Goal: Task Accomplishment & Management: Use online tool/utility

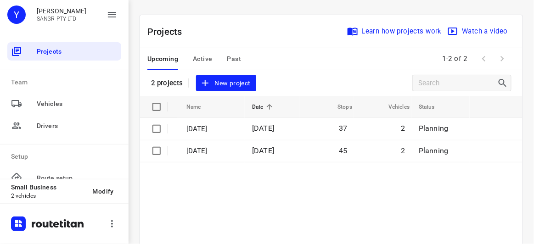
click at [222, 83] on span "New project" at bounding box center [226, 83] width 49 height 11
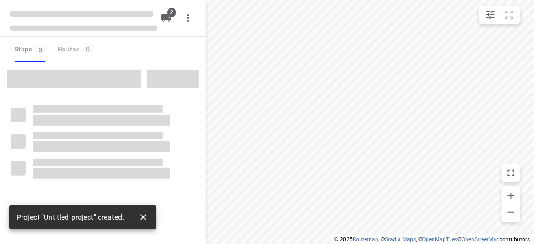
click at [143, 217] on icon "button" at bounding box center [143, 218] width 6 height 6
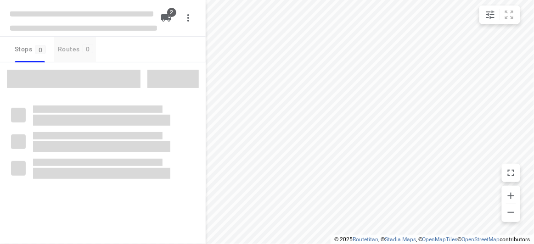
type input "distance"
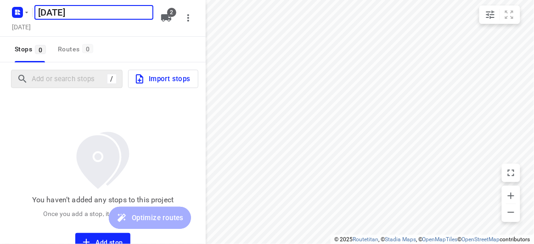
type input "[DATE]"
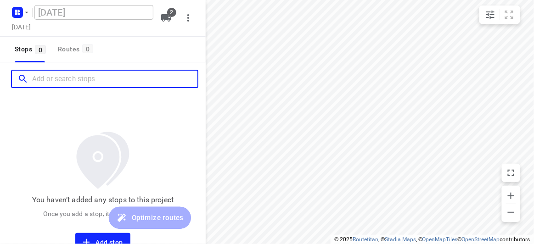
click at [60, 75] on input "Add or search stops" at bounding box center [114, 79] width 165 height 14
paste input "18 Treeby Court Springvale South 3172"
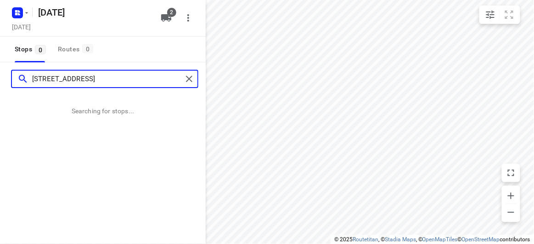
type input "18 Treeby Court Springvale South 3172"
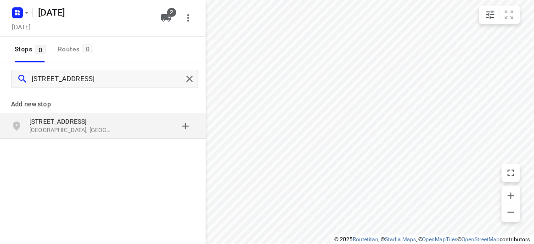
click at [99, 135] on div "18 Treeby Court Springvale South VIC 3172, Australia" at bounding box center [103, 127] width 206 height 26
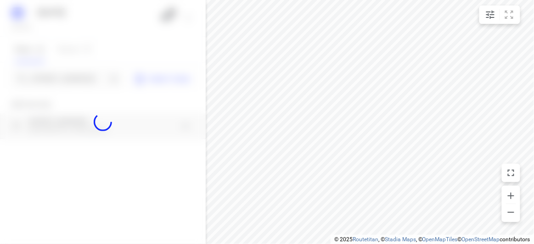
click at [55, 76] on div at bounding box center [103, 122] width 206 height 244
click at [55, 78] on div at bounding box center [103, 122] width 206 height 244
paste input "77 Alderford Dr Wantirna 3152"
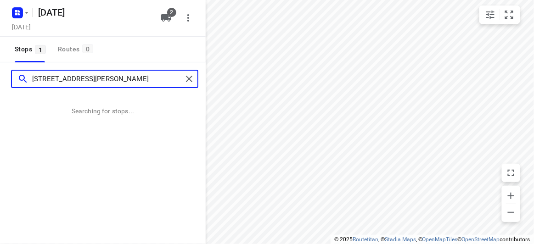
type input "77 Alderford Dr Wantirna 3152"
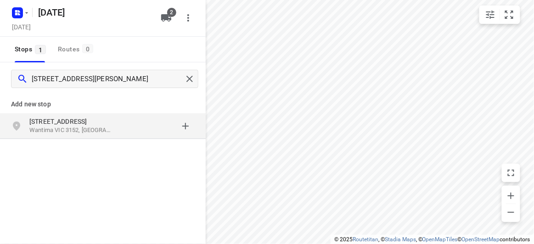
click at [102, 123] on p "77 Alderford Dr" at bounding box center [71, 121] width 85 height 9
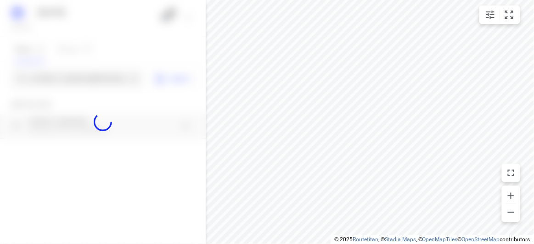
click at [85, 78] on div at bounding box center [103, 122] width 206 height 244
click at [85, 78] on div "21 AUGUST 2025 Wednesday, Aug 20 2 Stops 1 Routes 0 77 Alderford Dr Wantirna 31…" at bounding box center [103, 122] width 206 height 244
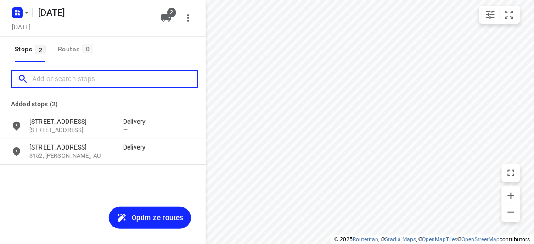
paste input "422 Mountain highway WANTIRNA 3152"
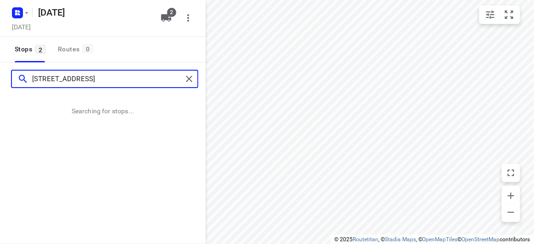
type input "422 Mountain highway WANTIRNA 3152"
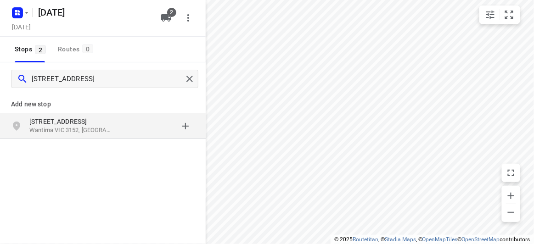
click at [112, 123] on p "[STREET_ADDRESS]" at bounding box center [71, 121] width 85 height 9
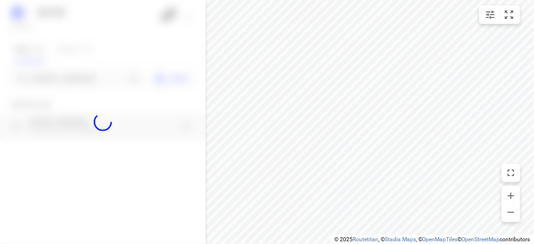
click at [83, 74] on div at bounding box center [103, 122] width 206 height 244
click at [84, 77] on div at bounding box center [103, 122] width 206 height 244
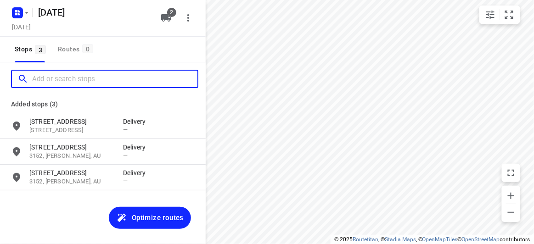
paste input "421 Middleborough Road Box Hill 3128"
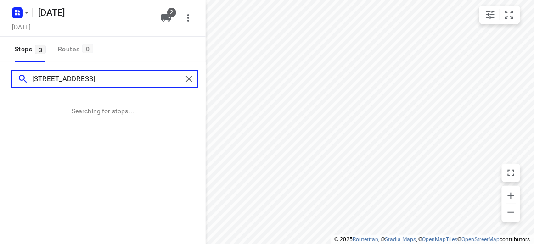
type input "421 Middleborough Road Box Hill 3128"
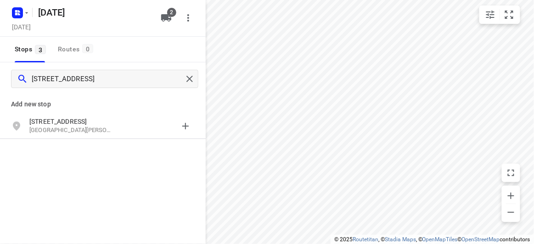
click at [109, 140] on div "Add new stop 421 Middleborough Road Box Hill VIC 3128, Australia" at bounding box center [103, 147] width 206 height 103
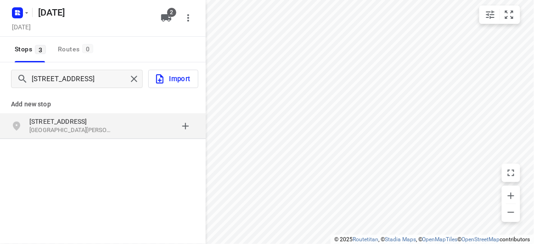
click at [104, 136] on div "421 Middleborough Road Box Hill VIC 3128, Australia" at bounding box center [103, 127] width 206 height 26
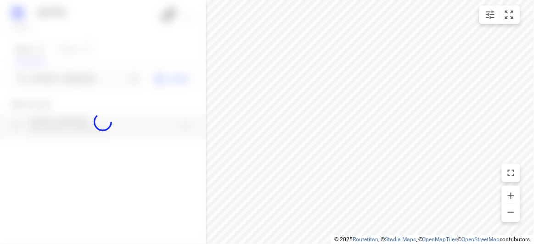
click at [66, 84] on div at bounding box center [103, 122] width 206 height 244
click at [66, 79] on div at bounding box center [103, 122] width 206 height 244
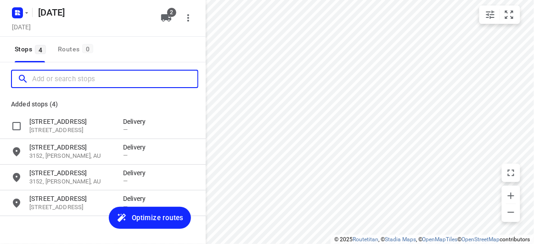
paste input "10 Mountview Rd Malvern 3144"
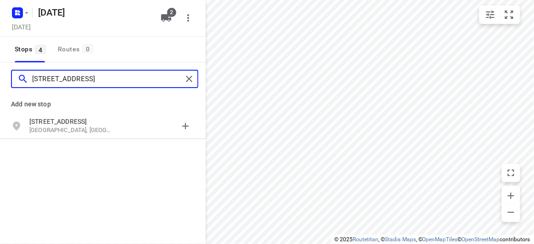
type input "10 Mountview Rd Malvern 3144"
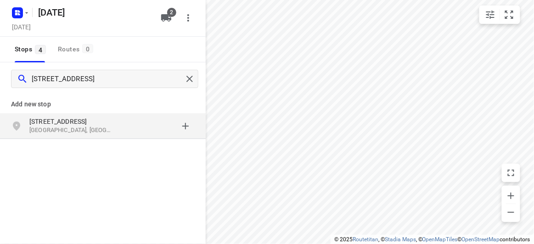
click at [122, 129] on div "10 Mountview Rd Malvern VIC 3144, Australia" at bounding box center [76, 126] width 94 height 18
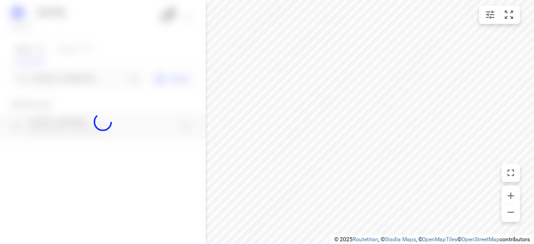
click at [86, 73] on div at bounding box center [103, 122] width 206 height 244
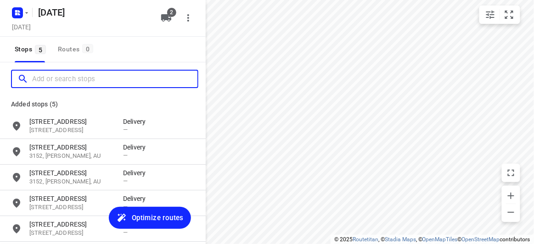
paste input "56 the highway, Mount waverley 3149"
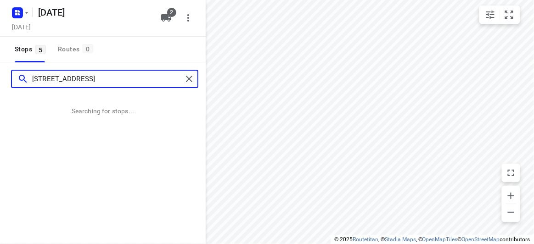
type input "56 the highway, Mount waverley 3149"
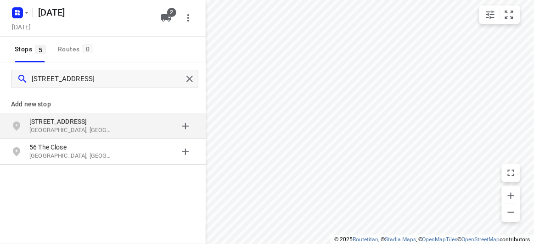
click at [107, 118] on p "[STREET_ADDRESS]" at bounding box center [71, 121] width 85 height 9
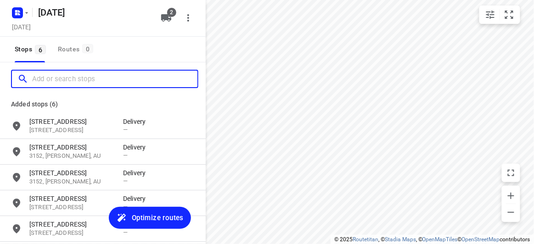
click at [60, 82] on input "Add or search stops" at bounding box center [114, 79] width 165 height 14
paste input "/3 Broomhill Avenue, Blackburn 3130"
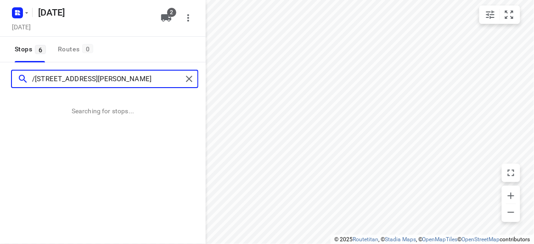
type input "/3 Broomhill Avenue, Blackburn 3130"
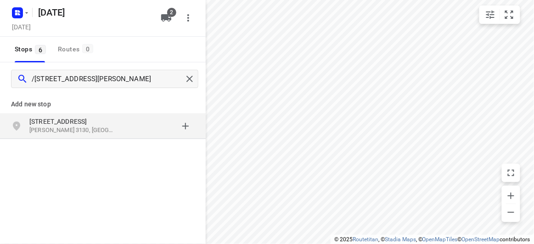
click at [74, 131] on p "Blackburn VIC 3130, Australia" at bounding box center [71, 130] width 85 height 9
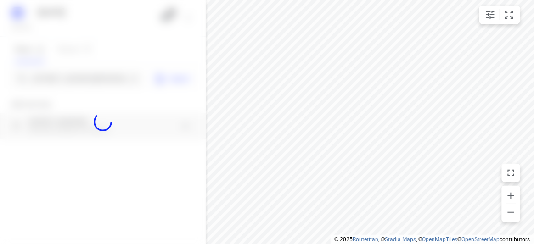
click at [52, 81] on div at bounding box center [103, 122] width 206 height 244
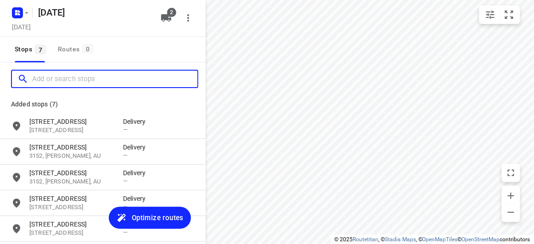
paste input "1 McKenzie Street, Doncaster East 3109"
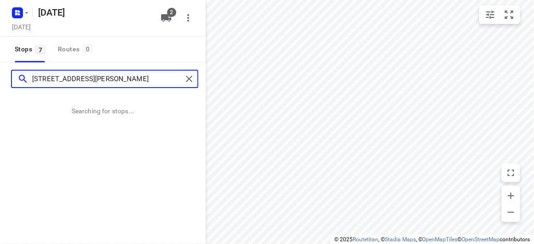
type input "1 McKenzie Street, Doncaster East 3109"
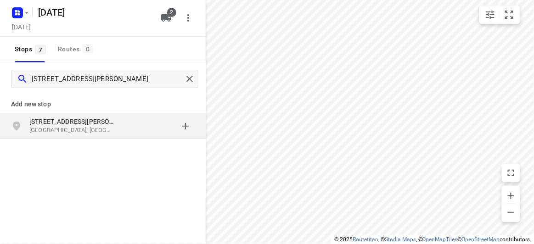
click at [110, 97] on div "Add new stop" at bounding box center [103, 101] width 206 height 26
click at [108, 116] on div "1 McKenzie Street Doncaster East VIC 3109, Australia" at bounding box center [103, 127] width 206 height 26
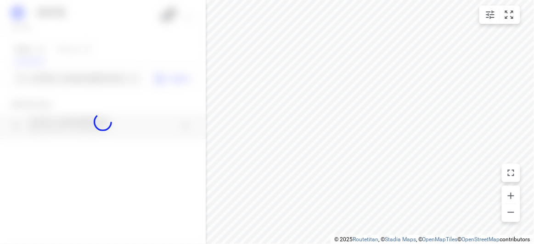
click at [78, 68] on div at bounding box center [103, 122] width 206 height 244
click at [83, 78] on div at bounding box center [103, 122] width 206 height 244
click at [83, 77] on div at bounding box center [103, 122] width 206 height 244
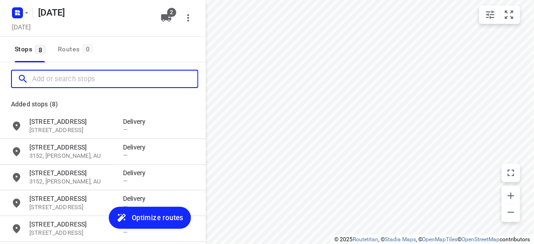
paste input "26A Carlton st McKinnon 3204"
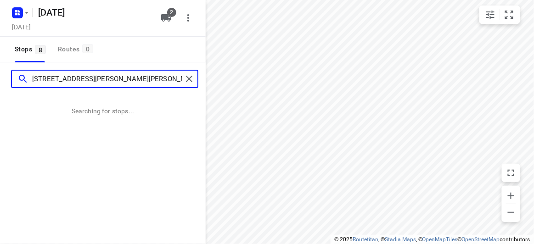
type input "26A Carlton st McKinnon 3204"
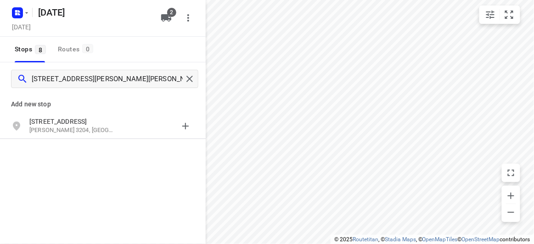
click at [68, 114] on div "26A Carlton St McKinnon VIC 3204, Australia" at bounding box center [103, 127] width 206 height 26
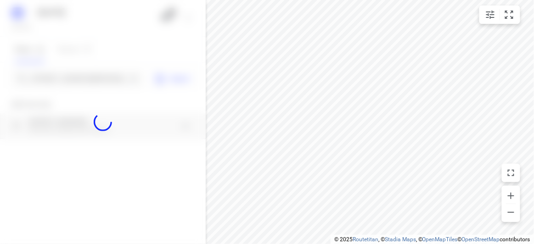
click at [61, 81] on div at bounding box center [103, 122] width 206 height 244
paste input "19 panorama court Bulleen 3105"
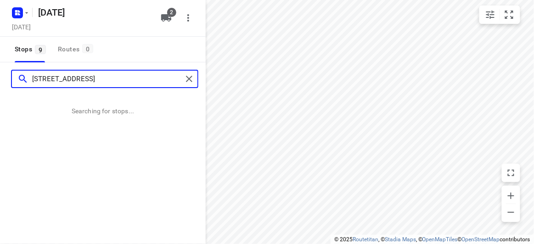
type input "19 panorama court Bulleen 3105"
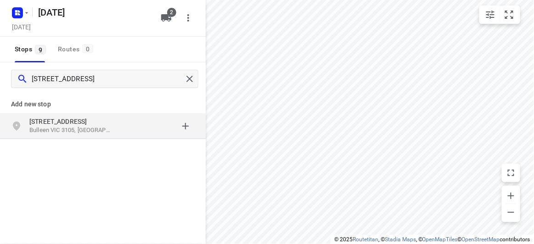
click at [135, 122] on div "grid" at bounding box center [159, 126] width 72 height 18
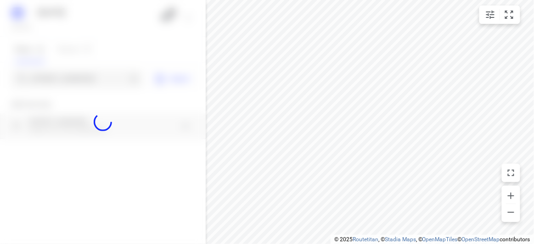
click at [94, 80] on div at bounding box center [103, 122] width 206 height 244
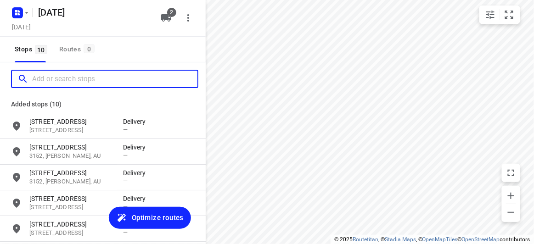
paste input "17 Harold St, Blackburn North 3130"
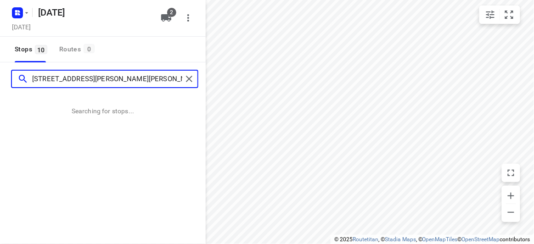
type input "17 Harold St, Blackburn North 3130"
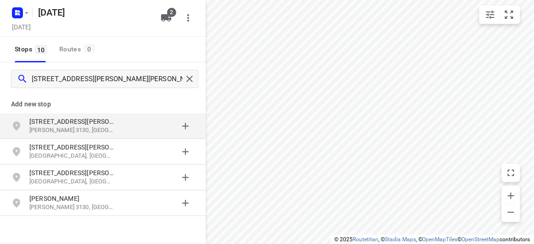
click at [75, 135] on div "17 Harold St Blackburn VIC 3130, Australia" at bounding box center [76, 126] width 94 height 18
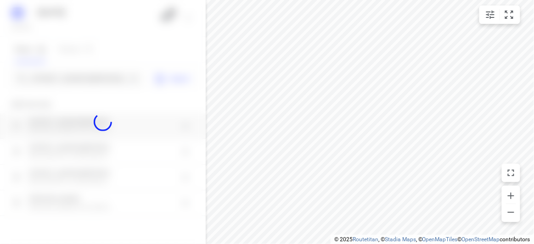
click at [60, 71] on div at bounding box center [103, 122] width 206 height 244
click at [63, 74] on div at bounding box center [103, 122] width 206 height 244
paste input "2A Hilda St, Balwyn VIC 3103"
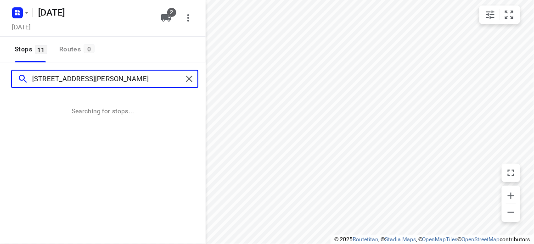
type input "2A Hilda St, Balwyn VIC 3103"
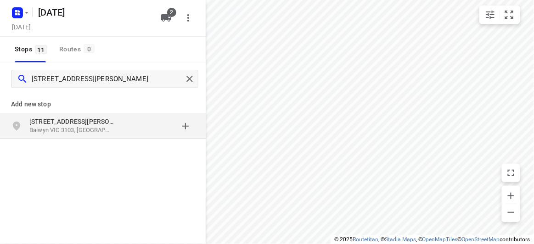
click at [89, 126] on p "Balwyn VIC 3103, Australia" at bounding box center [71, 130] width 85 height 9
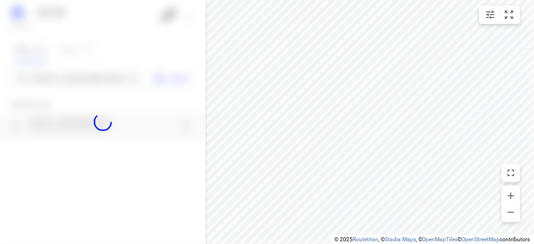
click at [70, 78] on div at bounding box center [103, 122] width 206 height 244
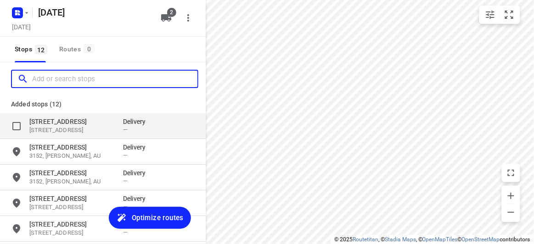
paste input "65 Winfield Road, Balwyn North, 3104"
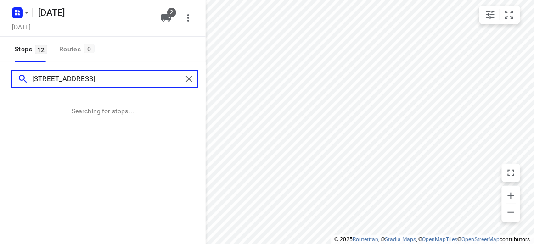
type input "65 Winfield Road, Balwyn North, 3104"
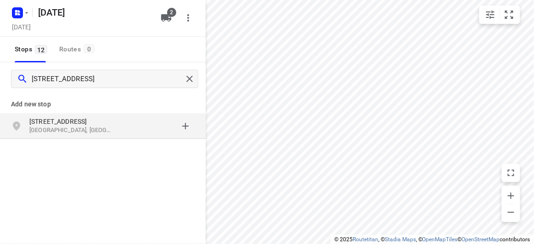
click at [152, 134] on div "grid" at bounding box center [159, 126] width 72 height 18
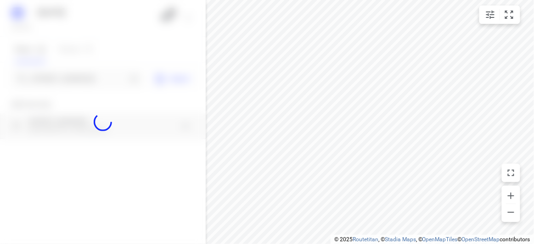
click at [75, 67] on div at bounding box center [103, 122] width 206 height 244
click at [76, 75] on div at bounding box center [103, 122] width 206 height 244
paste input "44A Hillview Ave Mount Waverley 3149"
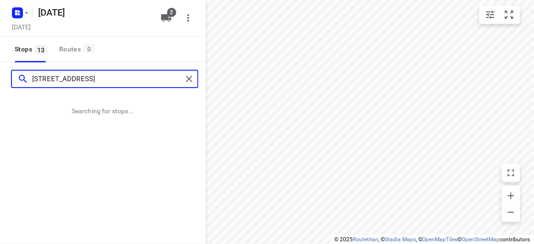
type input "44A Hillview Ave Mount Waverley 3149"
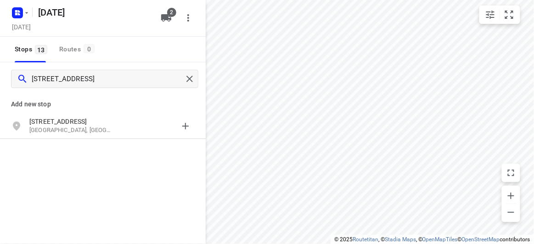
click at [136, 138] on div "44A Hillview Ave Mount Waverley VIC 3149, Australia" at bounding box center [103, 127] width 206 height 26
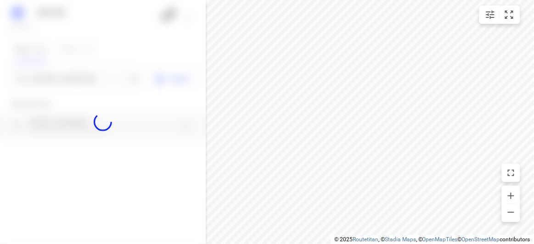
click at [73, 84] on div at bounding box center [103, 122] width 206 height 244
click at [73, 82] on div at bounding box center [103, 122] width 206 height 244
paste input "17 Karen Street Box Hill North 3129"
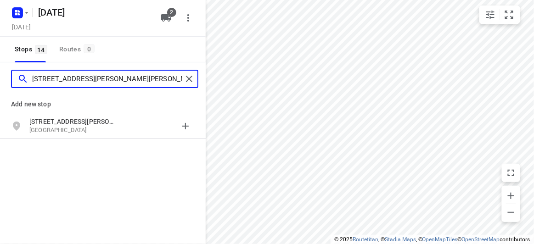
type input "17 Karen Street Box Hill North 3129"
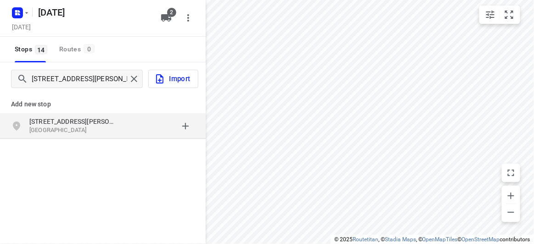
click at [45, 119] on p "[STREET_ADDRESS][PERSON_NAME]" at bounding box center [71, 121] width 85 height 9
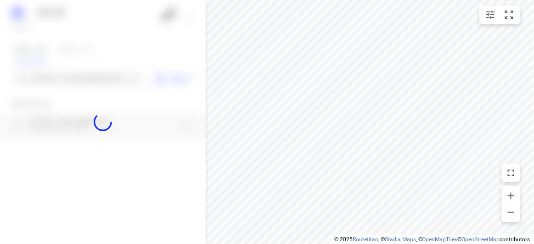
click at [41, 88] on div at bounding box center [103, 122] width 206 height 244
click at [50, 77] on div at bounding box center [103, 122] width 206 height 244
click at [52, 74] on div at bounding box center [103, 122] width 206 height 244
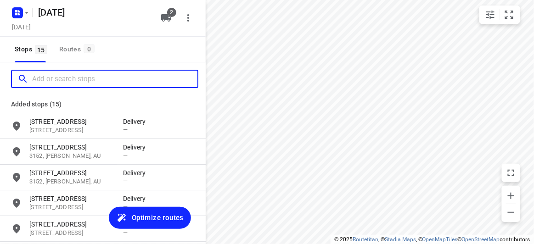
paste input "59 Monash Avenue Balwyn 3103"
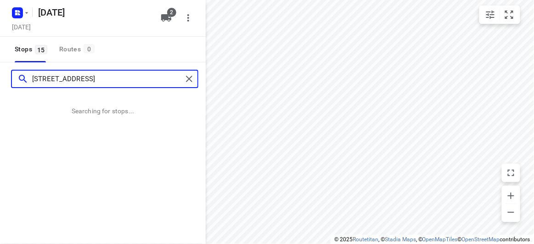
type input "59 Monash Avenue Balwyn 3103"
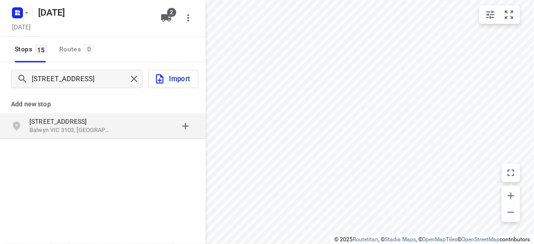
click at [67, 128] on p "Balwyn VIC 3103, Australia" at bounding box center [71, 130] width 85 height 9
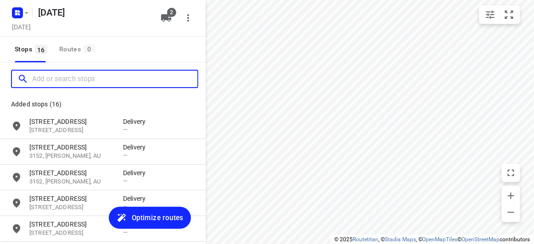
click at [95, 82] on input "Add or search stops" at bounding box center [114, 79] width 165 height 14
click at [94, 80] on input "Add or search stops" at bounding box center [114, 79] width 165 height 14
paste input "5 Ashford Street Templestowe Lower 3107"
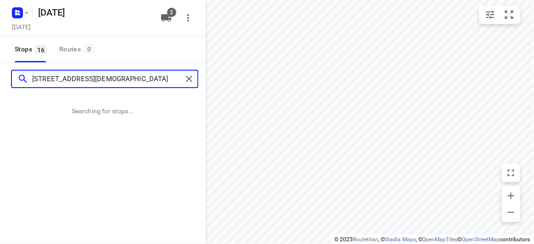
type input "5 Ashford Street Templestowe Lower 3107"
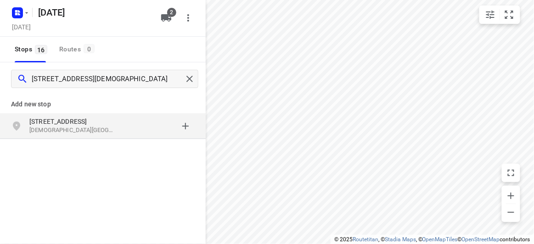
click at [141, 147] on div "Add new stop 5 Ashford Street Templestowe Lower VIC 3107, Australia" at bounding box center [103, 147] width 206 height 103
click at [126, 132] on div "grid" at bounding box center [159, 126] width 72 height 18
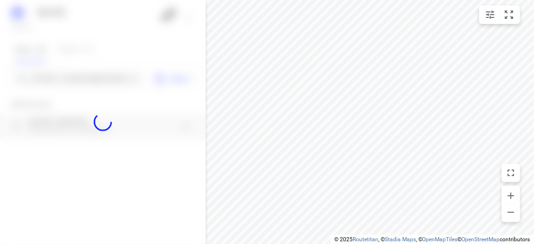
click at [90, 80] on div at bounding box center [103, 122] width 206 height 244
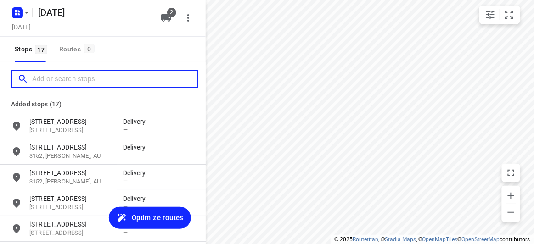
paste input "4 Locksley Avenue Kew 3101"
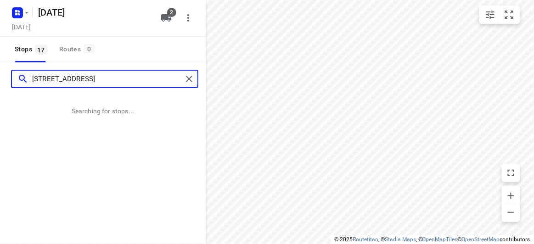
type input "4 Locksley Avenue Kew 3101"
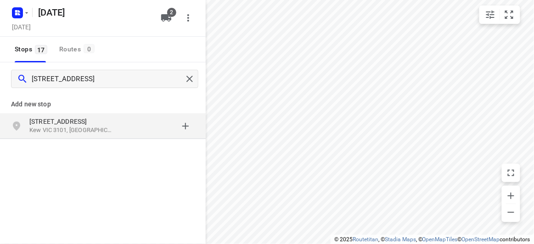
click at [79, 109] on p "Add new stop" at bounding box center [103, 104] width 184 height 11
click at [84, 124] on p "[STREET_ADDRESS]" at bounding box center [71, 121] width 85 height 9
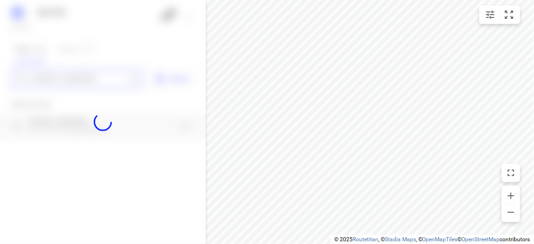
click at [65, 83] on div "21 AUGUST 2025 Wednesday, Aug 20 2 Stops 17 Routes 0 4 Locksley Avenue Kew 3101…" at bounding box center [103, 122] width 206 height 244
click at [65, 83] on div at bounding box center [103, 122] width 206 height 244
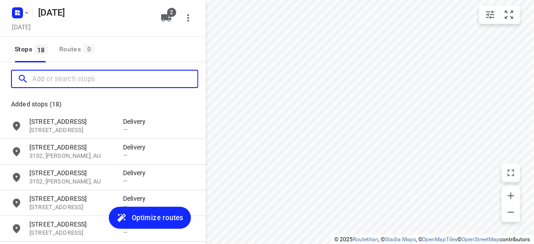
paste input "44A Hillview Avenue Mount Waverley 3149"
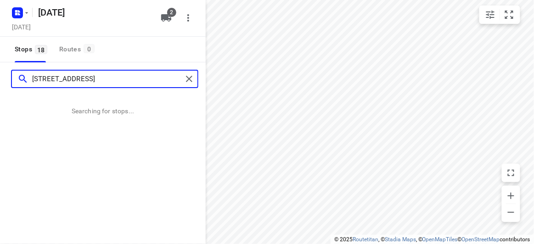
type input "44A Hillview Avenue Mount Waverley 3149"
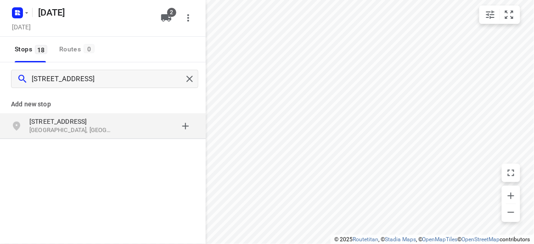
click at [74, 121] on p "[STREET_ADDRESS]" at bounding box center [71, 121] width 85 height 9
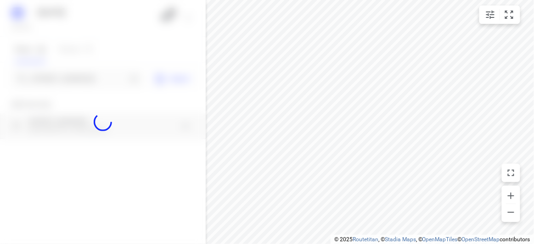
click at [54, 84] on div at bounding box center [103, 122] width 206 height 244
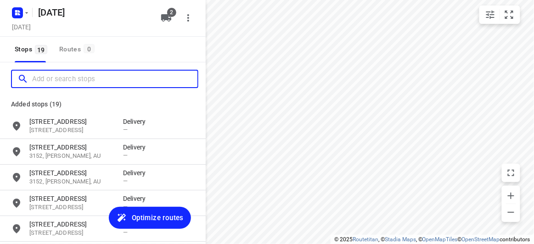
paste input "16 Tranmere Ave Carnegie 3163"
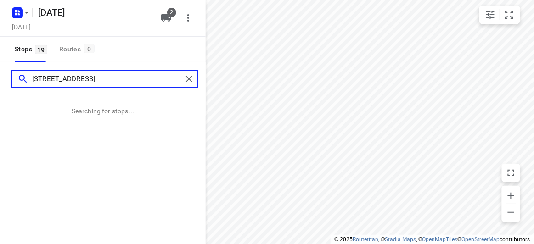
type input "16 Tranmere Ave Carnegie 3163"
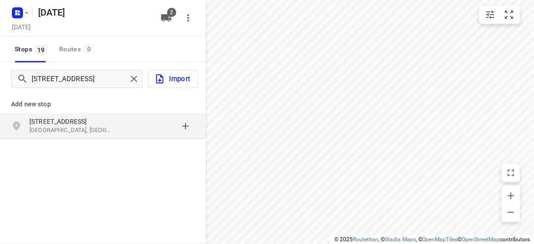
click at [119, 142] on div "Add new stop 16 Tranmere Ave Carnegie VIC 3163, Australia" at bounding box center [103, 147] width 206 height 103
click at [110, 132] on p "Carnegie VIC 3163, Australia" at bounding box center [71, 130] width 85 height 9
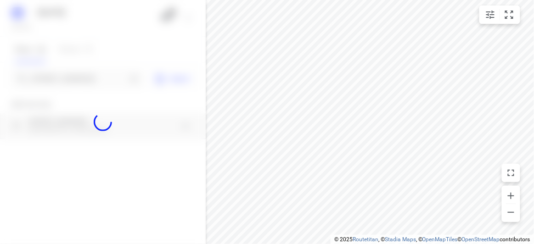
click at [73, 80] on div at bounding box center [103, 122] width 206 height 244
paste input "45 cavenagh boulevard Mulgrave 3170"
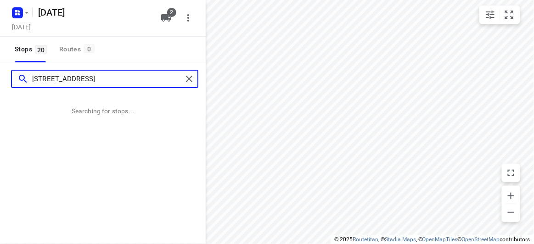
type input "45 cavenagh boulevard Mulgrave 3170"
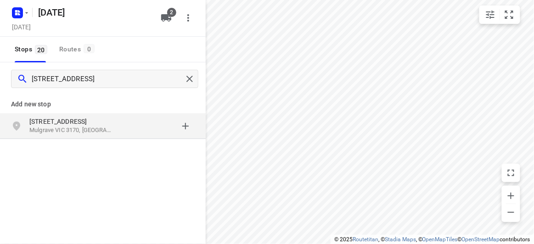
click at [59, 119] on p "[STREET_ADDRESS]" at bounding box center [71, 121] width 85 height 9
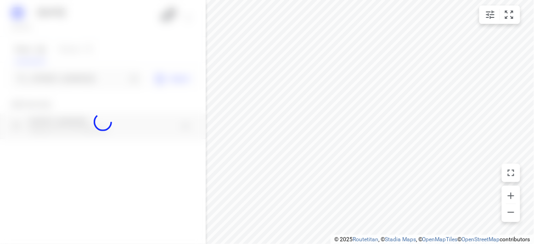
click at [64, 89] on div at bounding box center [103, 122] width 206 height 244
click at [66, 80] on div at bounding box center [103, 122] width 206 height 244
paste input "13 Elliott Avenue Balwyn 3103"
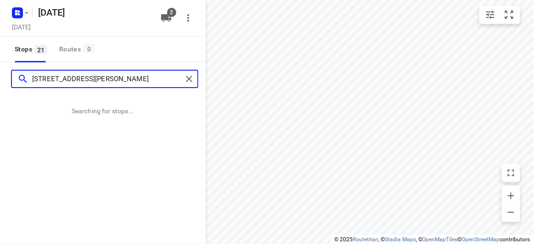
type input "13 Elliott Avenue Balwyn 3103"
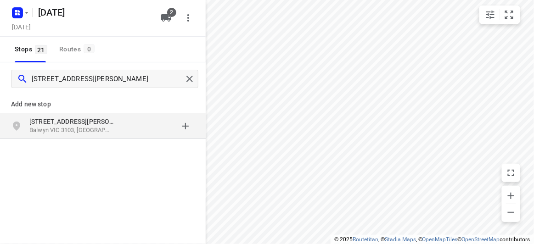
click at [190, 130] on div "grid" at bounding box center [159, 126] width 72 height 18
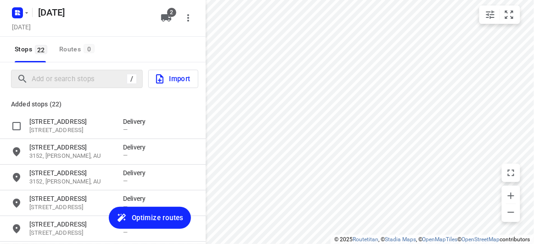
drag, startPoint x: 114, startPoint y: 118, endPoint x: 101, endPoint y: 84, distance: 36.8
click at [114, 114] on div "18 Treeby Court 3172, Springvale South, AU Delivery —" at bounding box center [103, 127] width 206 height 26
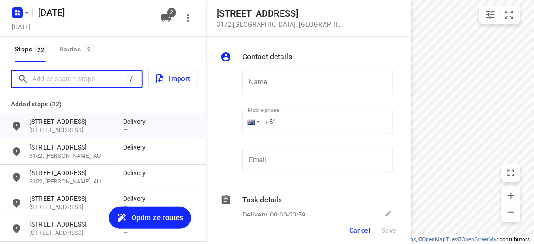
click at [101, 84] on input "Add or search stops" at bounding box center [79, 79] width 94 height 14
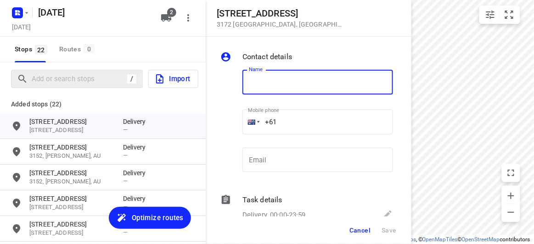
paste input "28 Heatherdale Road Mitcham 3132"
type input "28 Heatherdale Road Mitcham 3132"
click at [355, 223] on button "Cancel" at bounding box center [360, 230] width 28 height 17
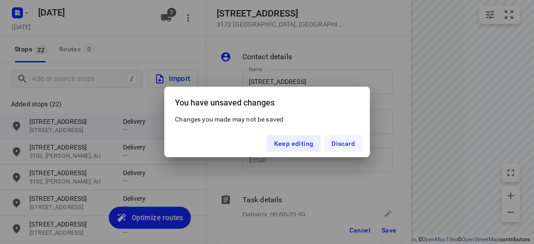
click at [338, 146] on span "Discard" at bounding box center [343, 143] width 23 height 7
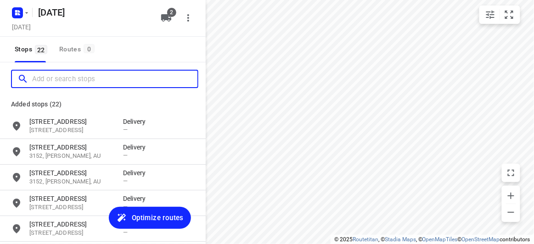
click at [58, 73] on input "Add or search stops" at bounding box center [114, 79] width 165 height 14
paste input "28 Heatherdale Road Mitcham 3132"
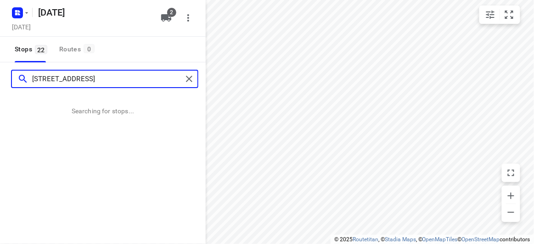
type input "28 Heatherdale Road Mitcham 3132"
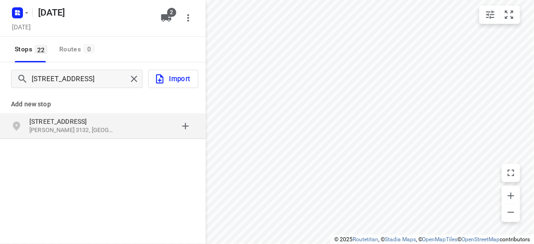
click at [74, 114] on div "28 Heatherdale Road Mitcham VIC 3132, Australia" at bounding box center [103, 127] width 206 height 26
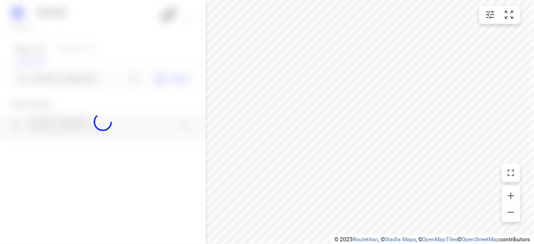
click at [48, 77] on div at bounding box center [103, 122] width 206 height 244
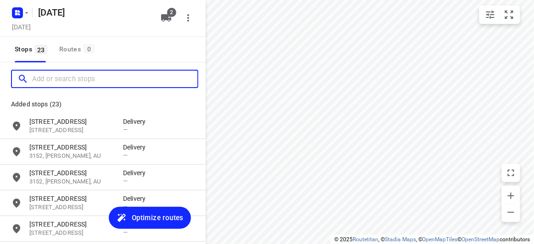
paste input "3 Grove Way Wantirna South 3152"
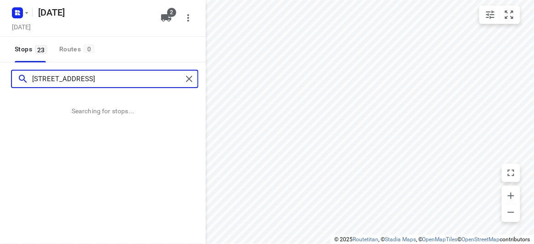
type input "3 Grove Way Wantirna South 3152"
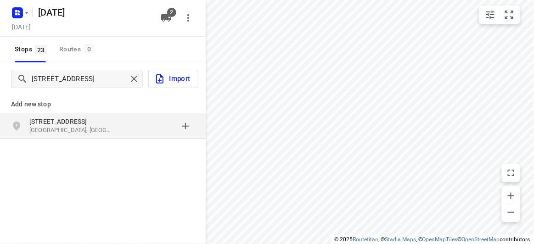
click at [119, 116] on div "3 Grove Way Wantirna South VIC 3152, Australia" at bounding box center [103, 127] width 206 height 26
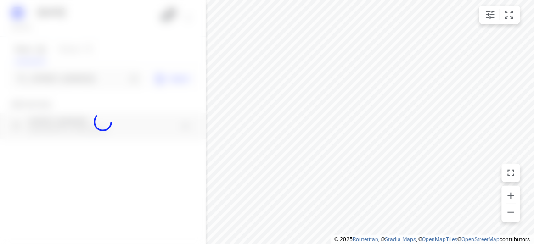
click at [77, 79] on div at bounding box center [103, 122] width 206 height 244
click at [77, 79] on div "21 AUGUST 2025 Wednesday, Aug 20 2 Stops 23 Routes 0 3 Grove Way Wantirna South…" at bounding box center [103, 122] width 206 height 244
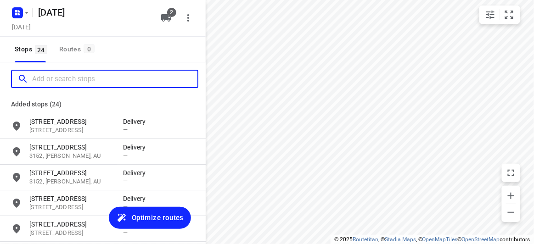
paste input "436 High St Rd Mt Waverley 3149"
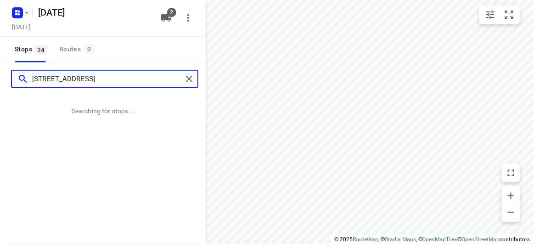
type input "436 High St Rd Mt Waverley 3149"
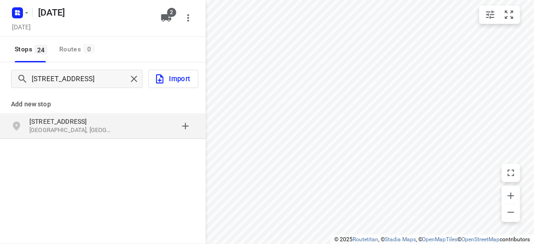
click at [95, 122] on p "436 High St Rd" at bounding box center [71, 121] width 85 height 9
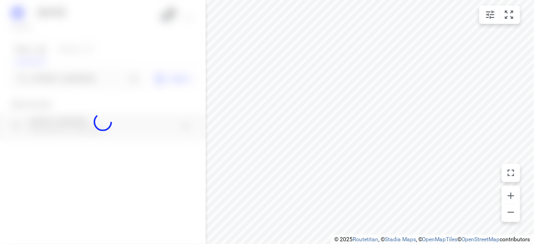
click at [72, 74] on div at bounding box center [103, 122] width 206 height 244
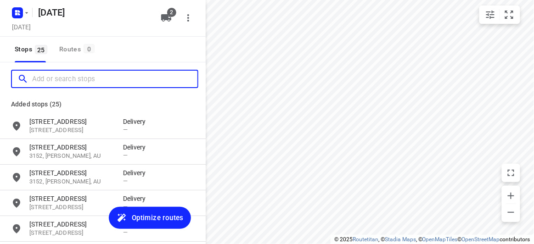
click at [72, 74] on input "Add or search stops" at bounding box center [114, 79] width 165 height 14
paste input "120B Haverbrack Drive Mulgrave 3170"
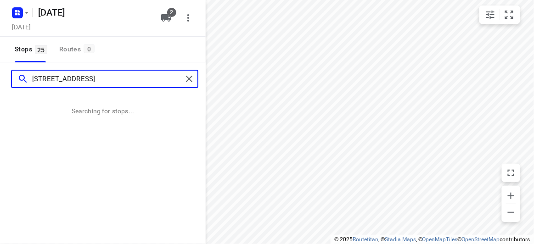
type input "120B Haverbrack Drive Mulgrave 3170"
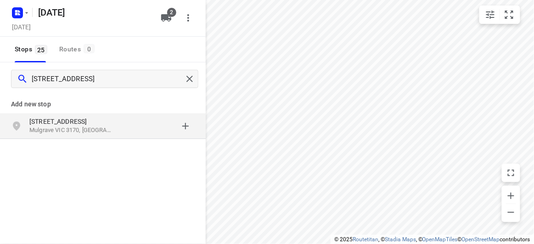
click at [148, 146] on div "Add new stop 120B Haverbrack Drive Mulgrave VIC 3170, Australia" at bounding box center [103, 147] width 206 height 103
click at [137, 135] on div "120B Haverbrack Drive Mulgrave VIC 3170, Australia" at bounding box center [103, 127] width 206 height 26
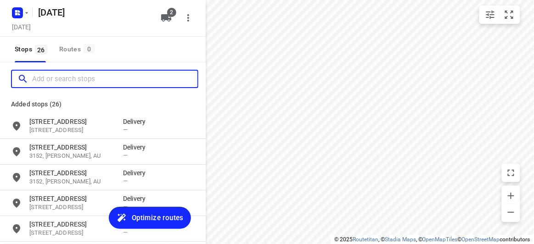
click at [68, 78] on input "Add or search stops" at bounding box center [114, 79] width 165 height 14
paste input "369 High Street Kew 3101"
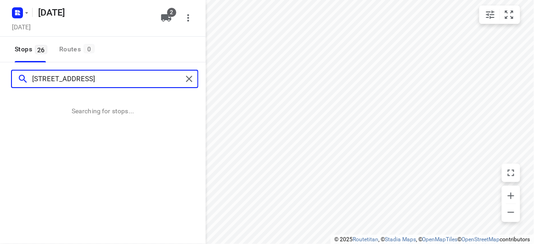
type input "369 High Street Kew 3101"
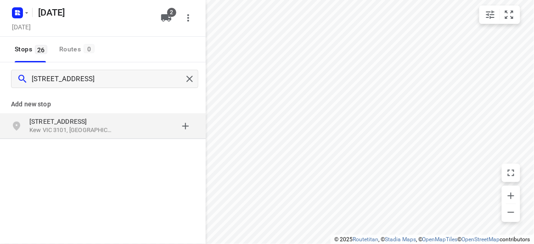
click at [52, 102] on p "Add new stop" at bounding box center [103, 104] width 184 height 11
click at [64, 134] on p "Kew VIC 3101, Australia" at bounding box center [71, 130] width 85 height 9
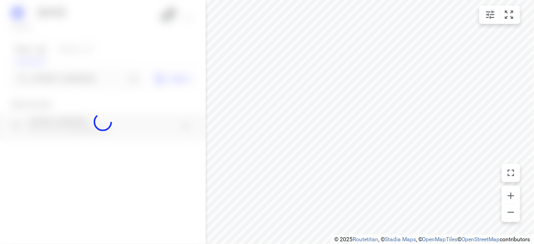
click at [64, 78] on div at bounding box center [103, 122] width 206 height 244
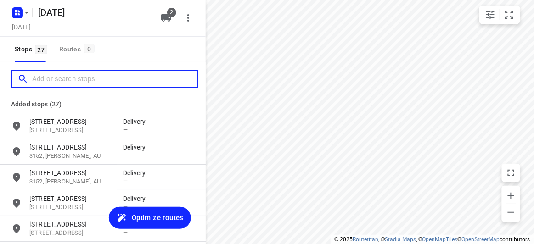
click at [64, 78] on input "Add or search stops" at bounding box center [114, 79] width 165 height 14
paste input "369 High St Kew 3101"
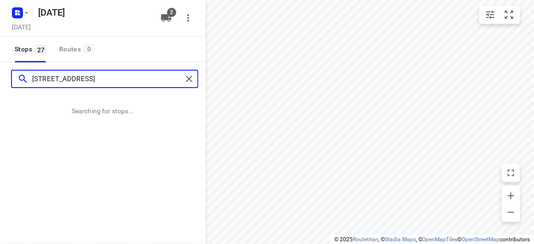
type input "369 High St Kew 3101"
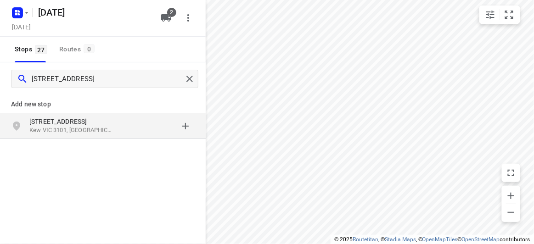
click at [102, 131] on p "Kew VIC 3101, Australia" at bounding box center [71, 130] width 85 height 9
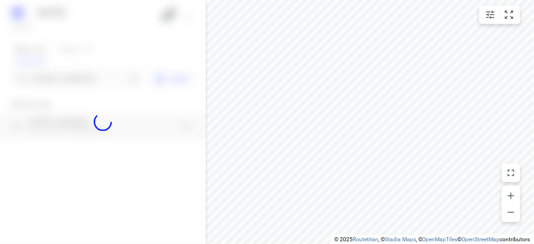
click at [80, 73] on div at bounding box center [103, 122] width 206 height 244
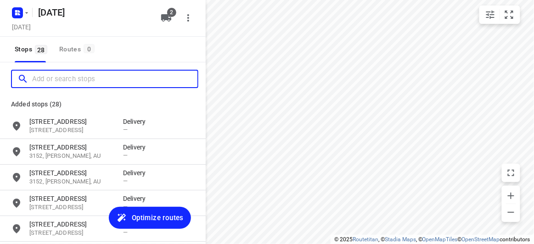
paste input "71 Mayston Street Hawthorn East 3123"
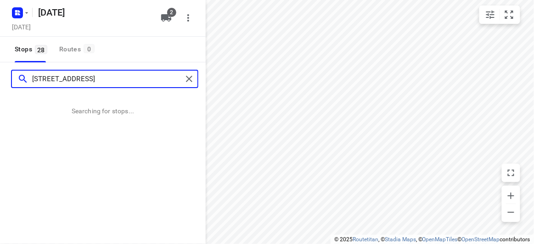
type input "71 Mayston Street Hawthorn East 3123"
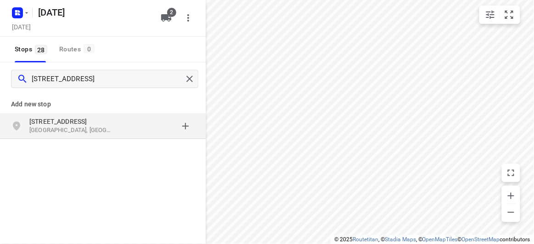
click at [113, 128] on p "Hawthorn East VIC 3123, Australia" at bounding box center [71, 130] width 85 height 9
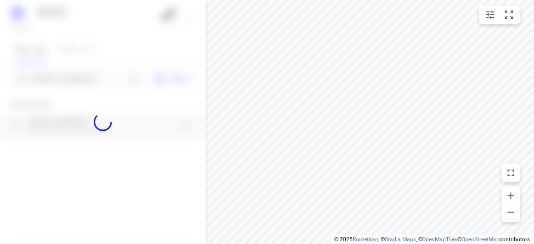
click at [80, 72] on div at bounding box center [103, 122] width 206 height 244
click at [81, 76] on div at bounding box center [103, 122] width 206 height 244
click at [81, 76] on input "Add or search stops" at bounding box center [79, 79] width 95 height 14
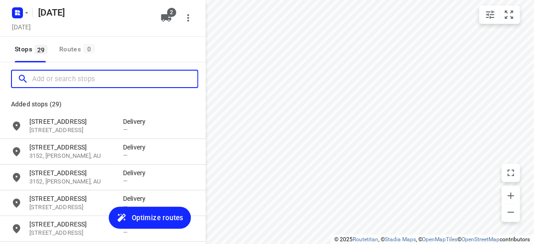
paste input "17, Culwell Avenue Mitcham 3132"
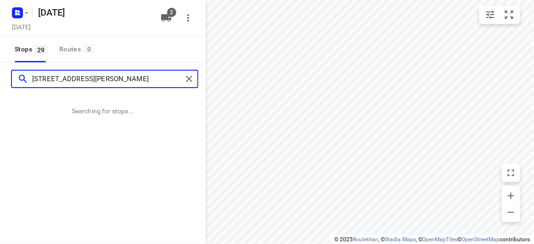
type input "17, Culwell Avenue Mitcham 3132"
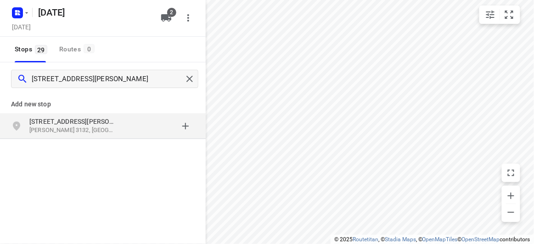
click at [108, 131] on p "Mitcham VIC 3132, Australia" at bounding box center [71, 130] width 85 height 9
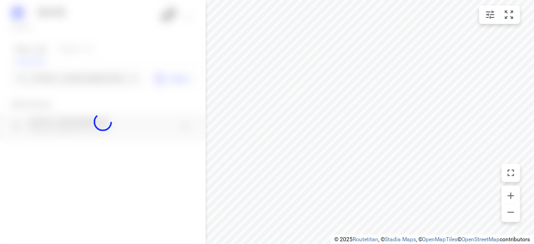
click at [80, 79] on div at bounding box center [103, 122] width 206 height 244
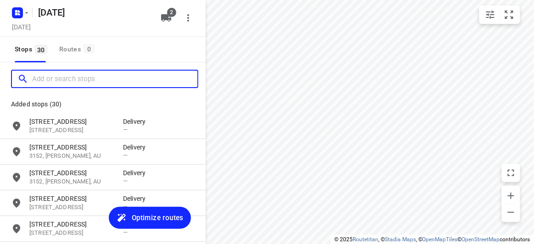
paste input "38 Francesco St Bentleigh East 3165"
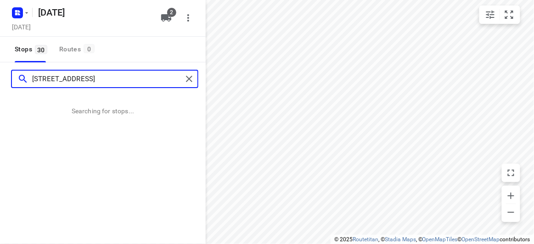
type input "38 Francesco St Bentleigh East 3165"
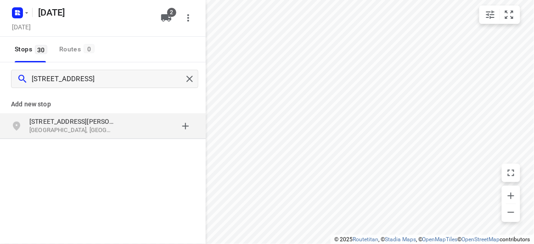
click at [91, 114] on div "38 Francesco St Bentleigh East VIC 3165, Australia" at bounding box center [103, 127] width 206 height 26
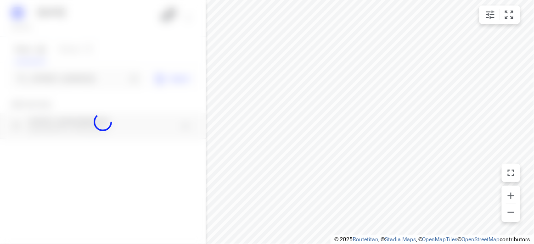
click at [91, 114] on div at bounding box center [103, 122] width 206 height 244
click at [58, 76] on div at bounding box center [103, 122] width 206 height 244
click at [59, 76] on div at bounding box center [103, 122] width 206 height 244
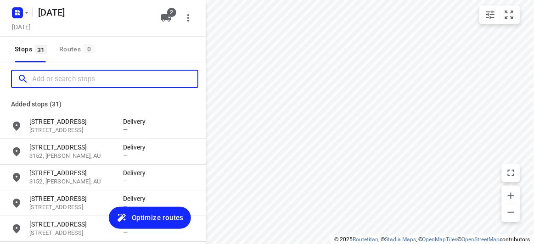
click at [59, 76] on input "Add or search stops" at bounding box center [114, 79] width 165 height 14
paste input "39 Burlington crescent Wantirna 3152"
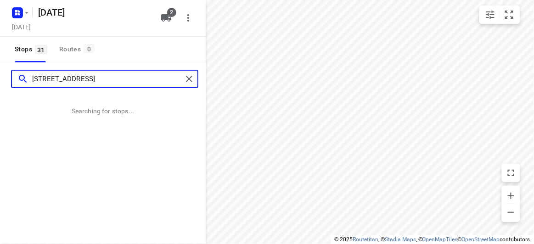
type input "39 Burlington crescent Wantirna 3152"
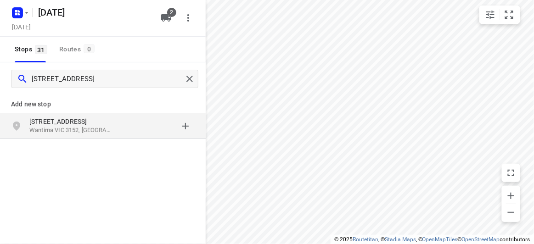
click at [129, 122] on div "grid" at bounding box center [159, 126] width 72 height 18
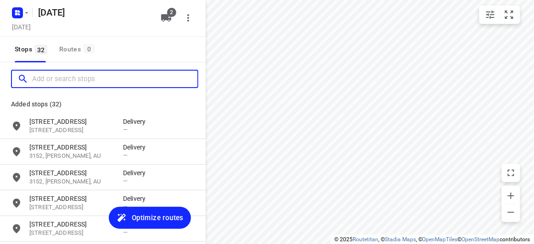
click at [70, 75] on input "Add or search stops" at bounding box center [114, 79] width 165 height 14
paste input "11 range view court Glen Waverley 3150"
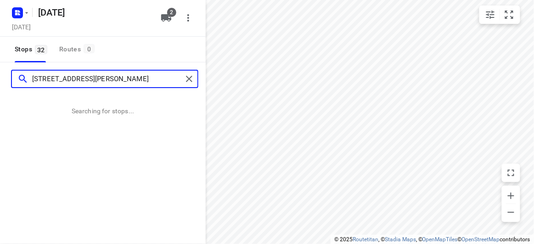
type input "11 range view court Glen Waverley 3150"
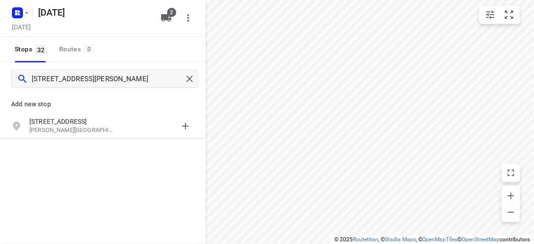
drag, startPoint x: 204, startPoint y: 176, endPoint x: 94, endPoint y: 135, distance: 117.4
click at [94, 135] on div "11 Range View Court Glen Waverley VIC 3150, Australia" at bounding box center [76, 126] width 94 height 18
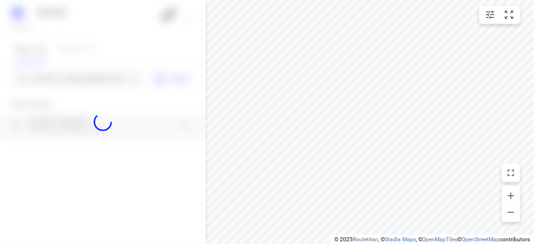
click at [65, 81] on div at bounding box center [103, 122] width 206 height 244
paste input "37 Southampton Drive, Mulgrave VIC 3170"
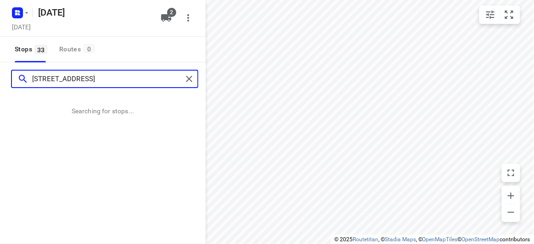
type input "37 Southampton Drive, Mulgrave VIC 3170"
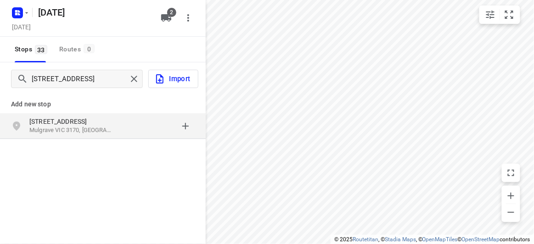
click at [44, 122] on p "[STREET_ADDRESS]" at bounding box center [71, 121] width 85 height 9
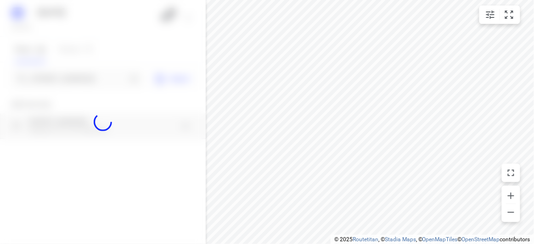
click at [36, 76] on div at bounding box center [103, 122] width 206 height 244
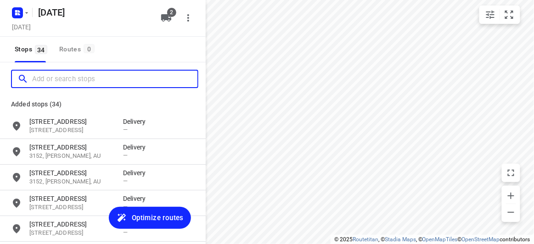
paste input "26A, Derreck Ave BULLEEN 3105"
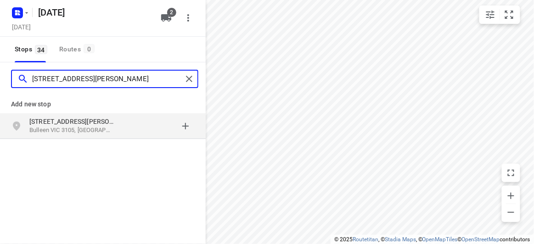
type input "26A, Derreck Ave BULLEEN 3105"
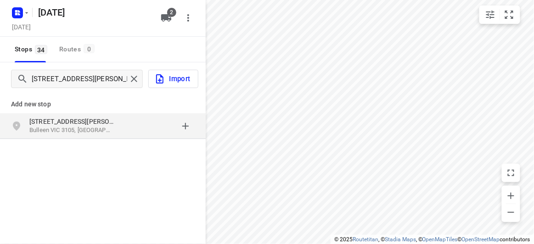
click at [0, 116] on div "26A Derreck Ave Bulleen VIC 3105, Australia" at bounding box center [103, 127] width 206 height 26
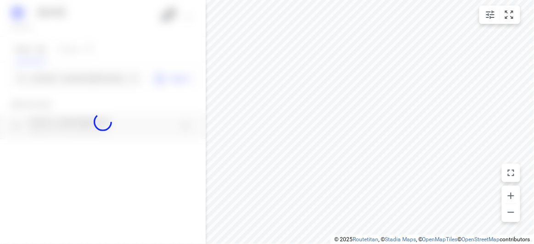
click at [42, 89] on div at bounding box center [103, 122] width 206 height 244
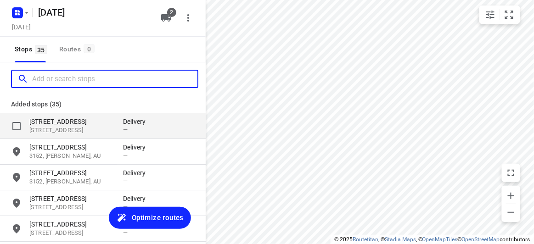
paste input "2 Harcourt street Doncaster 3107"
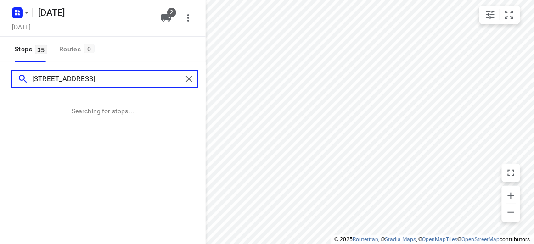
type input "2 Harcourt street Doncaster 3107"
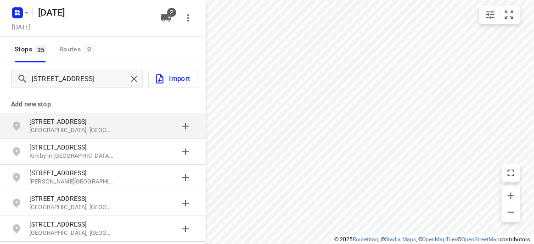
click at [95, 130] on p "Luton, UK" at bounding box center [71, 130] width 85 height 9
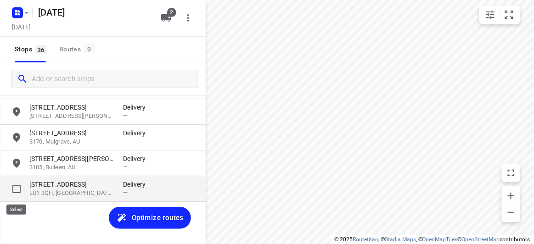
click at [16, 190] on input "grid" at bounding box center [16, 189] width 18 height 18
checkbox input "true"
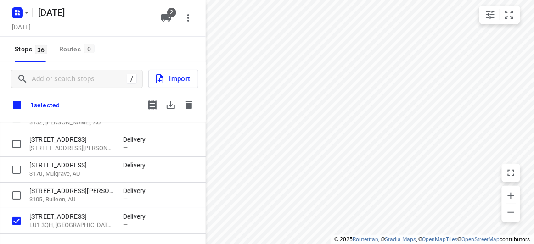
scroll to position [832, 0]
click at [198, 107] on button "button" at bounding box center [189, 105] width 18 height 18
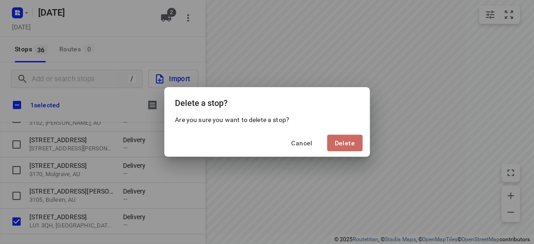
click at [335, 142] on button "Delete" at bounding box center [345, 143] width 35 height 17
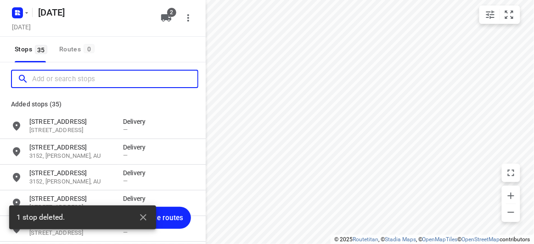
click at [57, 75] on input "Add or search stops" at bounding box center [114, 79] width 165 height 14
paste input "2 Harcourt street Doncaster 3107"
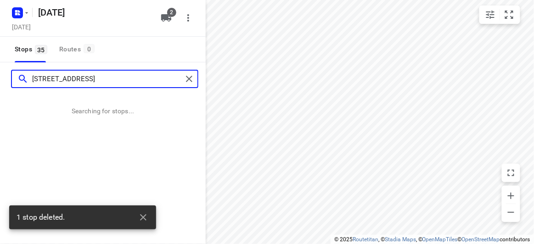
type input "2 Harcourt street Doncaster 3107"
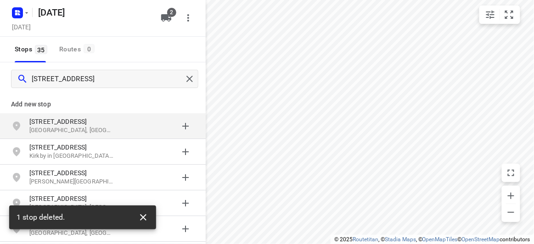
click at [146, 217] on icon "button" at bounding box center [143, 217] width 11 height 11
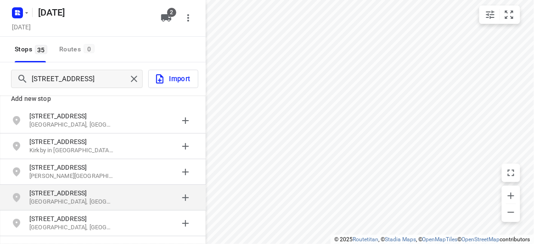
scroll to position [6, 0]
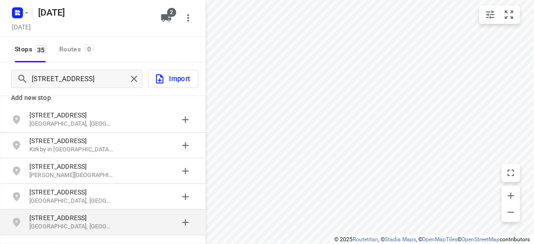
click at [142, 219] on div "grid" at bounding box center [159, 223] width 72 height 18
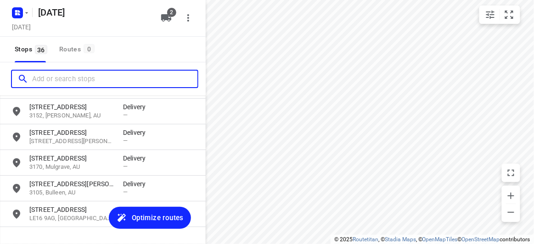
scroll to position [838, 0]
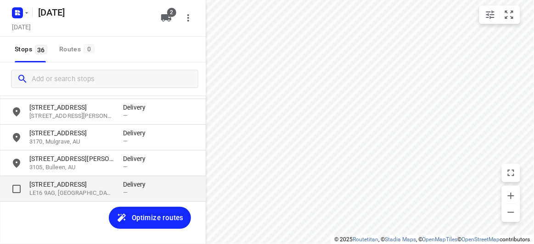
click at [13, 198] on div "2 Harcourt Street LE16 9AG, Market Harborough, GB Delivery —" at bounding box center [103, 189] width 206 height 26
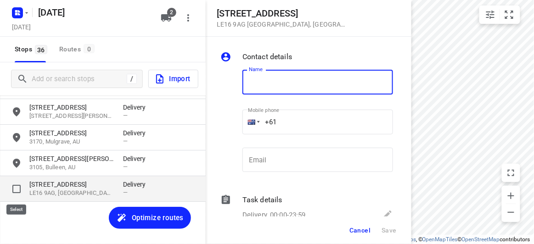
click at [19, 193] on input "grid" at bounding box center [16, 189] width 18 height 18
checkbox input "true"
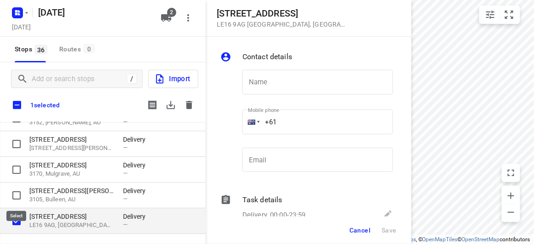
scroll to position [832, 0]
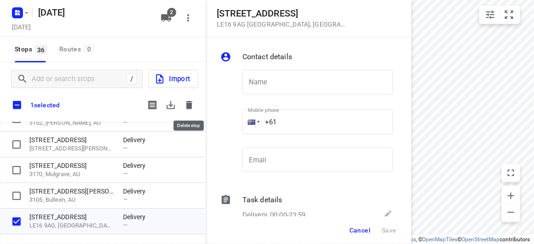
click at [187, 99] on button "button" at bounding box center [189, 105] width 18 height 18
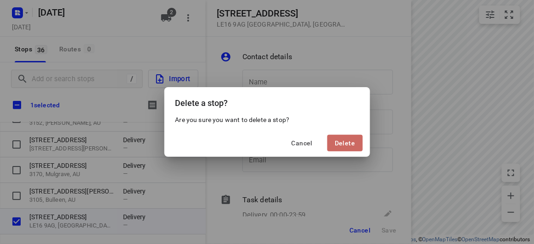
click at [351, 142] on span "Delete" at bounding box center [345, 143] width 20 height 7
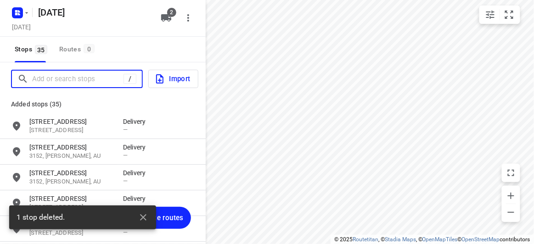
click at [70, 80] on input "Add or search stops" at bounding box center [77, 79] width 91 height 14
click at [70, 80] on input "Add or search stops" at bounding box center [114, 79] width 165 height 14
paste input "2 Harcourt street Doncaster 3107"
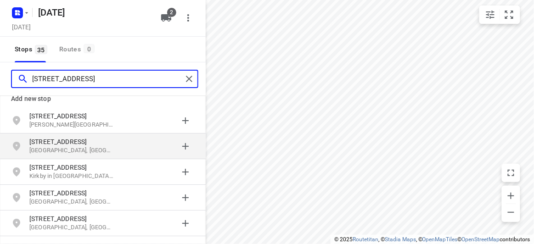
scroll to position [6, 0]
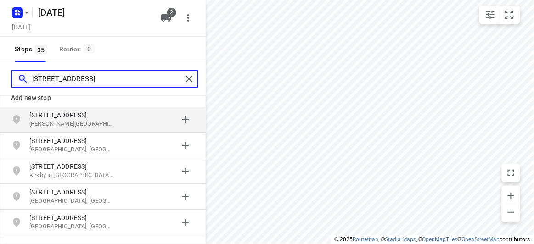
click at [154, 79] on input "2 Harcourt street Doncaster 3107" at bounding box center [107, 79] width 150 height 14
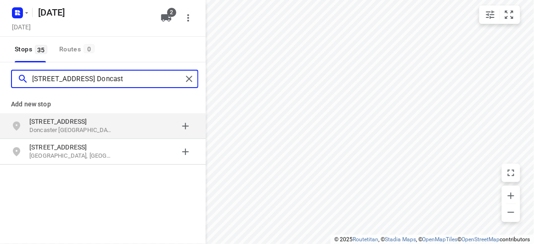
type input "2 Harcourt street Doncast"
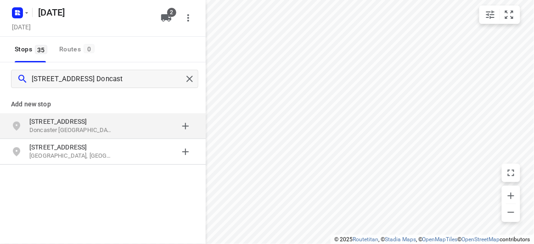
click at [48, 133] on p "Doncaster VIC, Australia" at bounding box center [71, 130] width 85 height 9
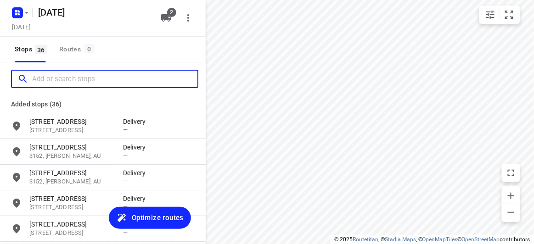
click at [62, 83] on input "Add or search stops" at bounding box center [114, 79] width 165 height 14
paste input "5 Hay St Box Hill South 3128"
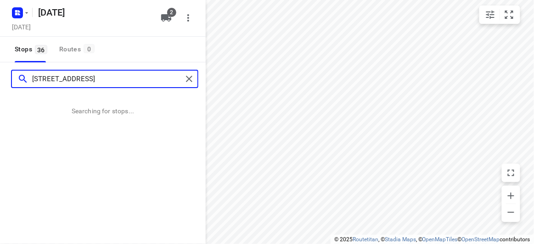
type input "5 Hay St Box Hill South 3128"
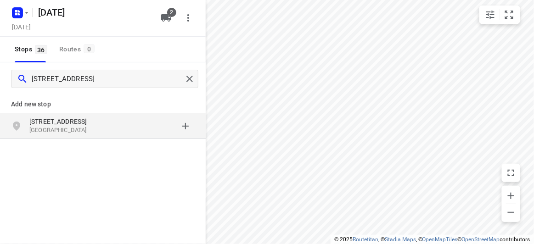
click at [78, 120] on p "5 Hay St" at bounding box center [71, 121] width 85 height 9
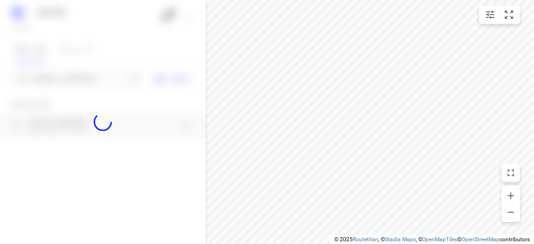
click at [51, 79] on div at bounding box center [103, 122] width 206 height 244
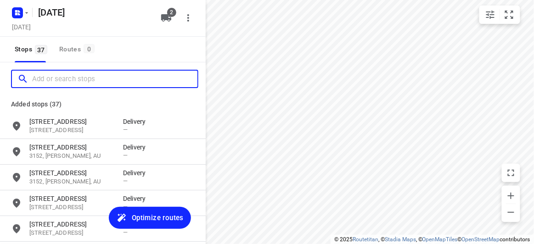
click at [51, 79] on input "Add or search stops" at bounding box center [114, 79] width 165 height 14
paste input "15 Hertford Crescent Balwyn 3103"
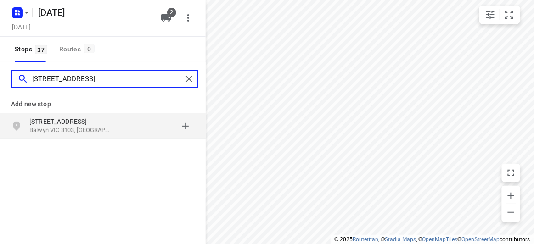
type input "15 Hertford Crescent Balwyn 3103"
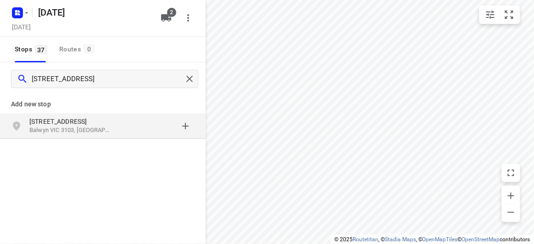
click at [121, 128] on div "15 Hertford Crescent Balwyn VIC 3103, Australia" at bounding box center [76, 126] width 94 height 18
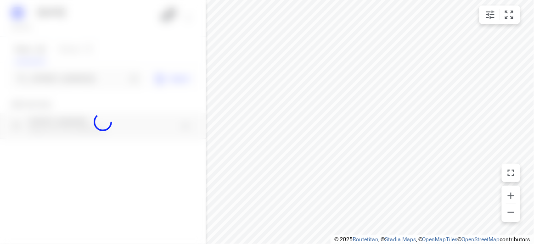
click at [73, 82] on div at bounding box center [103, 122] width 206 height 244
click at [74, 80] on div at bounding box center [103, 122] width 206 height 244
click at [74, 80] on input "Add or search stops" at bounding box center [79, 79] width 95 height 14
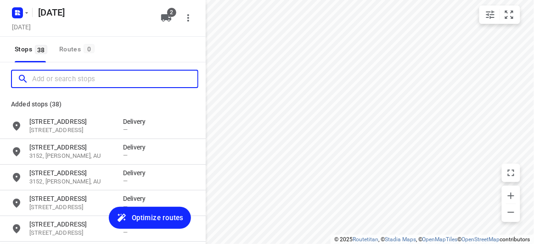
scroll to position [0, 0]
paste input "17 allison road Mont albert north 3129"
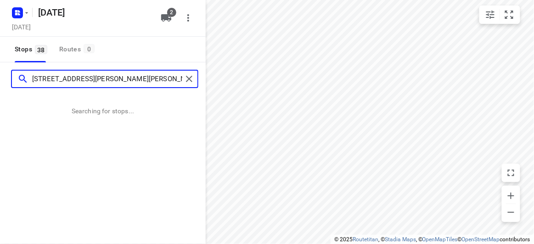
type input "17 allison road Mont albert north 3129"
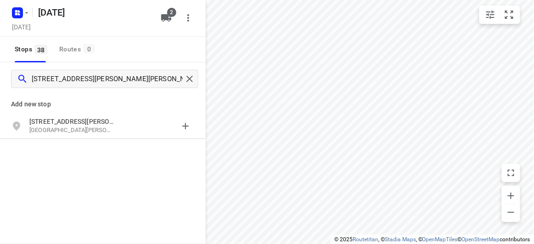
click at [70, 125] on p "[STREET_ADDRESS][PERSON_NAME]" at bounding box center [71, 121] width 85 height 9
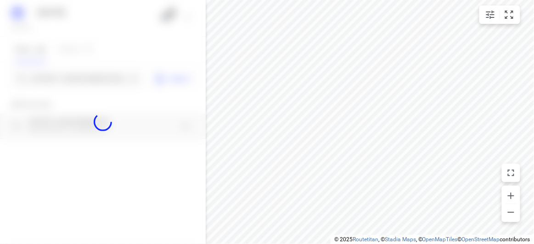
click at [46, 79] on div at bounding box center [103, 122] width 206 height 244
click at [47, 76] on div at bounding box center [103, 122] width 206 height 244
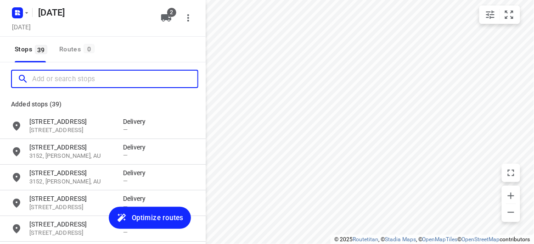
click at [47, 76] on input "Add or search stops" at bounding box center [114, 79] width 165 height 14
paste input "28 Norbert St Balwyn 3103"
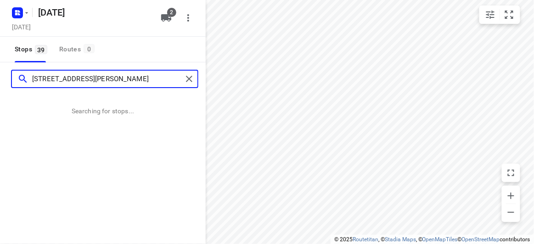
type input "28 Norbert St Balwyn 3103"
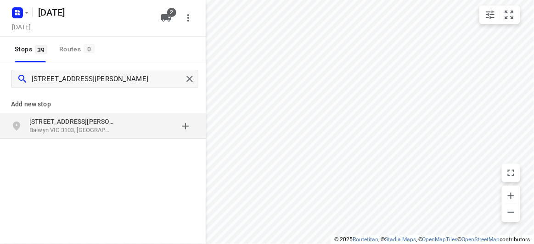
click at [153, 141] on div "Add new stop 28 Norbert St Balwyn VIC 3103, Australia" at bounding box center [103, 147] width 206 height 103
click at [151, 137] on div "28 Norbert St Balwyn VIC 3103, Australia" at bounding box center [103, 127] width 206 height 26
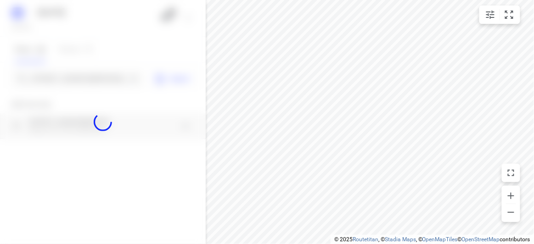
click at [88, 80] on div at bounding box center [103, 122] width 206 height 244
click at [87, 77] on div at bounding box center [103, 122] width 206 height 244
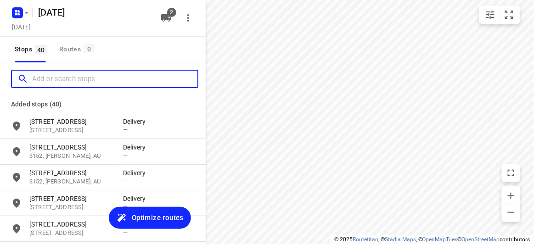
paste input "35 Hallows Street Glen Waverley 3150"
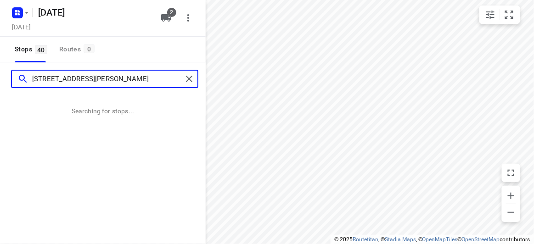
type input "35 Hallows Street Glen Waverley 3150"
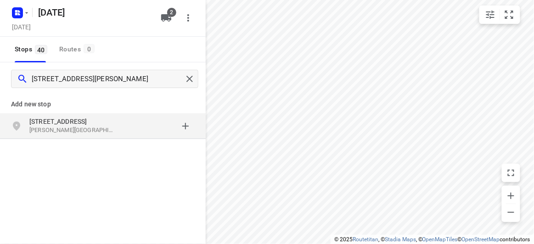
click at [121, 121] on p "[STREET_ADDRESS]" at bounding box center [76, 121] width 94 height 9
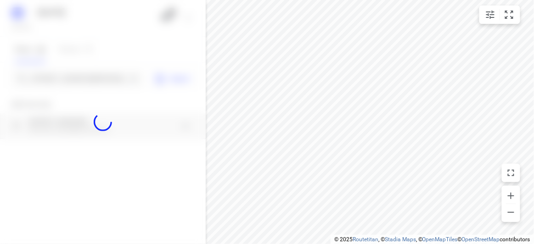
click at [57, 74] on div at bounding box center [103, 122] width 206 height 244
click at [55, 77] on div at bounding box center [103, 122] width 206 height 244
click at [58, 79] on div at bounding box center [103, 122] width 206 height 244
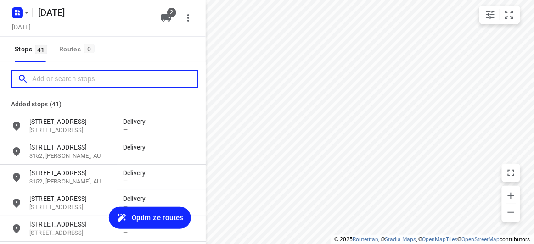
click at [58, 79] on input "Add or search stops" at bounding box center [114, 79] width 165 height 14
paste input "17A Powers Street Donvale 3111"
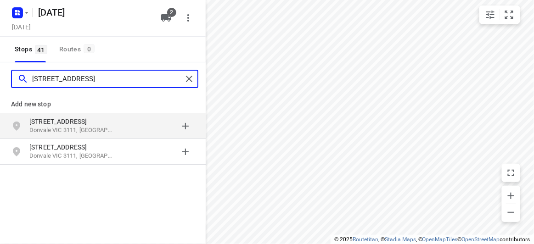
type input "17A Powers Street Donvale 3111"
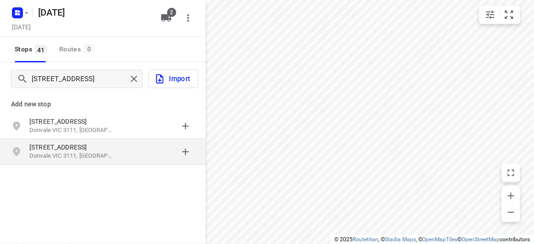
click at [42, 139] on div "17a Powers Lane Donvale VIC 3111, Australia" at bounding box center [103, 152] width 206 height 26
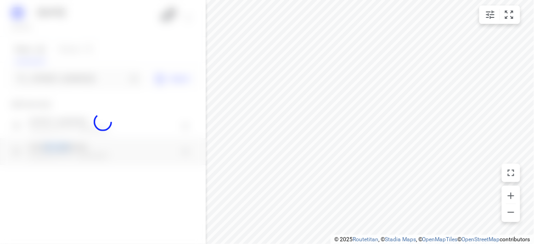
click at [42, 139] on div "17a Powers Lane Donvale VIC 3111, Australia" at bounding box center [103, 152] width 206 height 26
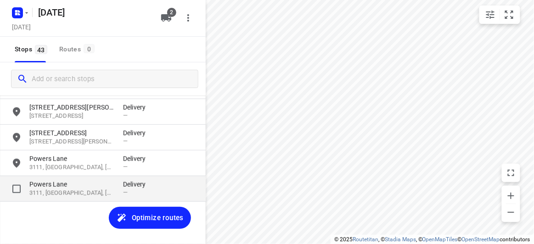
click at [20, 194] on input "grid" at bounding box center [16, 189] width 18 height 18
checkbox input "true"
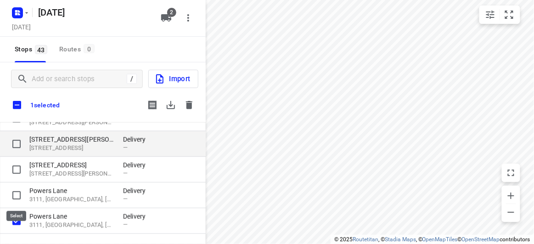
scroll to position [1012, 0]
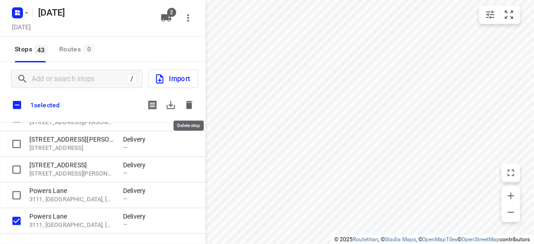
click at [191, 113] on button "button" at bounding box center [189, 105] width 18 height 18
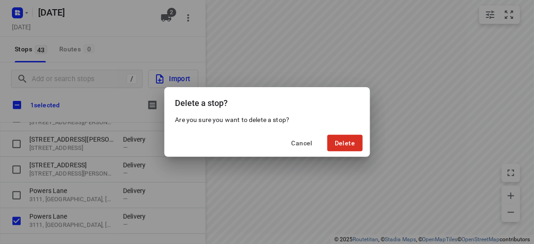
drag, startPoint x: 301, startPoint y: 145, endPoint x: 279, endPoint y: 150, distance: 22.5
click at [297, 147] on span "Cancel" at bounding box center [302, 143] width 21 height 7
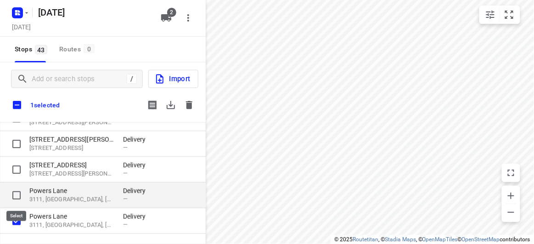
click at [20, 198] on input "grid" at bounding box center [16, 196] width 18 height 18
checkbox input "true"
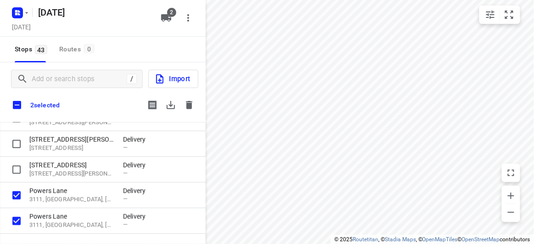
click at [190, 112] on button "button" at bounding box center [189, 105] width 18 height 18
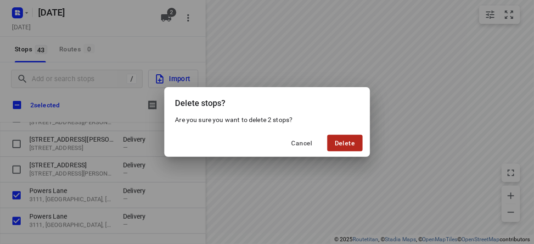
click at [341, 146] on span "Delete" at bounding box center [345, 143] width 20 height 7
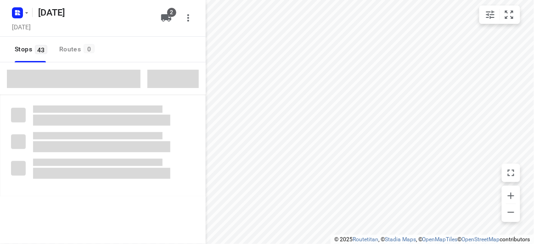
click at [50, 84] on span at bounding box center [74, 79] width 134 height 18
click at [50, 82] on span at bounding box center [74, 79] width 134 height 18
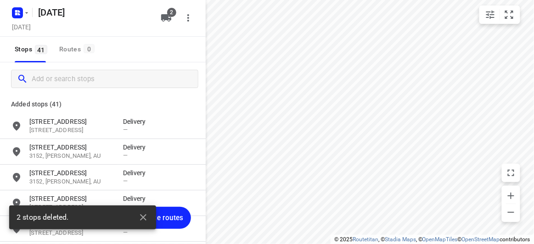
click at [49, 82] on input "Add or search stops" at bounding box center [115, 79] width 166 height 14
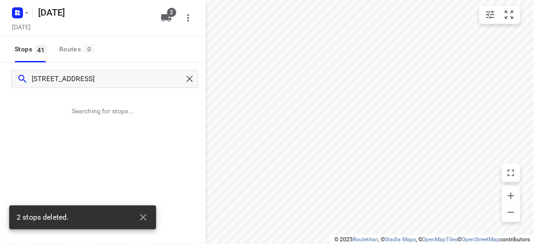
type input "17A Powers Street Donvale 3111"
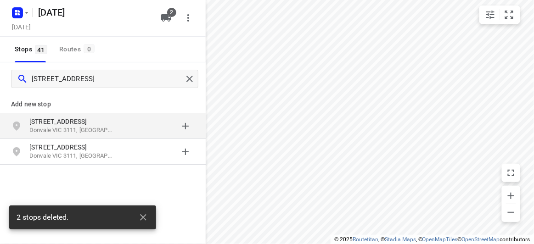
click at [79, 131] on p "Donvale VIC 3111, Australia" at bounding box center [71, 130] width 85 height 9
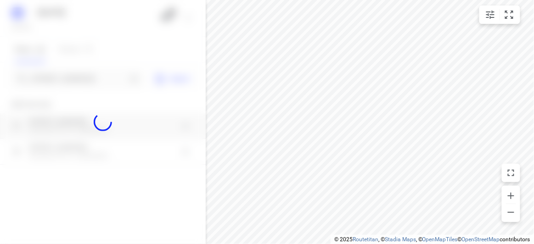
click at [91, 86] on div at bounding box center [103, 122] width 206 height 244
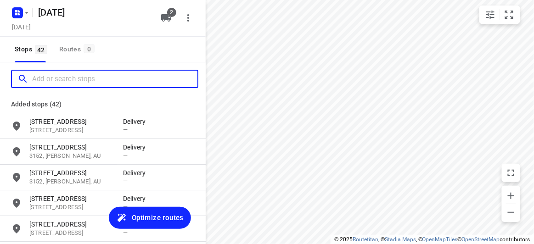
scroll to position [0, 0]
click at [91, 83] on input "Add or search stops" at bounding box center [114, 79] width 165 height 14
paste input "17 allison road Mont alberrt north 3129"
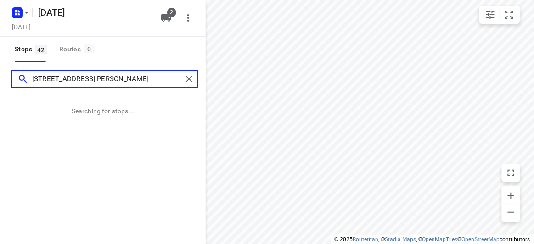
type input "17 allison road Mont alberrt north 3129"
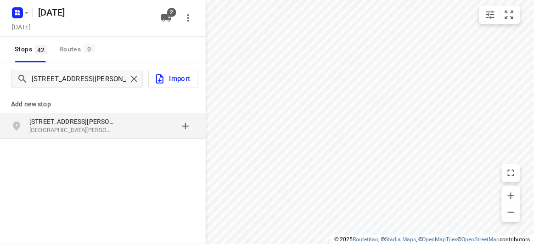
click at [83, 106] on p "Add new stop" at bounding box center [103, 104] width 184 height 11
click at [84, 121] on p "[STREET_ADDRESS][PERSON_NAME]" at bounding box center [71, 121] width 85 height 9
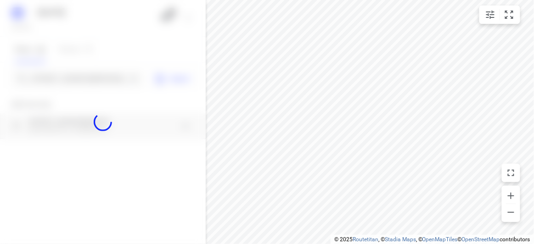
click at [56, 76] on div at bounding box center [103, 122] width 206 height 244
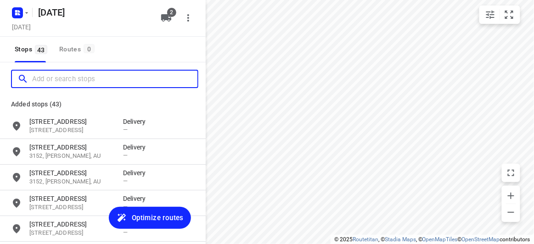
click at [56, 76] on input "Add or search stops" at bounding box center [114, 79] width 165 height 14
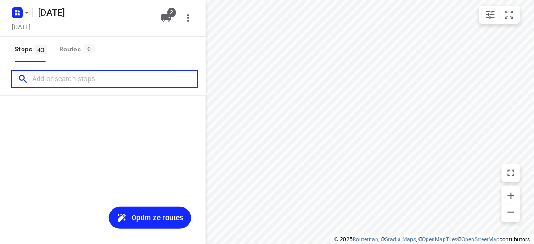
scroll to position [1018, 0]
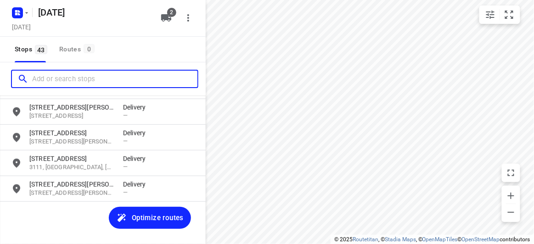
click at [91, 80] on input "Add or search stops" at bounding box center [114, 79] width 165 height 14
paste input "/4 Frank Street Doncaster 3108"
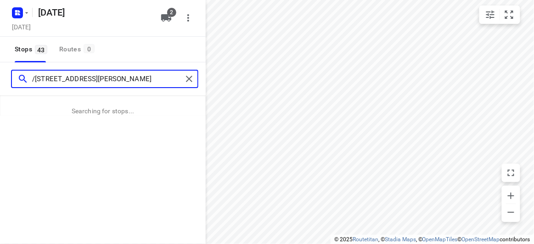
type input "/4 Frank Street Doncaster 3108"
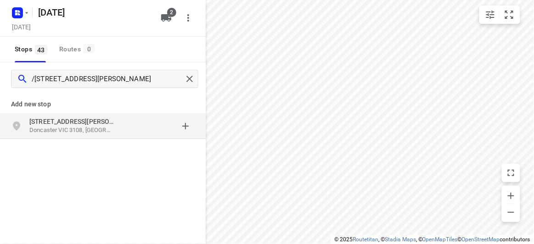
click at [79, 114] on div "4 Frank Street Doncaster VIC 3108, Australia" at bounding box center [103, 127] width 206 height 26
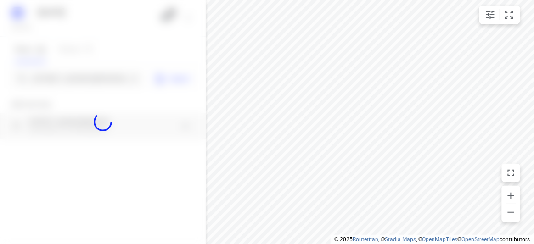
click at [71, 76] on div at bounding box center [103, 122] width 206 height 244
click at [70, 77] on div at bounding box center [103, 122] width 206 height 244
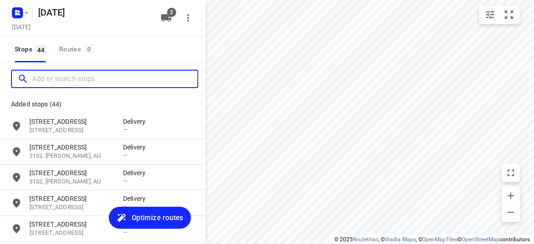
scroll to position [0, 0]
paste input "798 Canterbury Road Vermont 3133"
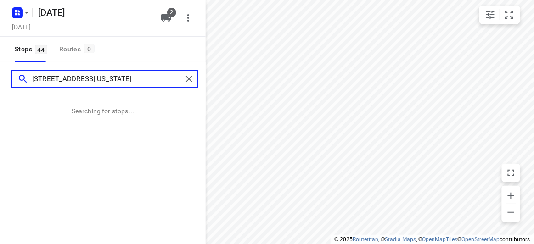
type input "798 Canterbury Road Vermont 3133"
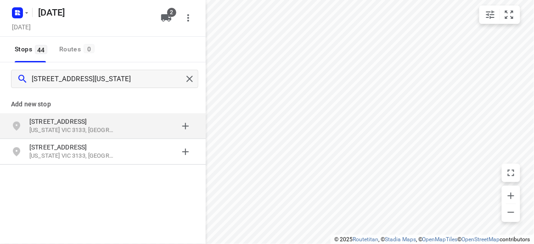
click at [132, 122] on div "grid" at bounding box center [159, 126] width 72 height 18
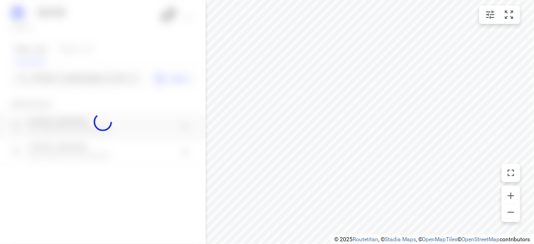
click at [80, 75] on div at bounding box center [103, 122] width 206 height 244
click at [80, 76] on div "21 AUGUST 2025 Wednesday, Aug 20 2 Stops 44 Routes 0 798 Canterbury Road Vermon…" at bounding box center [103, 122] width 206 height 244
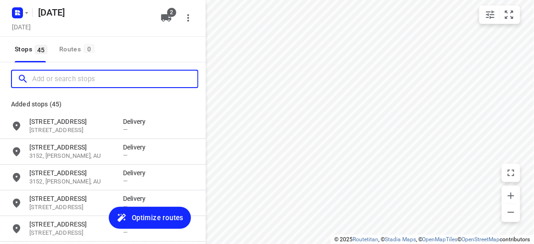
paste input "22 Pembroke Street Surrey Hills 3127"
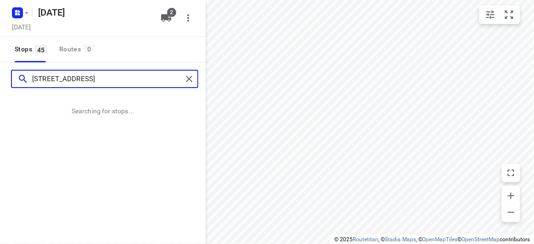
type input "22 Pembroke Street Surrey Hills 3127"
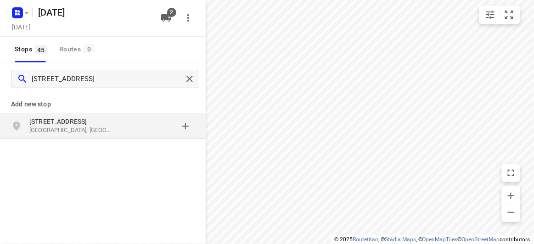
click at [73, 128] on p "Surrey Hills VIC 3127, Australia" at bounding box center [71, 130] width 85 height 9
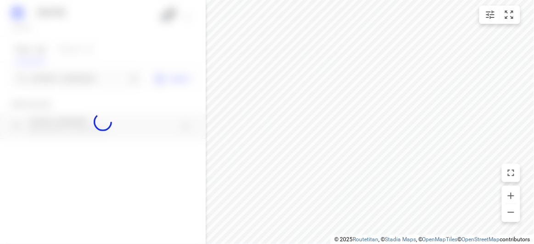
click at [59, 79] on div at bounding box center [103, 122] width 206 height 244
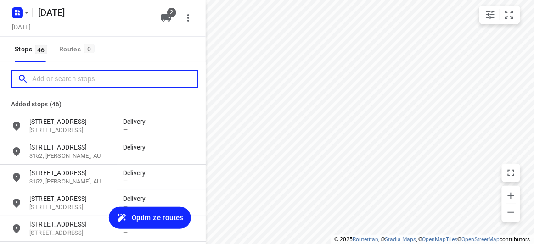
paste input "42 Carrol Grove, Mount Waverley MOUNT WAVERLEY 3149"
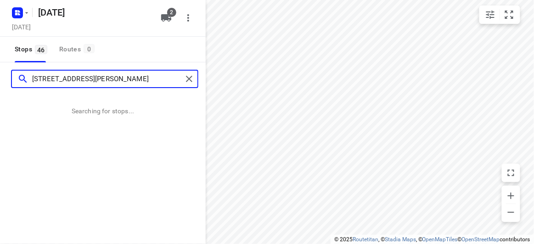
type input "42 Carrol Grove, Mount Waverley MOUNT WAVERLEY 3149"
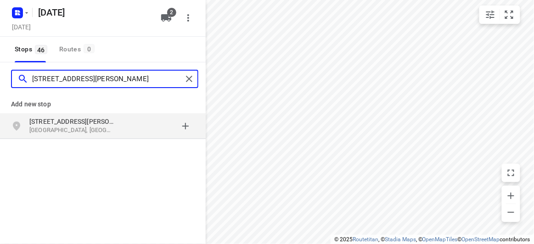
scroll to position [0, 0]
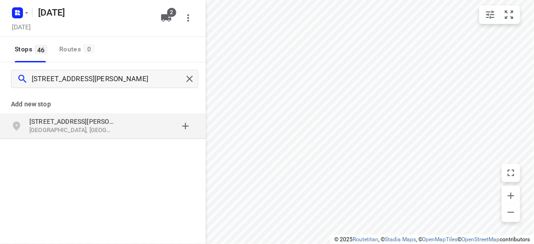
click at [82, 130] on p "Mount Waverley VIC, Australia" at bounding box center [71, 130] width 85 height 9
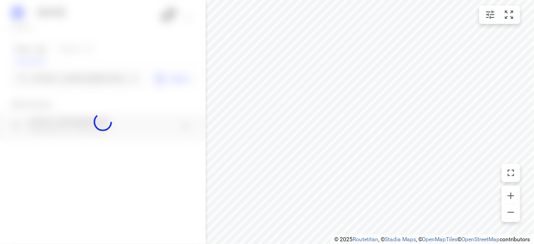
click at [74, 79] on div at bounding box center [103, 122] width 206 height 244
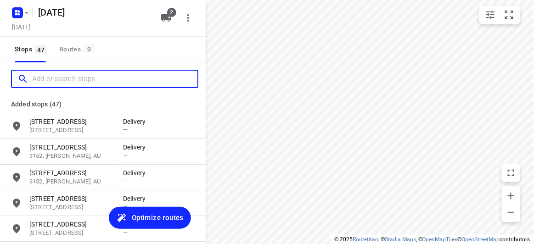
click at [74, 79] on input "Add or search stops" at bounding box center [114, 79] width 165 height 14
paste input "290 Church Road Templestowe 3106"
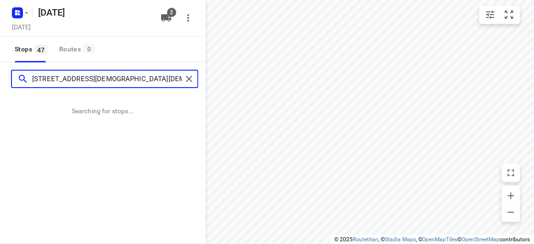
type input "290 Church Road Templestowe 3106"
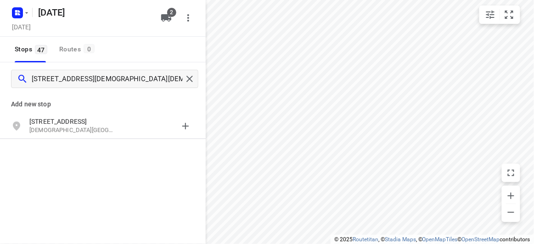
click at [107, 113] on div "Add new stop" at bounding box center [103, 101] width 206 height 26
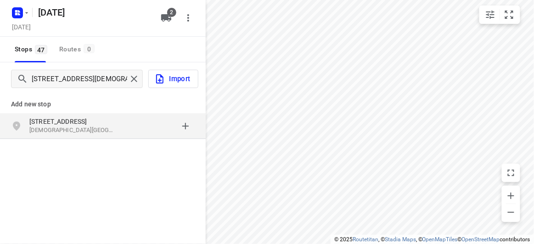
click at [108, 115] on div "290 Church Road Templestowe VIC 3106, Australia" at bounding box center [103, 127] width 206 height 26
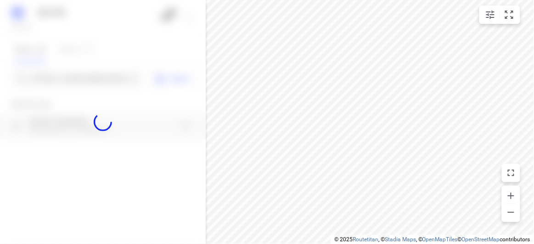
click at [88, 77] on div at bounding box center [103, 122] width 206 height 244
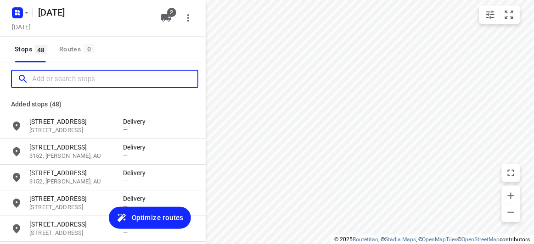
paste input "51-53 Yarra Valley Boulevard Bulleen 3105"
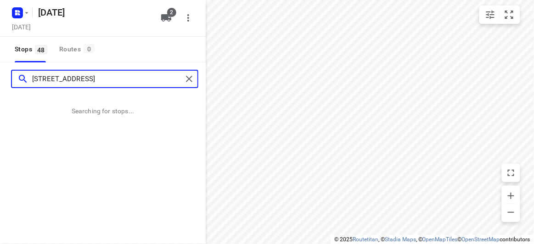
type input "51-53 Yarra Valley Boulevard Bulleen 3105"
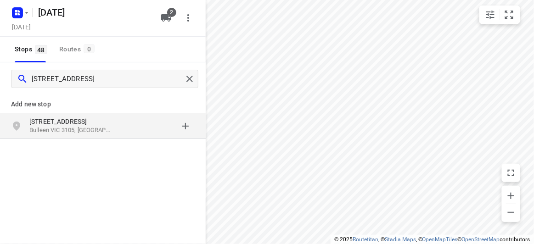
click at [127, 111] on div "Add new stop" at bounding box center [103, 101] width 206 height 26
click at [127, 119] on div "grid" at bounding box center [159, 126] width 72 height 18
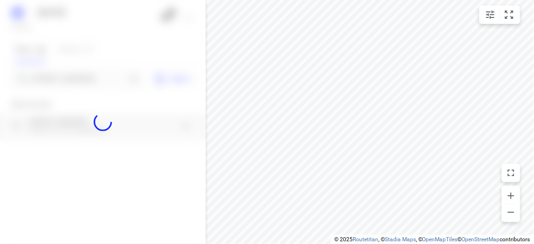
click at [88, 74] on div at bounding box center [103, 122] width 206 height 244
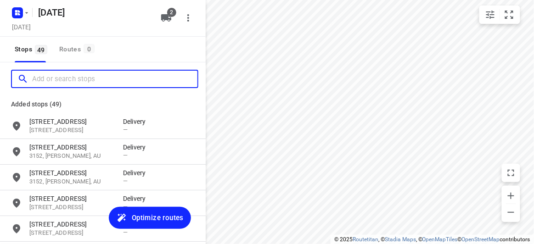
click at [88, 74] on input "Add or search stops" at bounding box center [114, 79] width 165 height 14
paste input "59 freemantle drive wantirna south 3152"
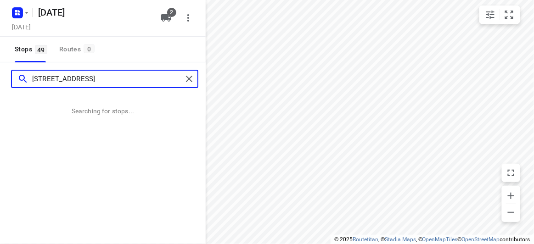
type input "59 freemantle drive wantirna south 3152"
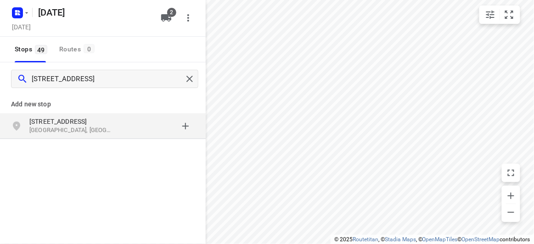
click at [107, 124] on p "[STREET_ADDRESS]" at bounding box center [71, 121] width 85 height 9
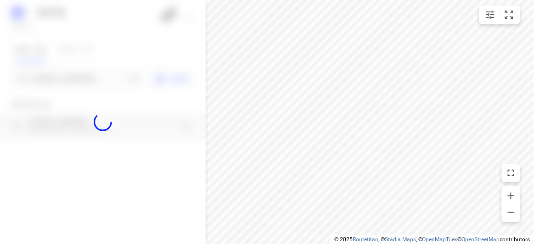
click at [69, 74] on div at bounding box center [103, 122] width 206 height 244
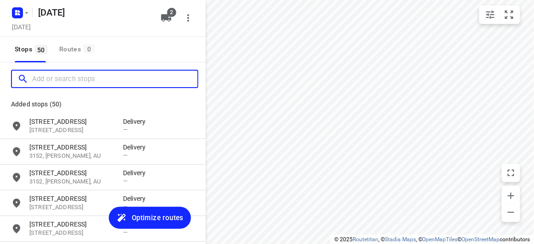
click at [73, 77] on input "Add or search stops" at bounding box center [114, 79] width 165 height 14
paste input "15 Hender Street Doncaster 3108"
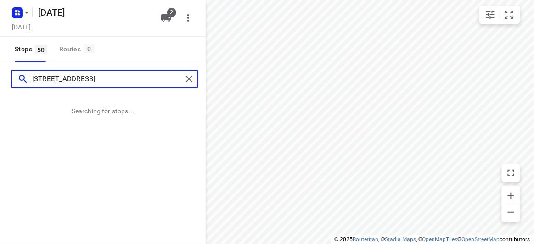
type input "15 Hender Street Doncaster 3108"
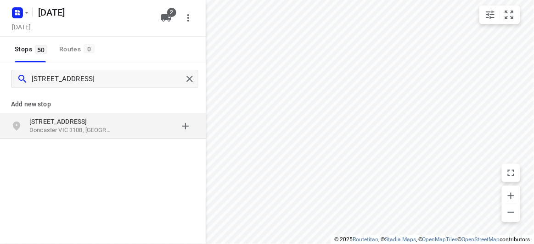
click at [90, 128] on p "Doncaster VIC 3108, Australia" at bounding box center [71, 130] width 85 height 9
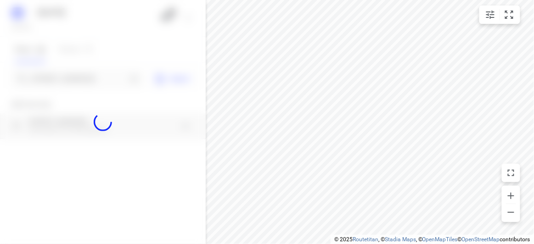
click at [63, 80] on div at bounding box center [103, 122] width 206 height 244
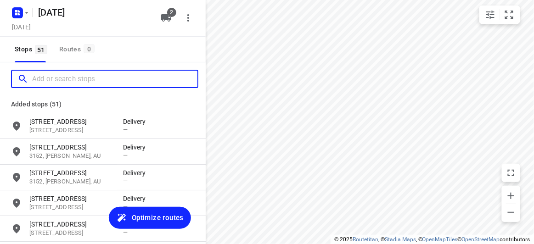
click at [64, 80] on input "Add or search stops" at bounding box center [114, 79] width 165 height 14
paste input "1 Bermuda Dr Blackburn South 3130"
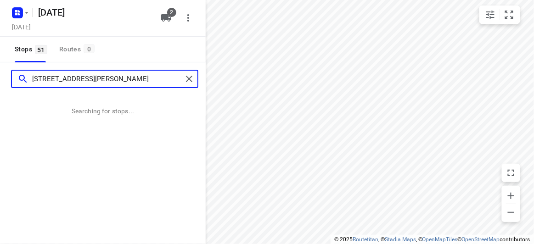
type input "1 Bermuda Dr Blackburn South 3130"
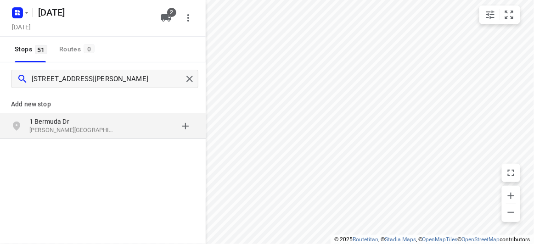
click at [167, 131] on div "grid" at bounding box center [159, 126] width 72 height 18
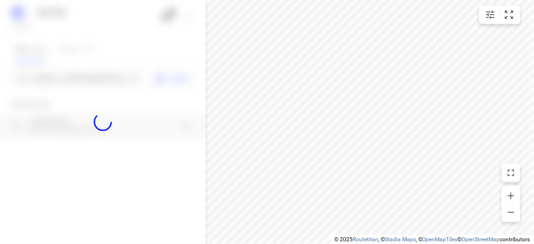
click at [73, 63] on div at bounding box center [103, 122] width 206 height 244
click at [80, 80] on div at bounding box center [103, 122] width 206 height 244
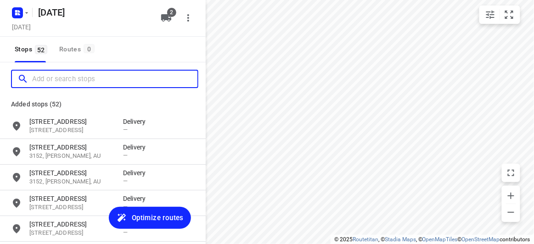
click at [79, 80] on input "Add or search stops" at bounding box center [114, 79] width 165 height 14
paste input "/8 Dickens Street Glen Iris 3146"
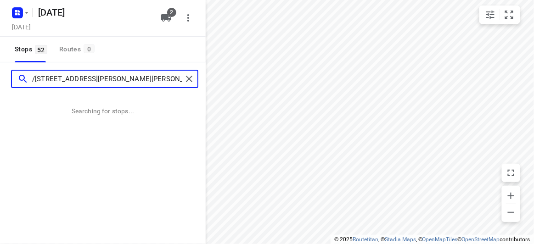
type input "/8 Dickens Street Glen Iris 3146"
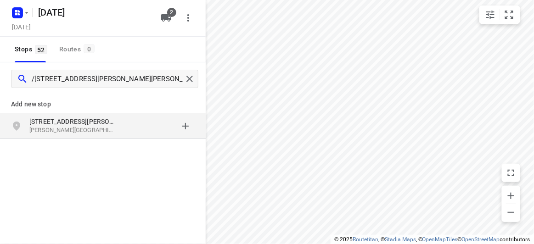
click at [101, 130] on p "Glen Iris VIC 3146, Australia" at bounding box center [71, 130] width 85 height 9
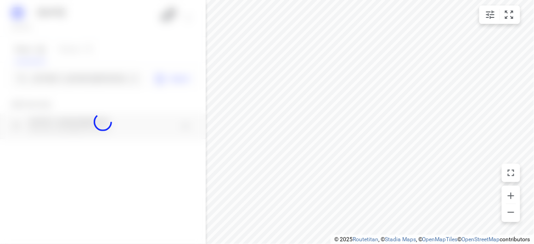
click at [75, 80] on div at bounding box center [103, 122] width 206 height 244
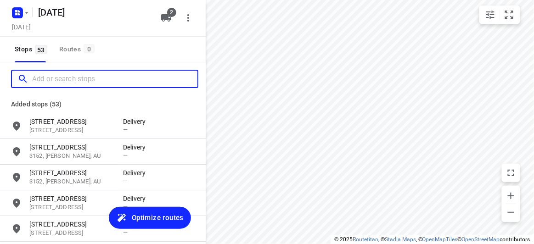
click at [75, 80] on input "Add or search stops" at bounding box center [114, 79] width 165 height 14
paste input "28 Bellevue Ave Burwood East 3151"
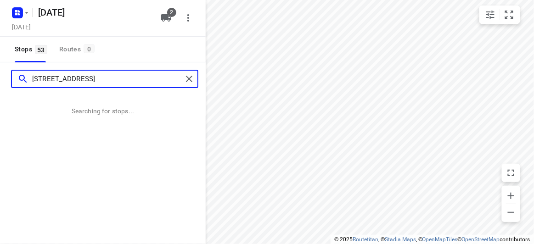
type input "28 Bellevue Ave Burwood East 3151"
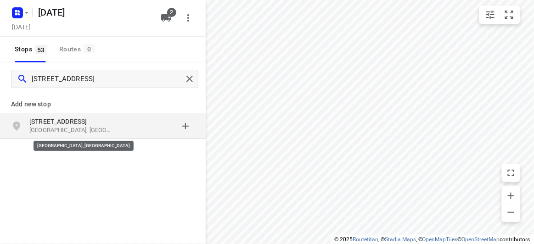
click at [79, 122] on p "28 Bellevue Ave" at bounding box center [71, 121] width 85 height 9
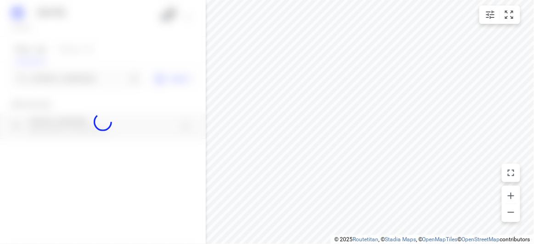
click at [52, 80] on div at bounding box center [103, 122] width 206 height 244
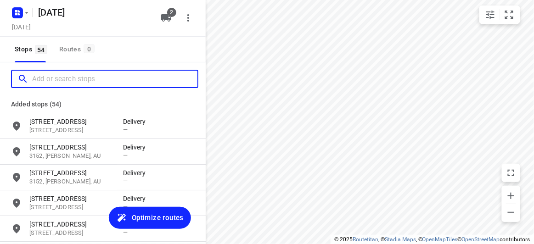
paste input "6 Irymple Avenue Glen Iris 3146"
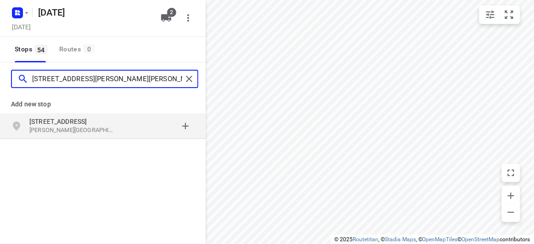
type input "6 Irymple Avenue Glen Iris 3146"
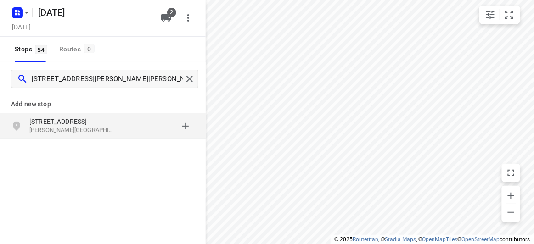
click at [130, 130] on div "grid" at bounding box center [159, 126] width 72 height 18
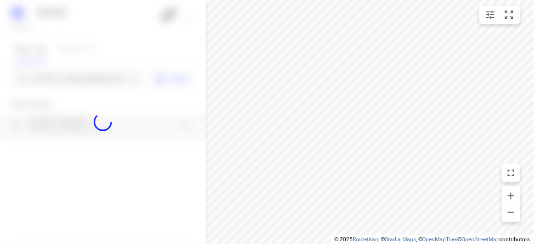
click at [44, 66] on div at bounding box center [103, 122] width 206 height 244
click at [50, 74] on div at bounding box center [103, 122] width 206 height 244
click at [52, 75] on div at bounding box center [103, 122] width 206 height 244
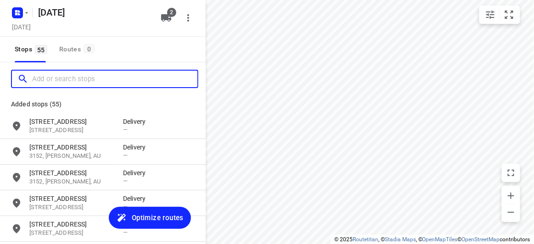
click at [55, 79] on input "Add or search stops" at bounding box center [114, 79] width 165 height 14
paste input "34 Orchard Crescent Month Albert North 3129"
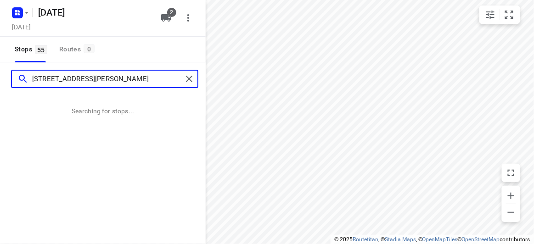
type input "34 Orchard Crescent Month Albert North 3129"
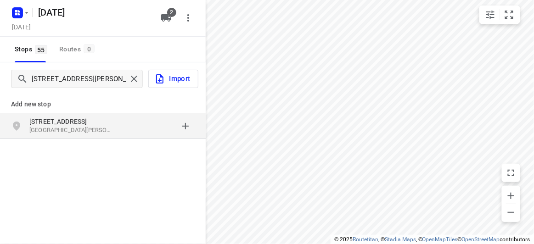
click at [124, 142] on div "Add new stop 34 Orchard Crescent Mont Albert North VIC 3129, Australia" at bounding box center [103, 147] width 206 height 103
click at [120, 130] on div "34 Orchard Crescent Mont Albert North VIC 3129, Australia" at bounding box center [76, 126] width 94 height 18
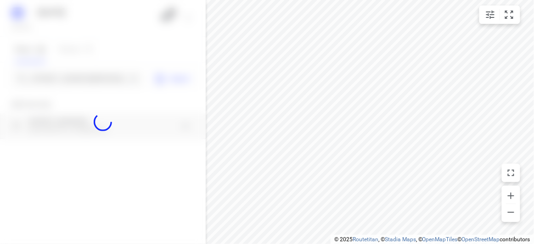
click at [66, 79] on div at bounding box center [103, 122] width 206 height 244
click at [66, 79] on input "Add or search stops" at bounding box center [79, 79] width 95 height 14
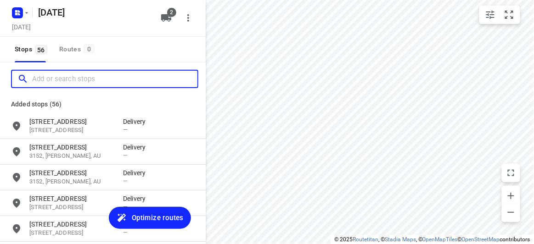
paste input "37b Begg Street Bentleigh East 3165"
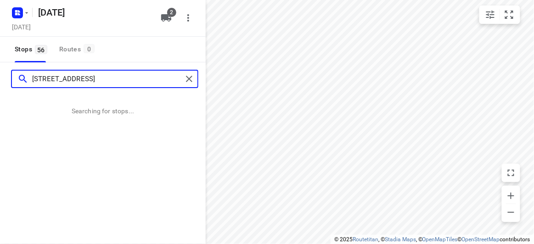
type input "37b Begg Street Bentleigh East 3165"
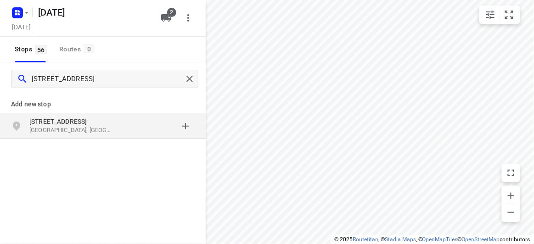
click at [74, 127] on p "Bentleigh East VIC 3165, Australia" at bounding box center [71, 130] width 85 height 9
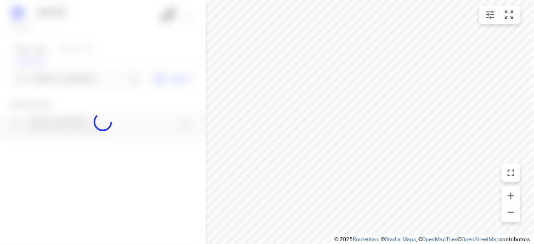
click at [55, 81] on div at bounding box center [103, 122] width 206 height 244
click at [56, 81] on div at bounding box center [103, 122] width 206 height 244
click at [56, 82] on input "Add or search stops" at bounding box center [79, 79] width 95 height 14
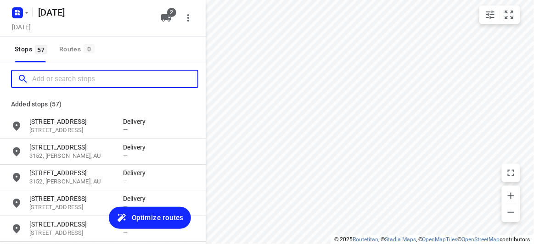
paste input "6 Hansen Cl Burwood 3125"
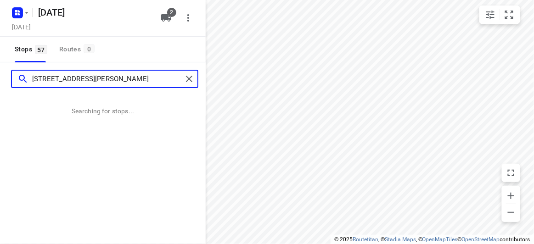
type input "6 Hansen Cl Burwood 3125"
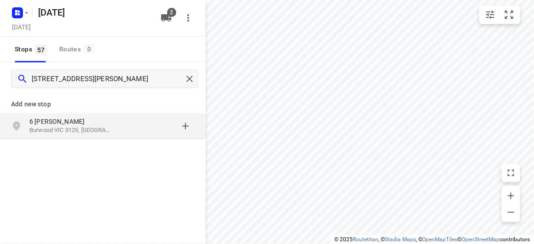
click at [91, 115] on div "6 Hansen Cl Burwood VIC 3125, Australia" at bounding box center [103, 127] width 206 height 26
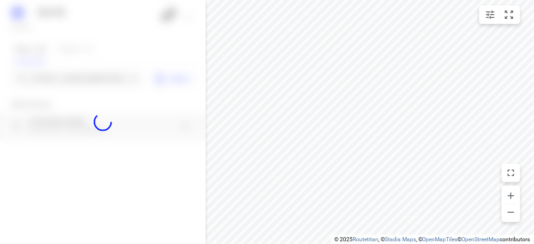
click at [57, 79] on div at bounding box center [103, 122] width 206 height 244
click at [57, 82] on div at bounding box center [103, 122] width 206 height 244
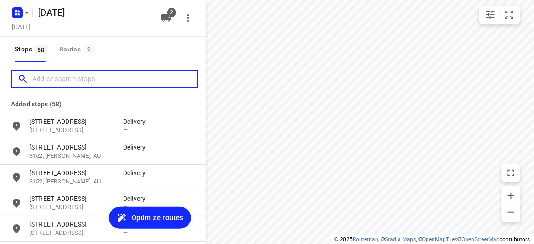
click at [57, 82] on input "Add or search stops" at bounding box center [114, 79] width 165 height 14
paste input "29 Barbara Street Vermont 3133"
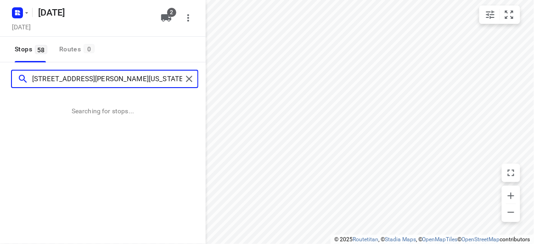
type input "29 Barbara Street Vermont 3133"
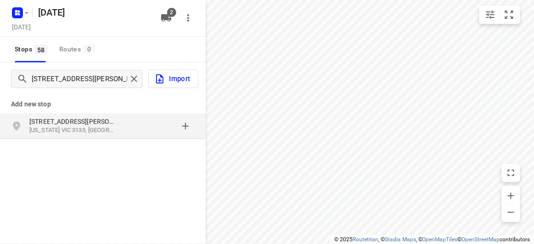
click at [21, 102] on p "Add new stop" at bounding box center [103, 104] width 184 height 11
click at [74, 127] on p "Vermont VIC 3133, Australia" at bounding box center [71, 130] width 85 height 9
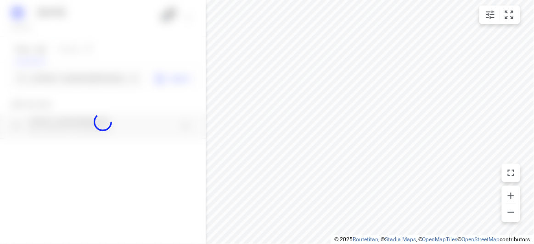
click at [66, 81] on div at bounding box center [103, 122] width 206 height 244
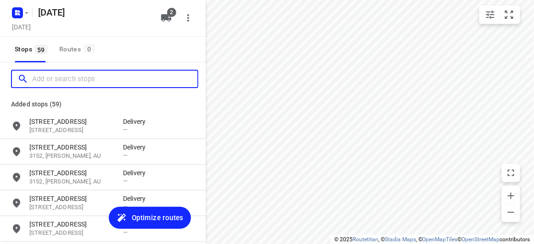
paste input "15 Paranda Court, Vermont 3133"
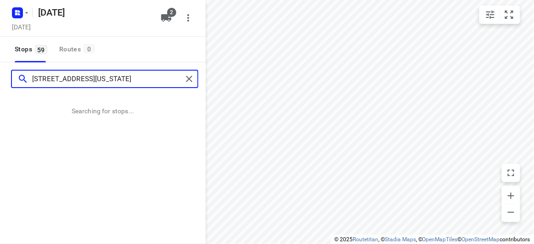
type input "15 Paranda Court, Vermont 3133"
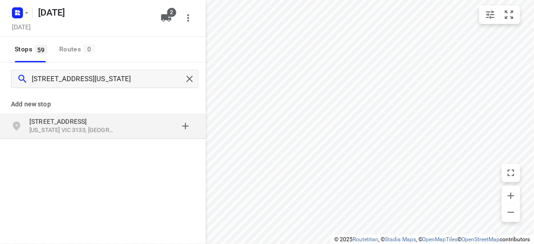
click at [80, 119] on p "[STREET_ADDRESS]" at bounding box center [71, 121] width 85 height 9
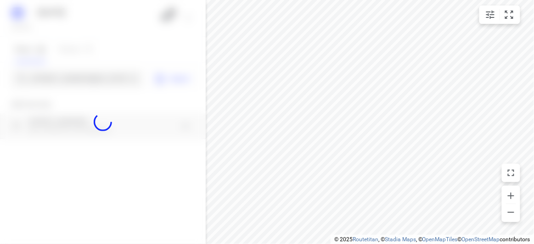
click at [50, 80] on div at bounding box center [103, 122] width 206 height 244
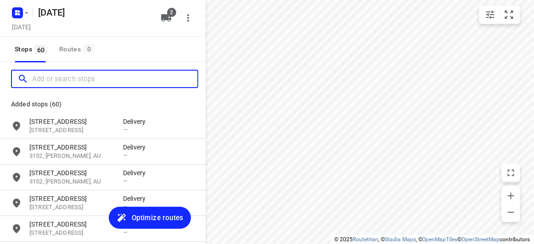
click at [50, 80] on input "Add or search stops" at bounding box center [114, 79] width 165 height 14
paste input "33 Mt Ida Ave Hawthorn East 3123"
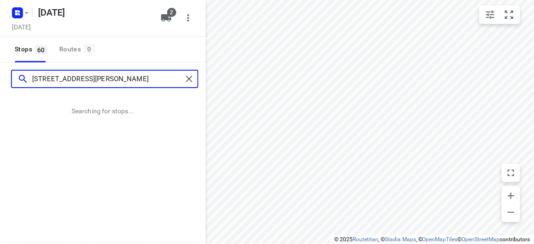
type input "33 Mt Ida Ave Hawthorn East 3123"
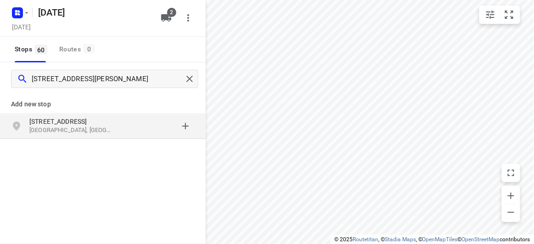
click at [102, 126] on p "Hawthorn East VIC 3123, Australia" at bounding box center [71, 130] width 85 height 9
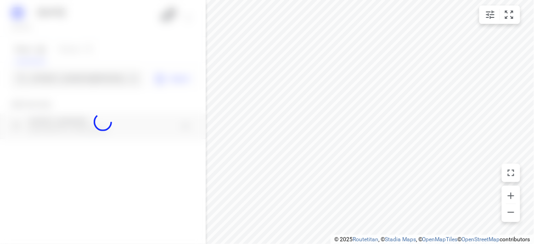
click at [71, 80] on div at bounding box center [103, 122] width 206 height 244
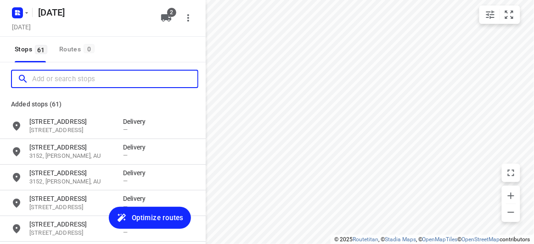
paste input "116 Fraser Crescent Wantirna South 3152"
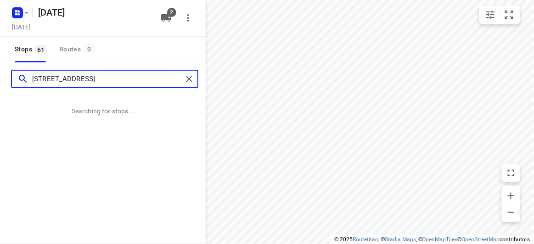
type input "116 Fraser Crescent Wantirna South 3152"
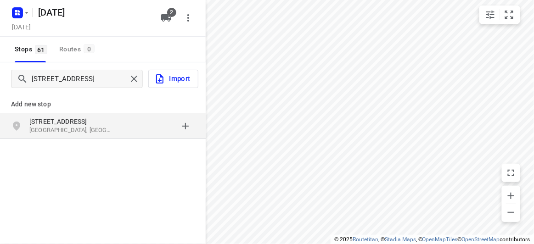
click at [70, 115] on div "116 Fraser Crescent Wantirna South VIC 3152, Australia" at bounding box center [103, 127] width 206 height 26
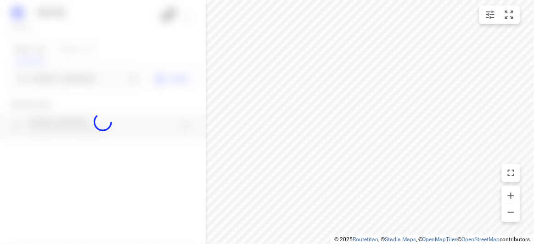
click at [51, 82] on div at bounding box center [103, 122] width 206 height 244
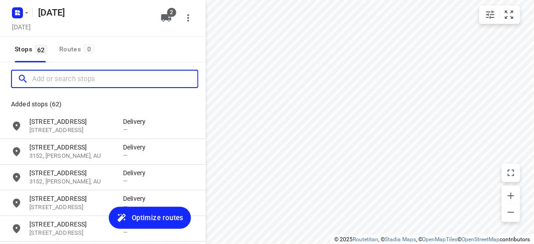
paste input "56 Albert Street Mount Waverley 3149"
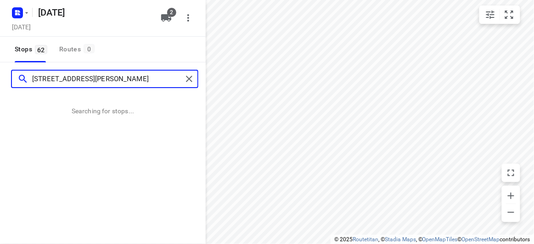
type input "56 Albert Street Mount Waverley 3149"
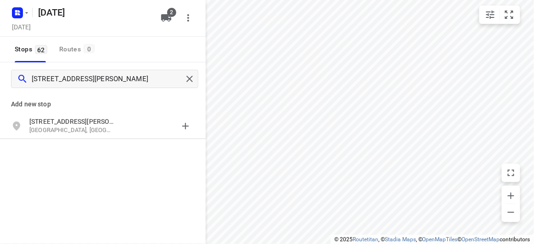
click at [70, 113] on div "Add new stop" at bounding box center [103, 101] width 206 height 26
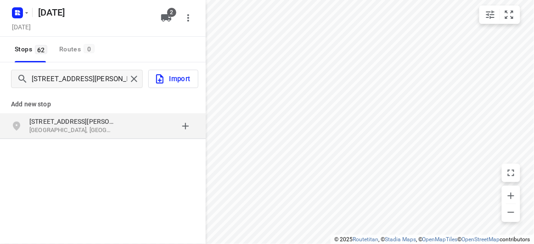
click at [71, 123] on p "56 Albert Street" at bounding box center [71, 121] width 85 height 9
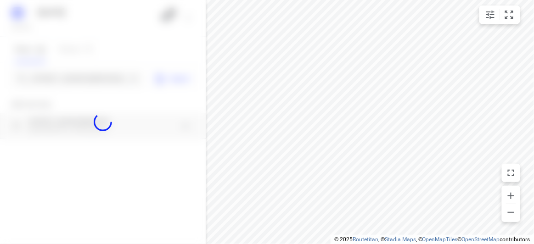
click at [63, 80] on div at bounding box center [103, 122] width 206 height 244
click at [63, 80] on div "21 AUGUST 2025 Wednesday, Aug 20 2 Stops 62 Routes 0 56 Albert Street Mount Wav…" at bounding box center [103, 122] width 206 height 244
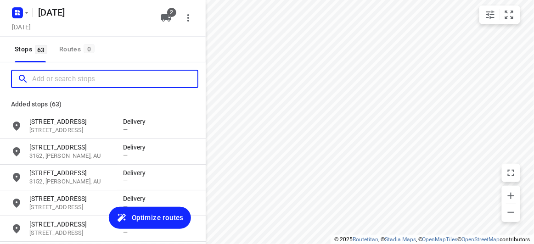
paste input "21 minchinbury drive vermont south 3133"
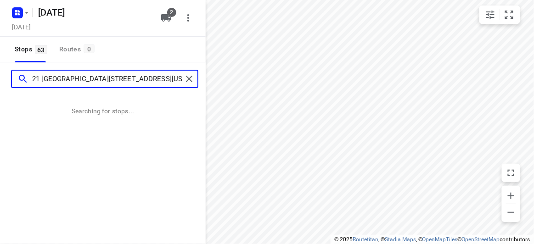
type input "21 minchinbury drive vermont south 3133"
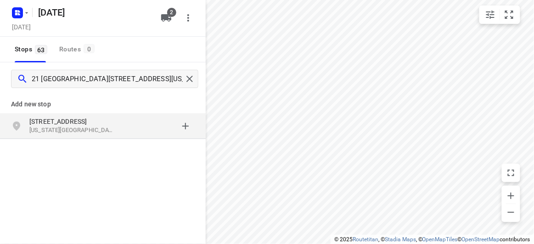
click at [92, 121] on p "21 Minchinbury Drive" at bounding box center [71, 121] width 85 height 9
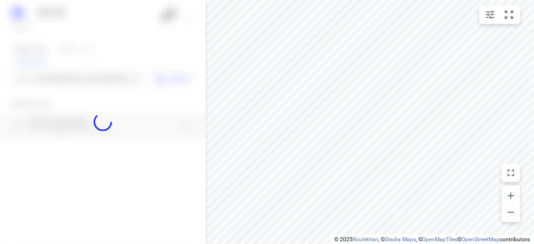
click at [65, 81] on div at bounding box center [103, 122] width 206 height 244
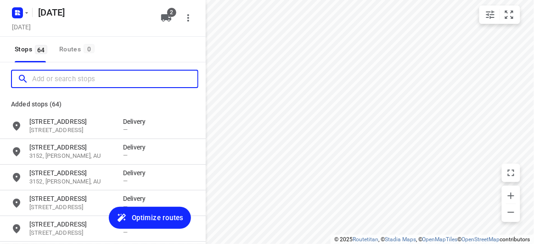
paste input "7 Lawrence street , Blackburn south Vic 3130"
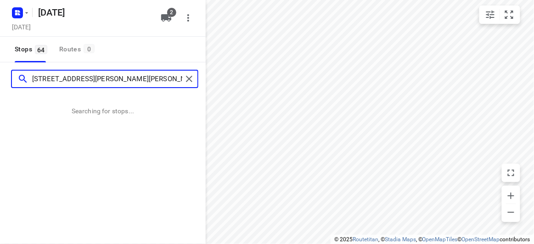
type input "7 Lawrence street , Blackburn south Vic 3130"
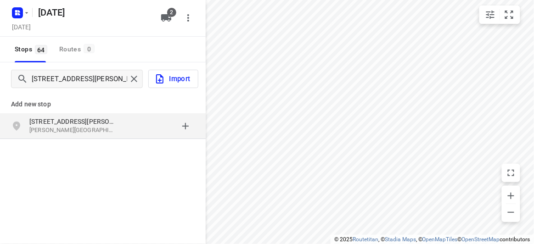
click at [80, 115] on div "7 Lawrence Street Blackburn South VIC 3130, Australia" at bounding box center [103, 127] width 206 height 26
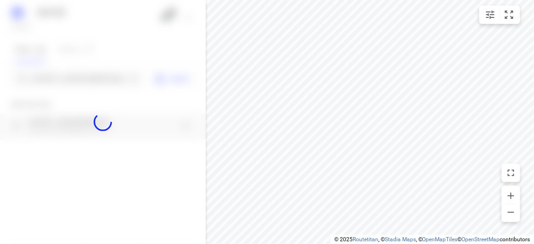
click at [63, 77] on div at bounding box center [103, 122] width 206 height 244
click at [63, 77] on input "Add or search stops" at bounding box center [79, 79] width 95 height 14
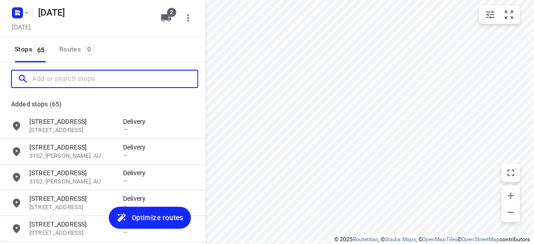
paste input "29c Buckingham Ave, Springvale 3171"
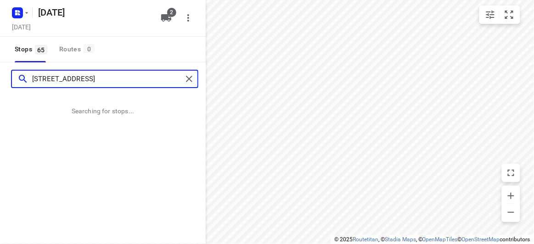
type input "29c Buckingham Ave, Springvale 3171"
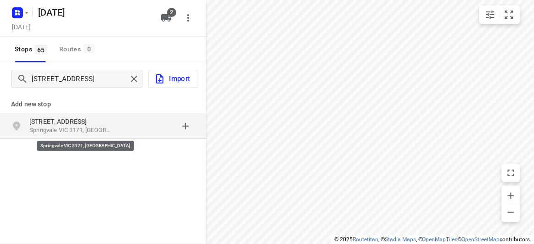
click at [94, 127] on p "Springvale VIC 3171, Australia" at bounding box center [71, 130] width 85 height 9
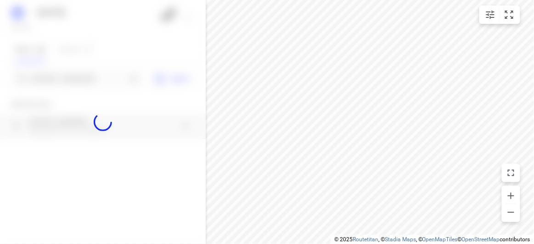
click at [50, 72] on div at bounding box center [103, 122] width 206 height 244
click at [61, 85] on div at bounding box center [103, 122] width 206 height 244
click at [60, 81] on div at bounding box center [103, 122] width 206 height 244
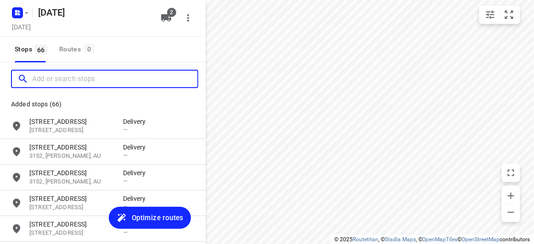
click at [60, 81] on input "Add or search stops" at bounding box center [114, 79] width 165 height 14
paste input "[STREET_ADDRESS][PERSON_NAME]"
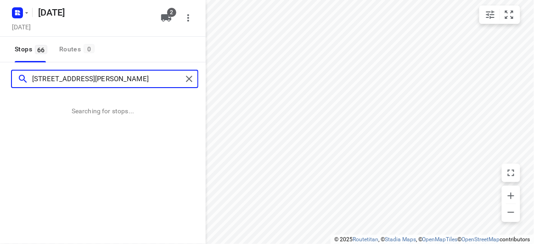
type input "[STREET_ADDRESS][PERSON_NAME]"
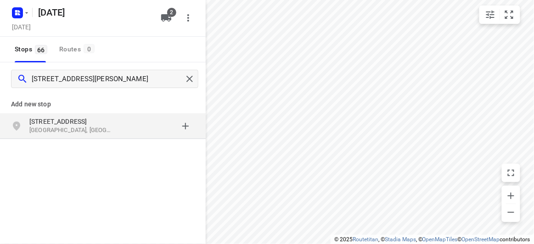
click at [85, 132] on p "Wantirna South VIC, Australia" at bounding box center [71, 130] width 85 height 9
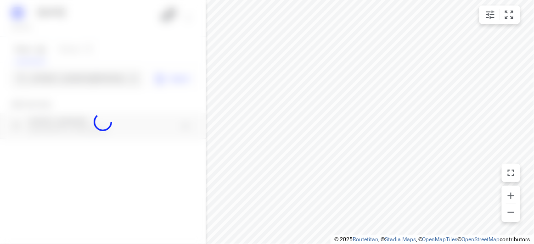
click at [56, 74] on div at bounding box center [103, 122] width 206 height 244
click at [56, 73] on div at bounding box center [103, 122] width 206 height 244
paste input "1 Stapley Crescent Chadstone 3148"
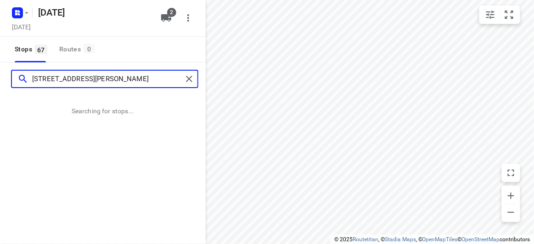
type input "1 Stapley Crescent Chadstone 3148"
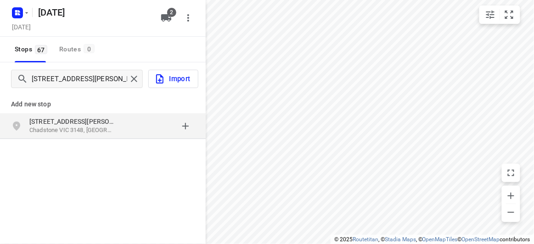
click at [91, 121] on p "1 Stapley Crescent" at bounding box center [71, 121] width 85 height 9
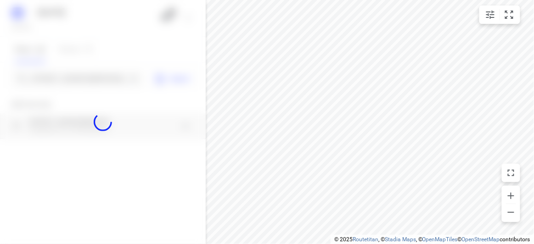
click at [62, 82] on div at bounding box center [103, 122] width 206 height 244
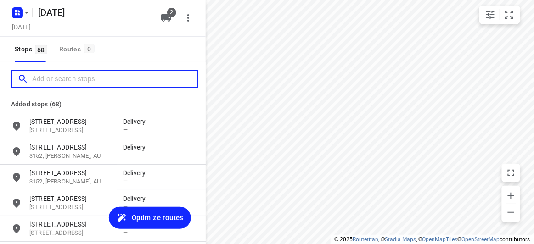
click at [61, 80] on input "Add or search stops" at bounding box center [114, 79] width 165 height 14
paste input "152 Andersons Creek Road, Doncaster East, 3109"
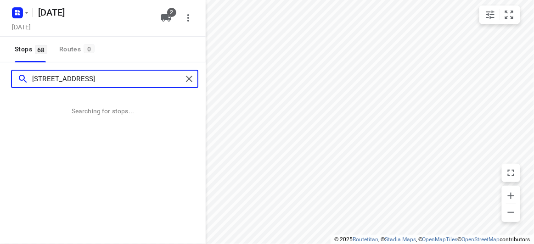
scroll to position [0, 4]
type input "152 Andersons Creek Road, Doncaster East, 3109"
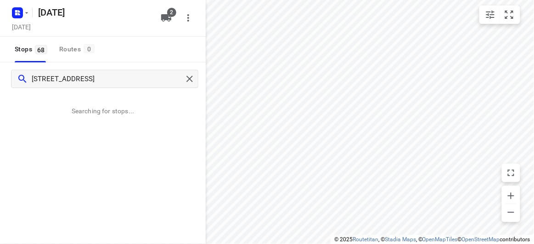
scroll to position [0, 0]
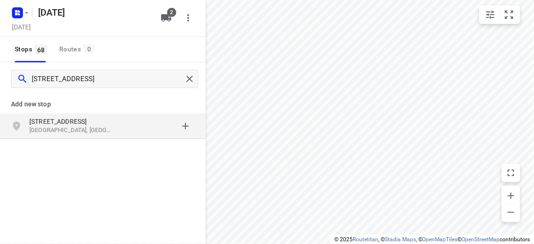
click at [81, 105] on p "Add new stop" at bounding box center [103, 104] width 184 height 11
click at [88, 124] on p "152 Andersons Creek Road" at bounding box center [71, 121] width 85 height 9
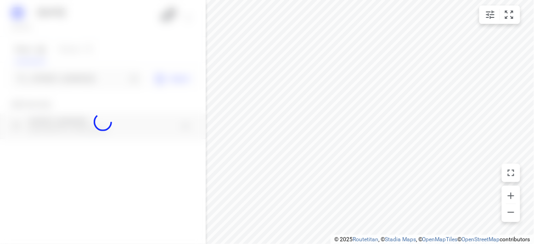
click at [50, 74] on div at bounding box center [103, 122] width 206 height 244
click at [51, 74] on div at bounding box center [103, 122] width 206 height 244
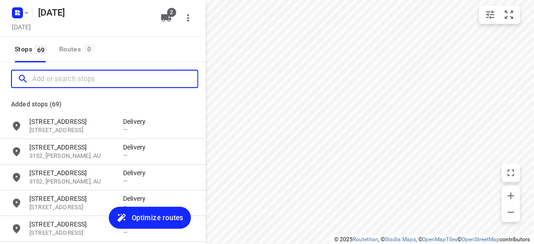
click at [51, 74] on input "Add or search stops" at bounding box center [114, 79] width 165 height 14
paste input "8 Hedgeley Close Wantirna South 3152"
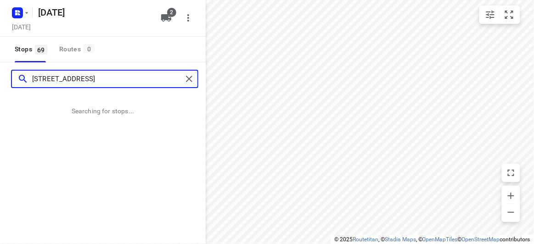
type input "8 Hedgeley Close Wantirna South 3152"
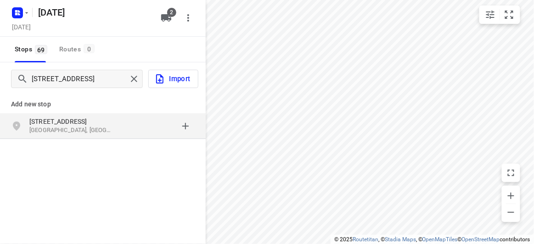
click at [126, 133] on div "grid" at bounding box center [159, 126] width 72 height 18
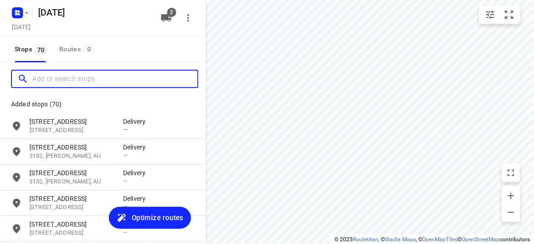
click at [80, 78] on input "Add or search stops" at bounding box center [114, 79] width 165 height 14
paste input "29 Scott St Kew 3130 Kew 3101"
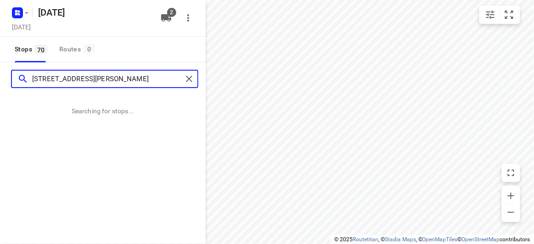
type input "29 Scott St Kew 3130 Kew 3101"
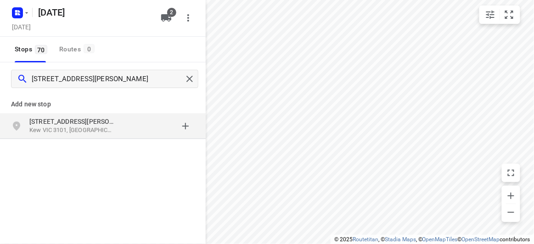
click at [27, 131] on div "grid" at bounding box center [20, 126] width 18 height 18
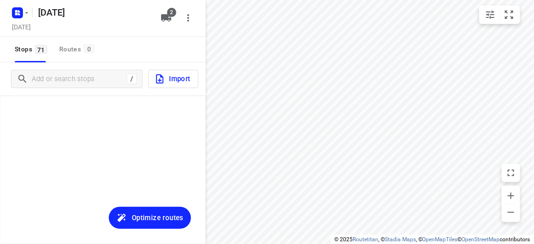
scroll to position [1739, 0]
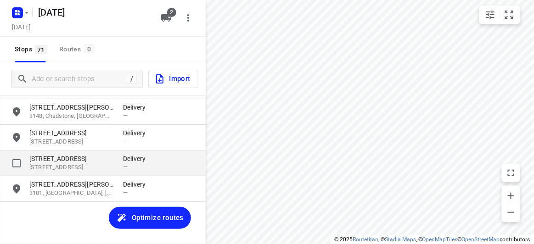
click at [38, 168] on p "[STREET_ADDRESS]" at bounding box center [71, 168] width 85 height 9
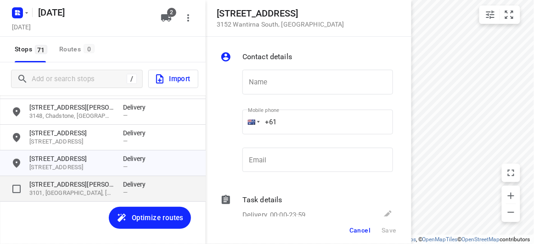
click at [42, 184] on p "29 Scott Street" at bounding box center [71, 184] width 85 height 9
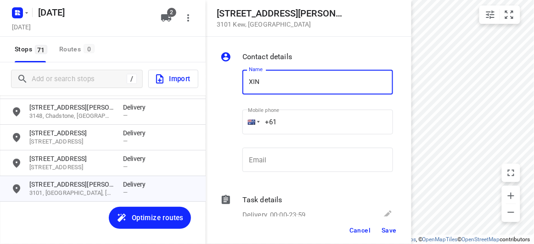
type input "[PERSON_NAME]"
click at [288, 118] on input "+61" at bounding box center [318, 122] width 151 height 25
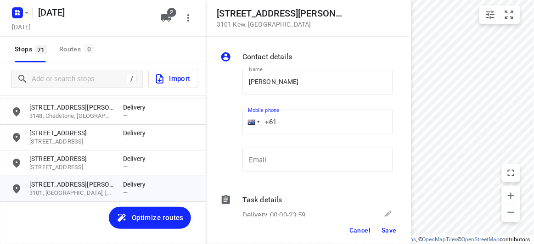
paste input "433351220"
type input "+61 433351220"
click at [394, 233] on span "Save" at bounding box center [389, 230] width 15 height 7
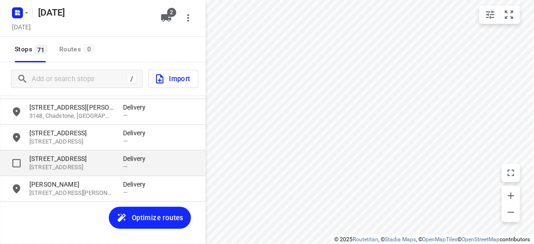
click at [66, 164] on p "[STREET_ADDRESS]" at bounding box center [71, 168] width 85 height 9
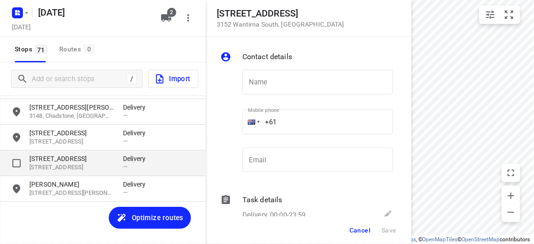
click at [57, 159] on p "8 Hedgeley Close" at bounding box center [71, 158] width 85 height 9
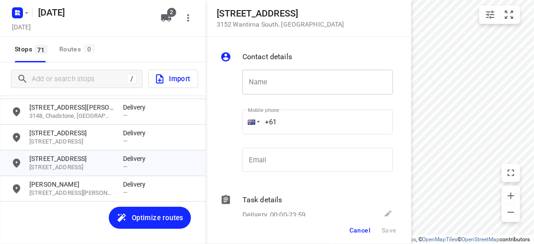
click at [251, 90] on input "text" at bounding box center [318, 82] width 151 height 25
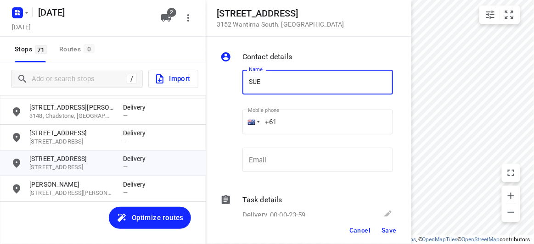
type input "[PERSON_NAME]"
click at [281, 131] on input "+61" at bounding box center [318, 122] width 151 height 25
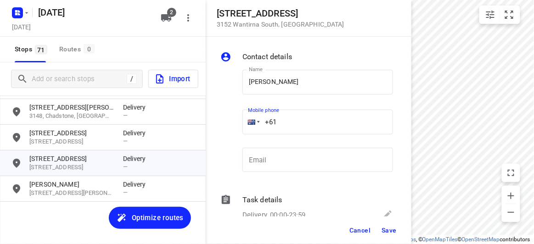
paste input "42169927"
type input "+61 421699272"
click at [389, 227] on span "Save" at bounding box center [389, 230] width 15 height 7
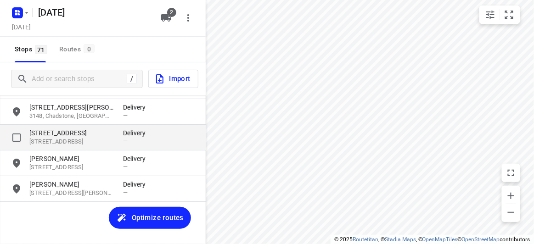
click at [58, 147] on div "152 Andersons Creek Road 3109, Doncaster East, AU Delivery —" at bounding box center [103, 138] width 206 height 26
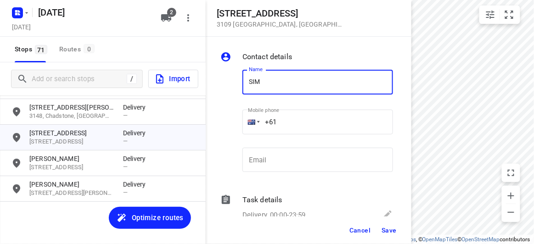
type input "[PERSON_NAME] 3/152"
click at [289, 124] on input "+61" at bounding box center [318, 122] width 151 height 25
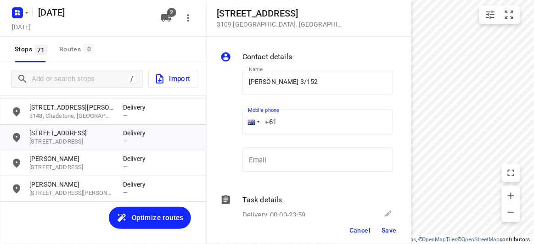
paste input "433799992"
type input "+61 433799992"
click at [389, 231] on span "Save" at bounding box center [389, 230] width 15 height 7
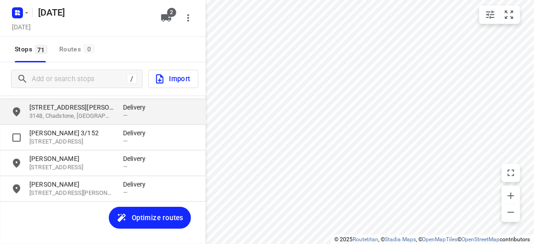
click at [58, 123] on div "1 Stapley Crescent 3148, Chadstone, AU Delivery —" at bounding box center [103, 112] width 206 height 26
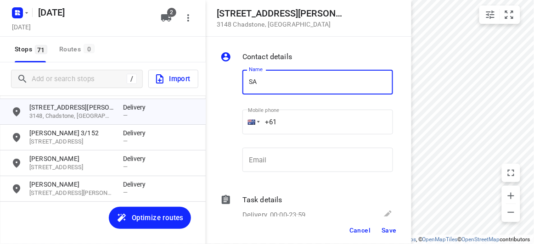
type input "[PERSON_NAME] 2/1"
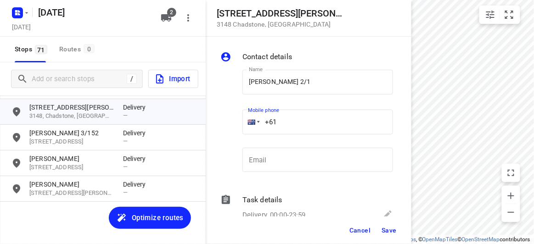
drag, startPoint x: 260, startPoint y: 120, endPoint x: 250, endPoint y: 120, distance: 9.7
click at [250, 120] on div "+61" at bounding box center [318, 122] width 151 height 25
paste input "411959750"
type input "+61 411959750"
click at [389, 236] on button "Save" at bounding box center [389, 230] width 23 height 17
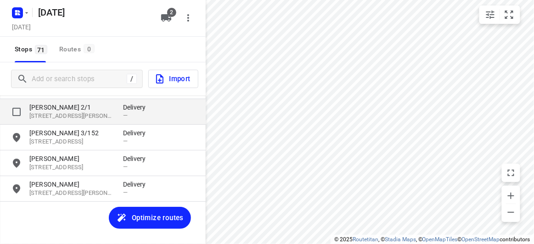
click at [52, 105] on p "[PERSON_NAME] 2/1" at bounding box center [71, 107] width 85 height 9
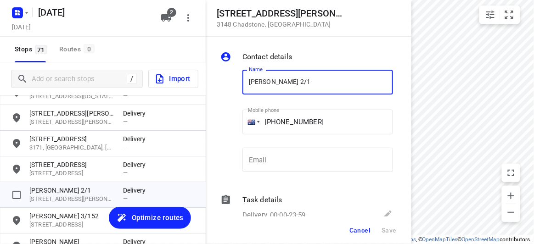
scroll to position [1655, 0]
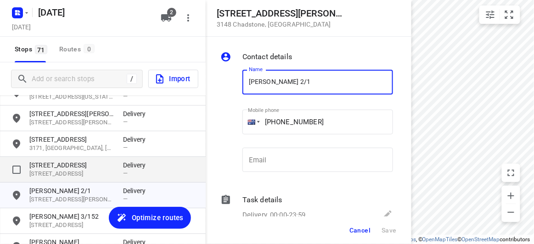
click at [48, 167] on p "17 Alana Court" at bounding box center [71, 165] width 85 height 9
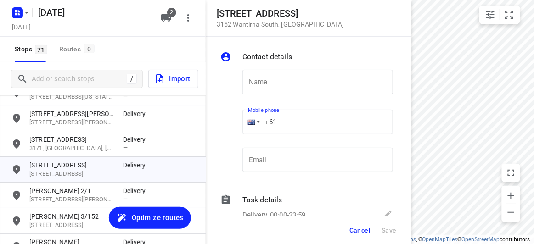
drag, startPoint x: 253, startPoint y: 125, endPoint x: 242, endPoint y: 125, distance: 11.5
click at [242, 125] on div "Mobile phone +61 ​" at bounding box center [318, 125] width 158 height 42
paste input "412987997"
type input "+61 412987997"
click at [285, 70] on input "text" at bounding box center [318, 82] width 151 height 25
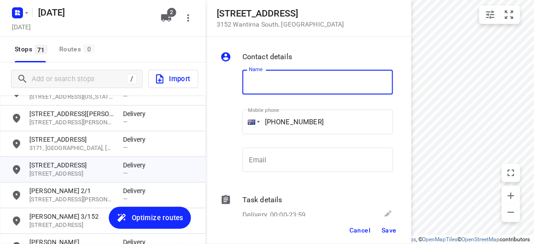
paste input "孝安"
type input "孝安"
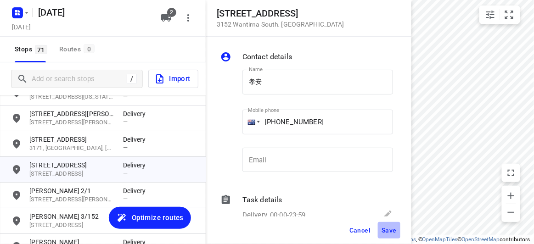
click at [384, 229] on span "Save" at bounding box center [389, 230] width 15 height 7
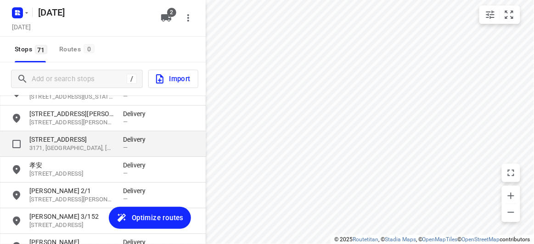
click at [76, 134] on div "29 Buckingham Avenue 3171, Springvale, AU Delivery —" at bounding box center [103, 144] width 206 height 26
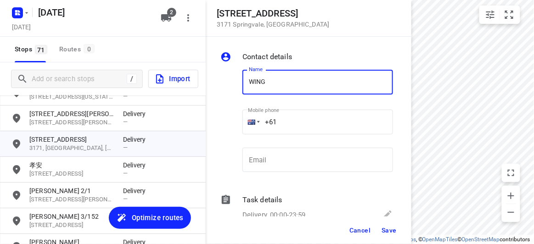
type input "WING [PERSON_NAME]"
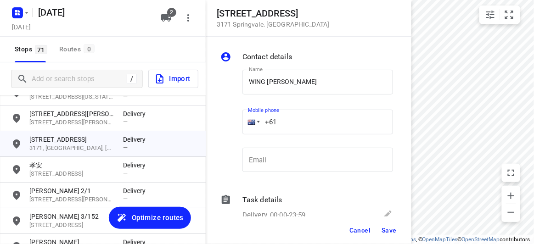
click at [300, 124] on input "+61" at bounding box center [318, 122] width 151 height 25
paste input "416378488"
type input "+61 416378488"
click at [392, 232] on span "Save" at bounding box center [389, 230] width 15 height 7
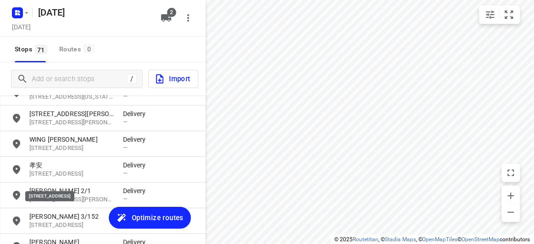
scroll to position [1613, 0]
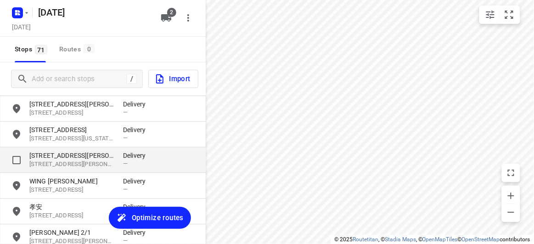
click at [61, 165] on p "[STREET_ADDRESS][PERSON_NAME]" at bounding box center [71, 164] width 85 height 9
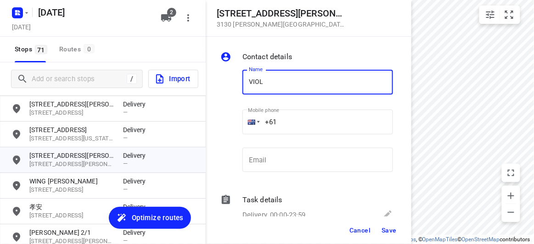
type input "[PERSON_NAME]"
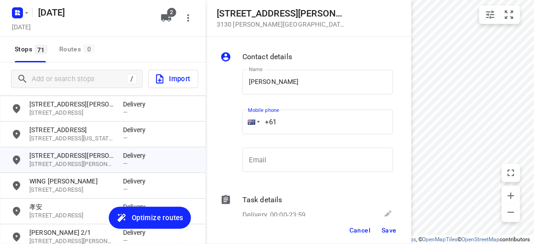
click at [285, 122] on input "+61" at bounding box center [318, 122] width 151 height 25
paste input "433572222"
type input "+61 433572222"
click at [389, 223] on button "Save" at bounding box center [389, 230] width 23 height 17
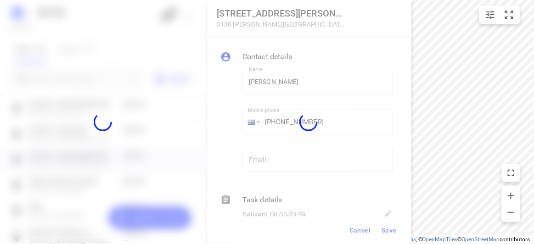
click at [387, 233] on div at bounding box center [309, 122] width 206 height 244
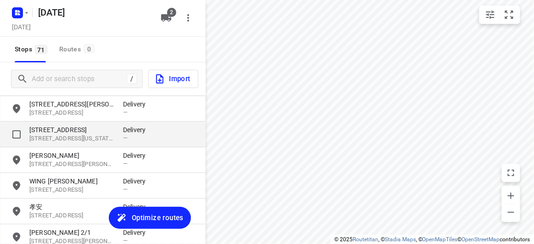
click at [43, 134] on p "21 Minchinbury Drive" at bounding box center [71, 129] width 85 height 9
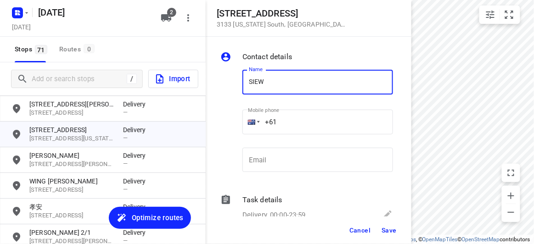
type input "[PERSON_NAME]"
click at [290, 124] on input "+61" at bounding box center [318, 122] width 151 height 25
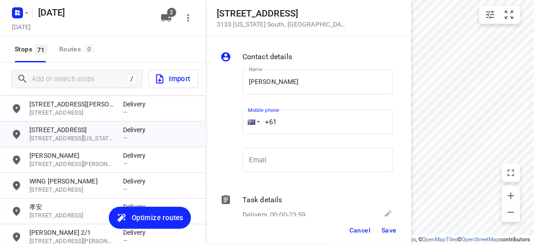
paste input "430012265"
type input "+61 430012265"
click at [387, 228] on span "Save" at bounding box center [389, 230] width 15 height 7
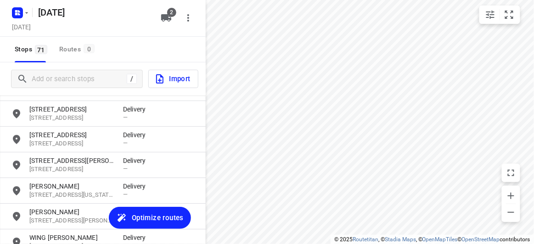
scroll to position [1529, 0]
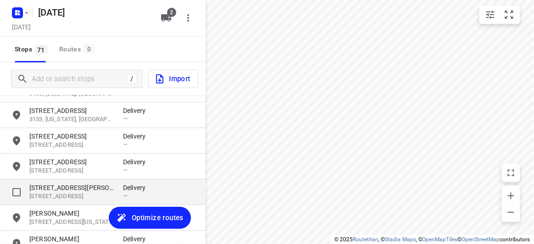
click at [47, 184] on p "56 Albert Street" at bounding box center [71, 187] width 85 height 9
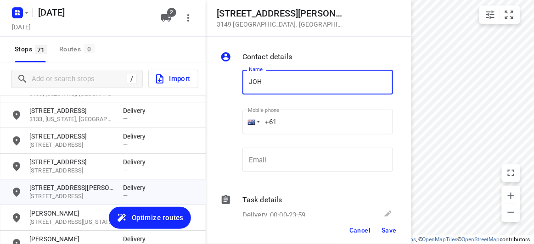
type input "[PERSON_NAME] 1/56"
click at [282, 128] on input "+61" at bounding box center [318, 122] width 151 height 25
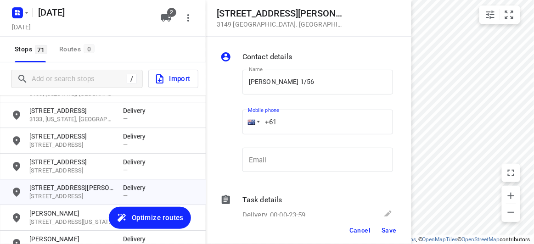
paste input "61433708869"
drag, startPoint x: 332, startPoint y: 125, endPoint x: 225, endPoint y: 135, distance: 108.0
click at [225, 135] on div "Name JOHANNA LEE 1/56 Name Mobile phone +61 61433708869 ​ Email Email" at bounding box center [307, 123] width 176 height 121
paste input "tel"
type input "+61 433708869"
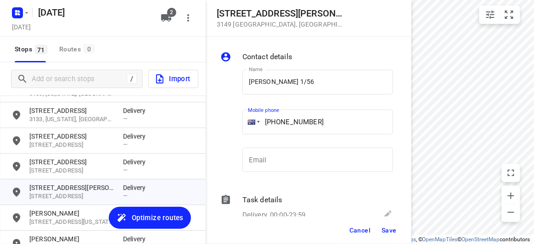
click at [387, 229] on span "Save" at bounding box center [389, 230] width 15 height 7
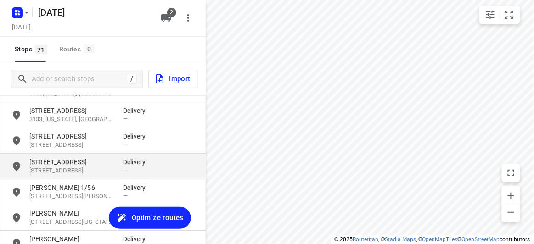
click at [55, 167] on p "[STREET_ADDRESS]" at bounding box center [71, 171] width 85 height 9
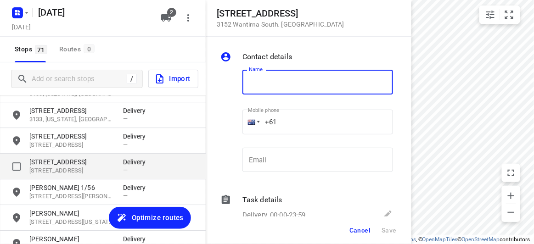
click at [59, 171] on p "[STREET_ADDRESS]" at bounding box center [71, 171] width 85 height 9
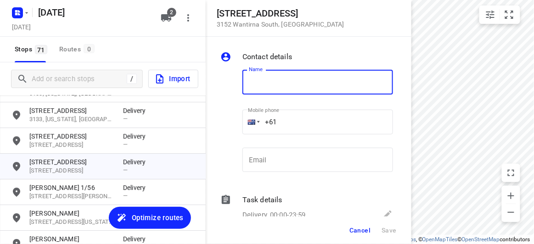
click at [246, 84] on input "text" at bounding box center [318, 82] width 151 height 25
type input "[PERSON_NAME]"
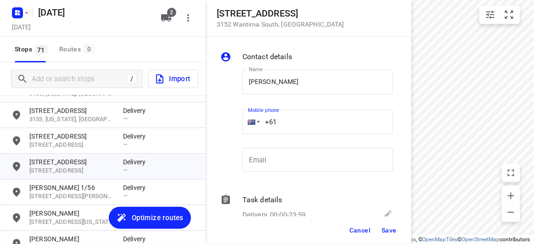
click at [299, 124] on input "+61" at bounding box center [318, 122] width 151 height 25
paste input "61412643478"
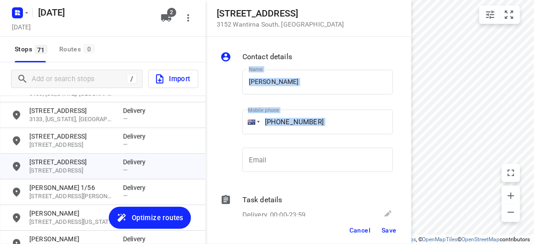
drag, startPoint x: 336, startPoint y: 138, endPoint x: 234, endPoint y: 139, distance: 102.5
click at [234, 139] on div "Name STEVEN YUEN Name Mobile phone +61 61412643478 ​ Email Email" at bounding box center [307, 123] width 176 height 121
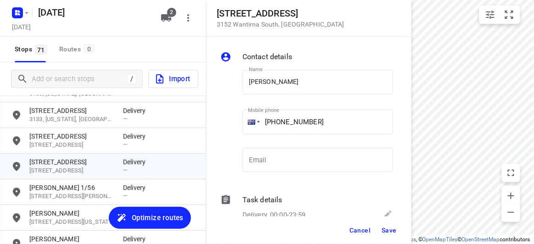
click at [351, 145] on div "Email Email" at bounding box center [318, 163] width 158 height 43
drag, startPoint x: 334, startPoint y: 129, endPoint x: 262, endPoint y: 129, distance: 71.7
click at [262, 129] on input "+61 61412643478" at bounding box center [318, 122] width 151 height 25
paste input "tel"
type input "+61 412643478"
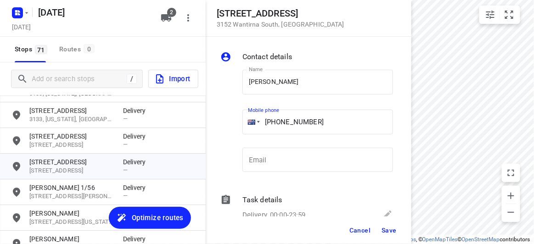
click at [384, 233] on span "Save" at bounding box center [389, 230] width 15 height 7
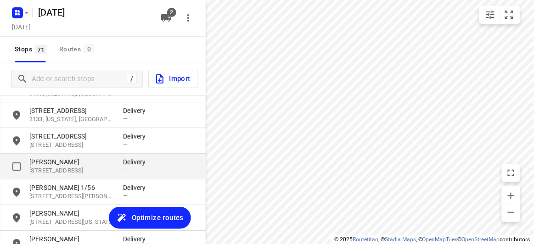
click at [72, 163] on p "[PERSON_NAME]" at bounding box center [71, 162] width 85 height 9
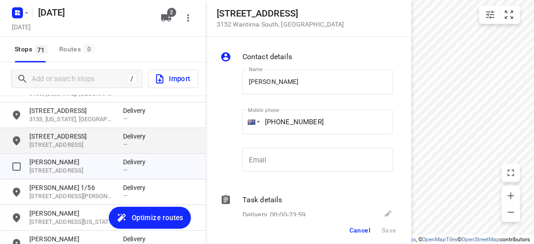
click at [72, 144] on p "[STREET_ADDRESS]" at bounding box center [71, 145] width 85 height 9
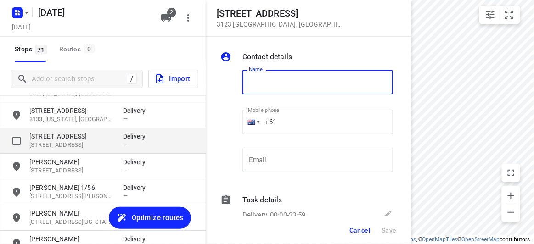
type input "D"
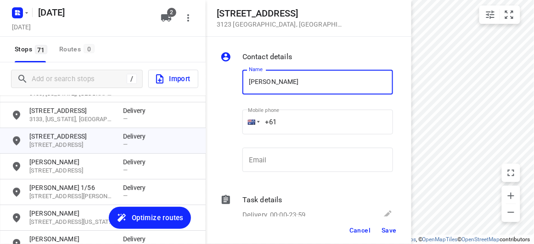
type input "[PERSON_NAME]"
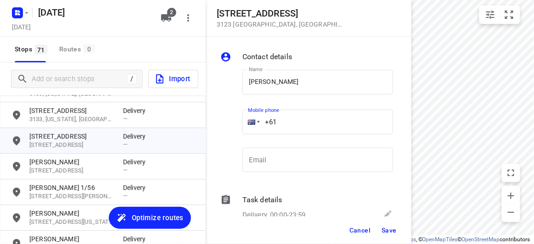
drag, startPoint x: 278, startPoint y: 119, endPoint x: 257, endPoint y: 119, distance: 20.7
click at [257, 119] on div "+61" at bounding box center [318, 122] width 151 height 25
paste input "413134184"
type input "+61 413134184"
click at [394, 235] on button "Save" at bounding box center [389, 230] width 23 height 17
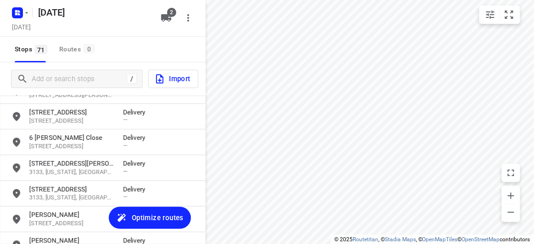
scroll to position [1446, 0]
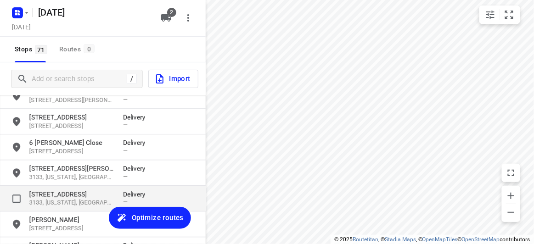
click at [57, 203] on p "3133, [US_STATE], [GEOGRAPHIC_DATA]" at bounding box center [71, 203] width 85 height 9
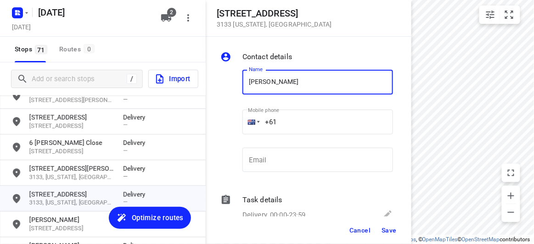
type input "[PERSON_NAME]"
click at [289, 120] on input "+61" at bounding box center [318, 122] width 151 height 25
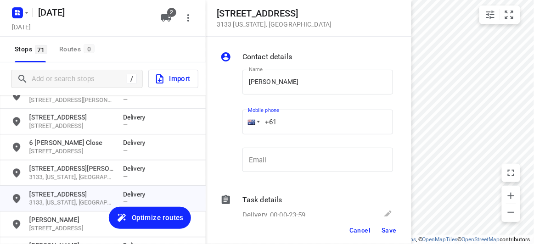
paste input "404640992"
type input "[PHONE_NUMBER]"
click at [388, 223] on button "Save" at bounding box center [389, 230] width 23 height 17
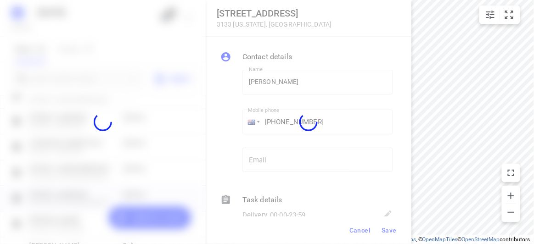
click at [385, 231] on div at bounding box center [309, 122] width 206 height 244
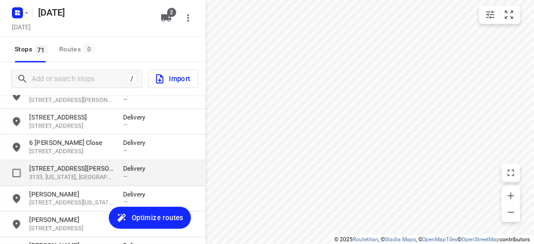
click at [77, 174] on p "3133, [US_STATE], [GEOGRAPHIC_DATA]" at bounding box center [71, 177] width 85 height 9
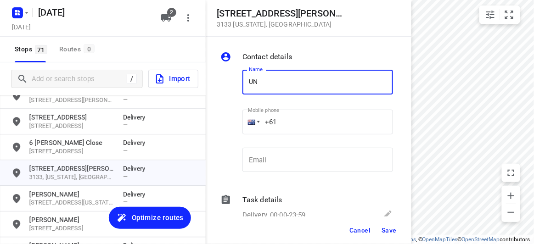
click at [267, 88] on input "UN" at bounding box center [318, 82] width 151 height 25
click at [255, 85] on input "UN" at bounding box center [318, 82] width 151 height 25
click at [248, 83] on input "UN" at bounding box center [318, 82] width 151 height 25
click at [295, 85] on input "JUN" at bounding box center [318, 82] width 151 height 25
type input "[PERSON_NAME]"
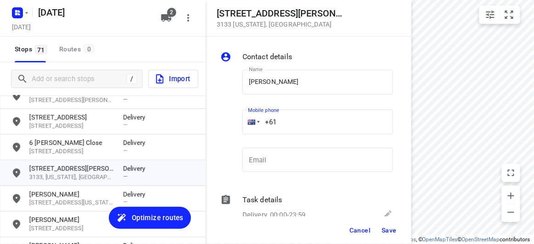
drag, startPoint x: 279, startPoint y: 118, endPoint x: 227, endPoint y: 122, distance: 52.1
click at [227, 122] on div "Name [PERSON_NAME] Name Mobile phone +61 ​ Email Email" at bounding box center [307, 123] width 176 height 121
paste input "423869839"
type input "[PHONE_NUMBER]"
click at [388, 233] on span "Save" at bounding box center [389, 230] width 15 height 7
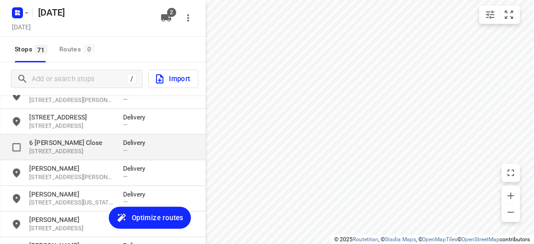
click at [73, 154] on p "[STREET_ADDRESS]" at bounding box center [71, 152] width 85 height 9
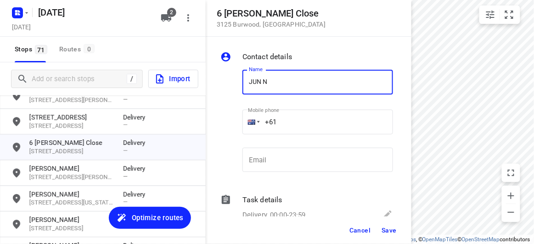
type input "[PERSON_NAME]"
drag, startPoint x: 279, startPoint y: 138, endPoint x: 283, endPoint y: 136, distance: 5.1
click at [279, 138] on p "​" at bounding box center [318, 139] width 151 height 6
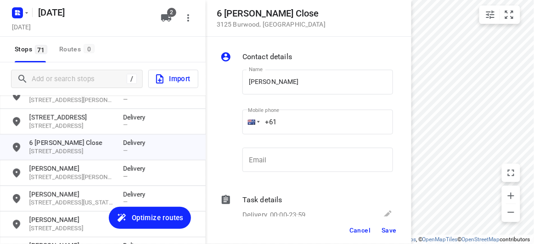
click at [295, 121] on input "+61" at bounding box center [318, 122] width 151 height 25
paste input "421218178"
type input "[PHONE_NUMBER]"
click at [396, 232] on span "Save" at bounding box center [389, 230] width 15 height 7
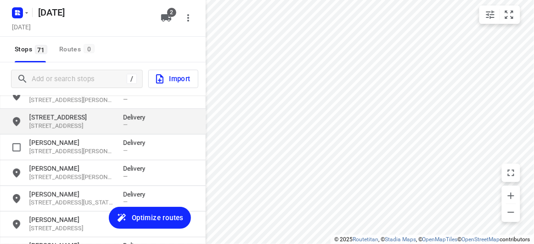
click at [67, 120] on p "[STREET_ADDRESS]" at bounding box center [71, 117] width 85 height 9
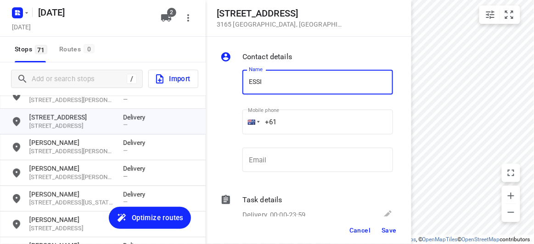
type input "[PERSON_NAME]"
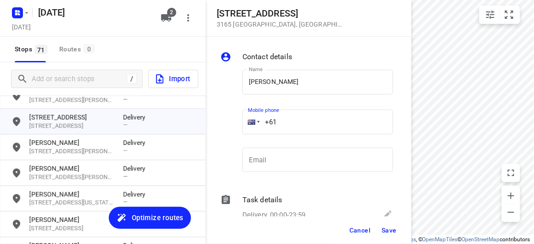
drag, startPoint x: 282, startPoint y: 123, endPoint x: 240, endPoint y: 120, distance: 42.4
click at [244, 122] on div "+61" at bounding box center [318, 122] width 151 height 25
paste input "425466422"
type input "[PHONE_NUMBER]"
click at [395, 230] on span "Save" at bounding box center [389, 230] width 15 height 7
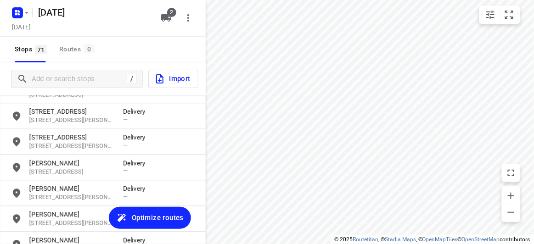
scroll to position [1362, 0]
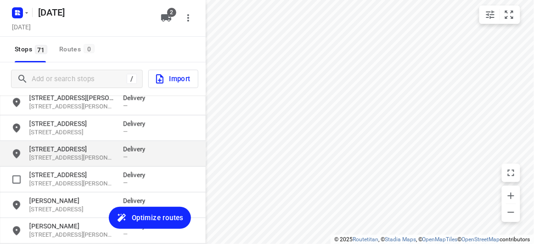
click at [46, 152] on p "[STREET_ADDRESS]" at bounding box center [71, 149] width 85 height 9
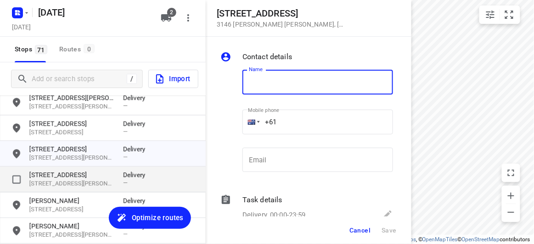
click at [53, 176] on p "[STREET_ADDRESS]" at bounding box center [71, 175] width 85 height 9
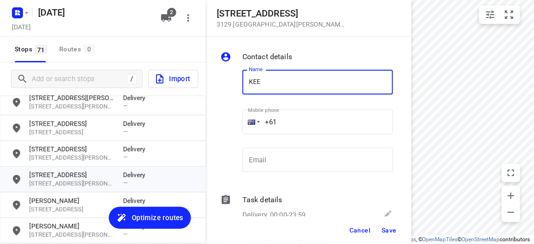
type input "KEE"
drag, startPoint x: 284, startPoint y: 125, endPoint x: 278, endPoint y: 124, distance: 6.5
click at [278, 124] on input "+61" at bounding box center [318, 122] width 151 height 25
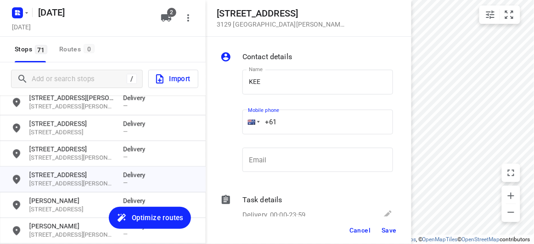
paste input "433339910"
type input "[PHONE_NUMBER]"
click at [389, 226] on button "Save" at bounding box center [389, 230] width 23 height 17
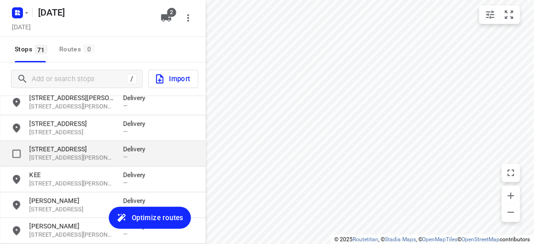
click at [51, 145] on p "[STREET_ADDRESS]" at bounding box center [71, 149] width 85 height 9
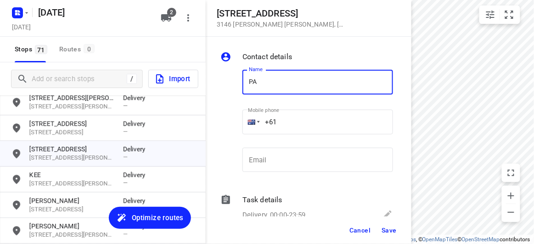
type input "[PERSON_NAME]"
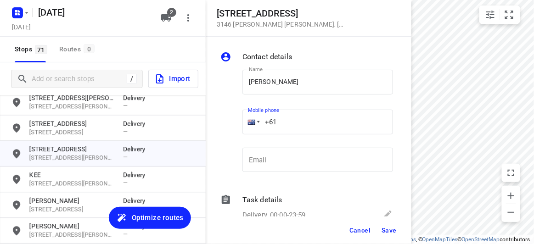
drag, startPoint x: 288, startPoint y: 116, endPoint x: 240, endPoint y: 117, distance: 47.8
click at [240, 117] on div "Mobile phone +61 ​" at bounding box center [318, 125] width 158 height 42
paste input "468604090"
type input "[PHONE_NUMBER]"
click at [391, 228] on span "Save" at bounding box center [389, 230] width 15 height 7
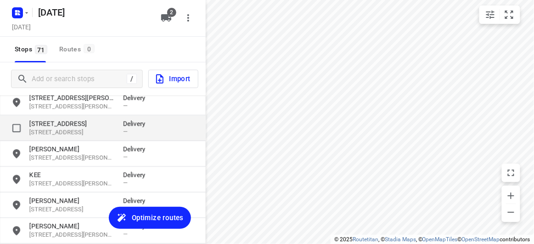
click at [51, 124] on p "[STREET_ADDRESS]" at bounding box center [71, 123] width 85 height 9
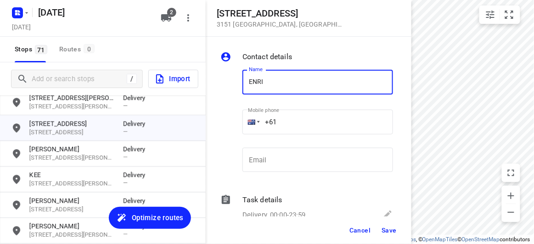
type input "[PERSON_NAME]"
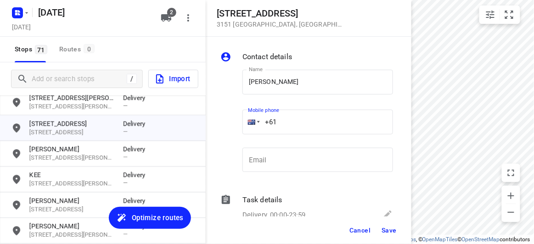
drag, startPoint x: 248, startPoint y: 121, endPoint x: 243, endPoint y: 121, distance: 5.1
click at [243, 121] on div "+61" at bounding box center [318, 122] width 151 height 25
paste input "423385421"
type input "[PHONE_NUMBER]"
click at [385, 234] on span "Save" at bounding box center [389, 230] width 15 height 7
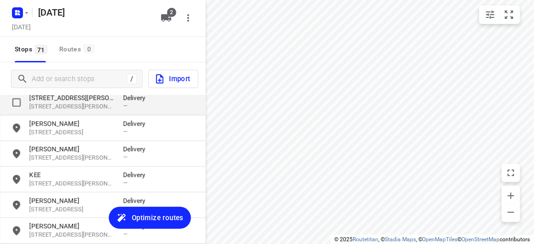
click at [68, 106] on p "[STREET_ADDRESS][PERSON_NAME][PERSON_NAME]" at bounding box center [71, 106] width 85 height 9
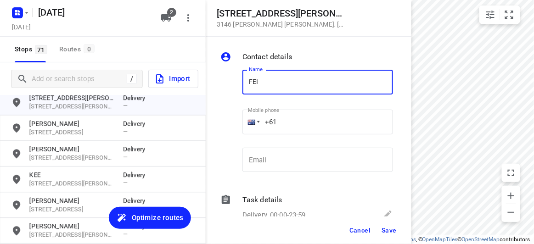
type input "FEIFEI LI 3/8"
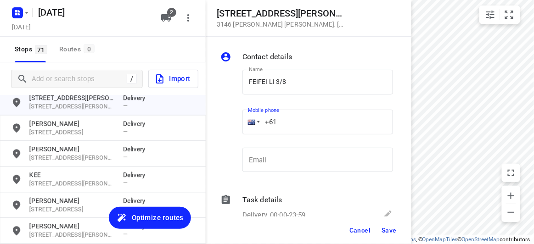
click at [282, 124] on input "+61" at bounding box center [318, 122] width 151 height 25
paste input "435888928"
type input "[PHONE_NUMBER]"
click at [388, 230] on span "Save" at bounding box center [389, 230] width 15 height 7
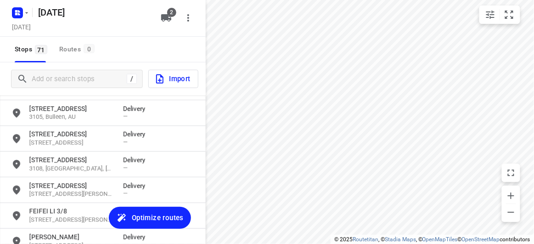
scroll to position [1237, 0]
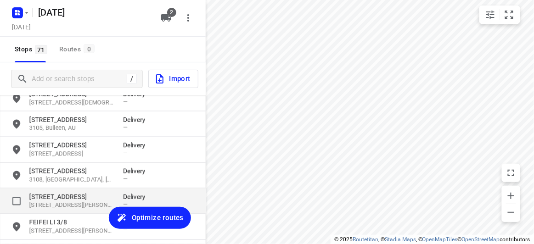
click at [54, 199] on p "[STREET_ADDRESS]" at bounding box center [71, 197] width 85 height 9
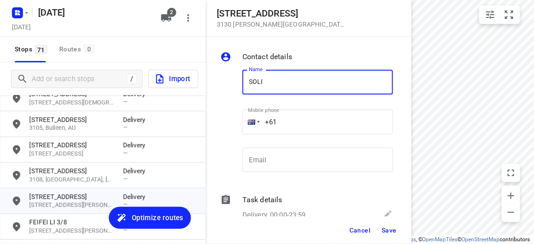
type input "SOLI WIJAYA"
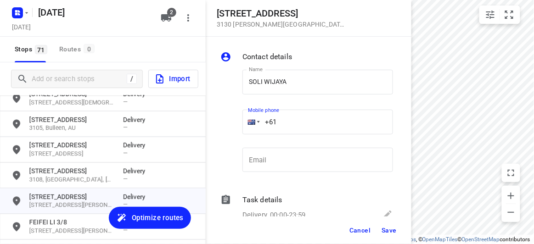
click at [282, 127] on input "+61" at bounding box center [318, 122] width 151 height 25
paste input "61413378297"
drag, startPoint x: 304, startPoint y: 109, endPoint x: 219, endPoint y: 120, distance: 85.8
click at [219, 120] on div "Name SOLI WIJAYA Name Mobile phone [PHONE_NUMBER] ​ Email Email" at bounding box center [307, 123] width 176 height 121
drag, startPoint x: 289, startPoint y: 132, endPoint x: 208, endPoint y: 136, distance: 81.0
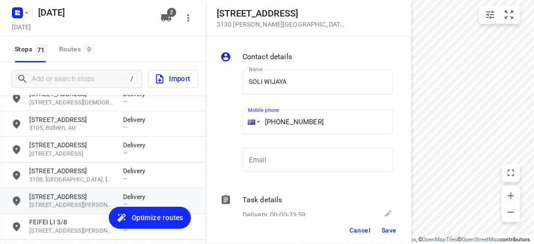
click at [208, 136] on div "Contact details Name SOLI WIJAYA Name Mobile phone [PHONE_NUMBER] ​ Email Email…" at bounding box center [309, 127] width 206 height 180
paste input "tel"
type input "[PHONE_NUMBER]"
click at [395, 232] on span "Save" at bounding box center [389, 230] width 15 height 7
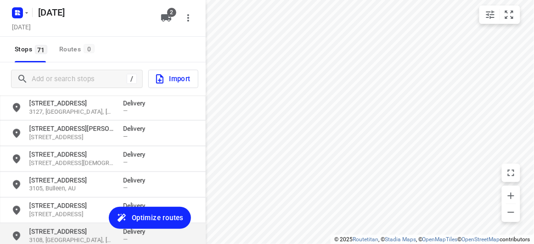
scroll to position [1195, 0]
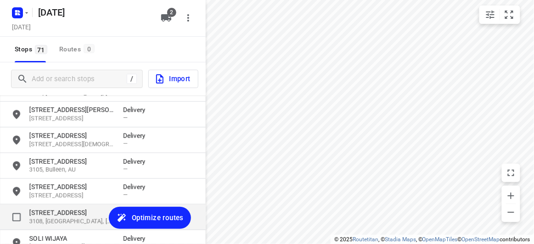
click at [54, 212] on p "[STREET_ADDRESS]" at bounding box center [71, 213] width 85 height 9
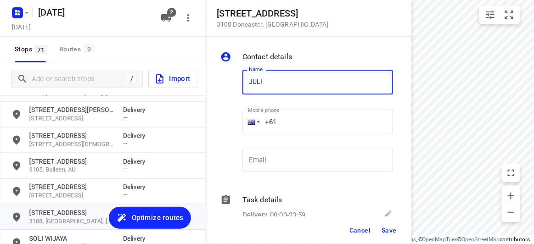
type input "[PERSON_NAME]"
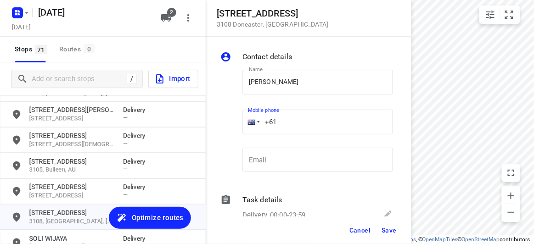
drag, startPoint x: 286, startPoint y: 123, endPoint x: 235, endPoint y: 122, distance: 51.0
click at [234, 124] on div "Name [PERSON_NAME] Name Mobile phone +61 ​ Email Email" at bounding box center [307, 123] width 176 height 121
paste input "451074668"
type input "[PHONE_NUMBER]"
click at [398, 228] on button "Save" at bounding box center [389, 230] width 23 height 17
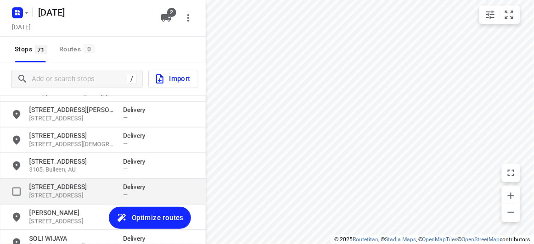
click at [51, 199] on p "[STREET_ADDRESS]" at bounding box center [71, 196] width 85 height 9
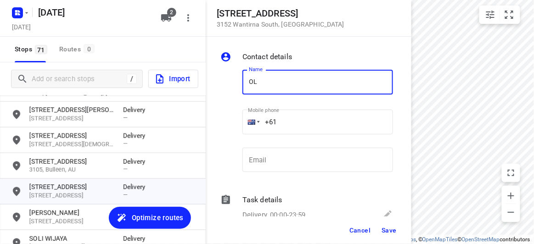
type input "O"
type input "[PERSON_NAME]"
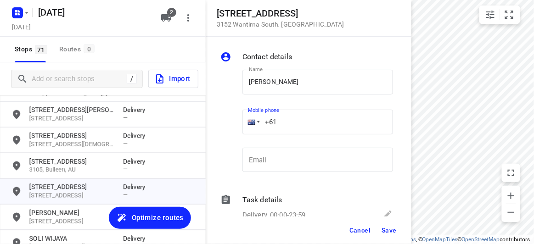
drag, startPoint x: 232, startPoint y: 127, endPoint x: 256, endPoint y: 96, distance: 39.5
click at [228, 125] on div "Name [PERSON_NAME] Name Mobile phone +61 ​ Email Email" at bounding box center [307, 123] width 176 height 121
paste input "tel"
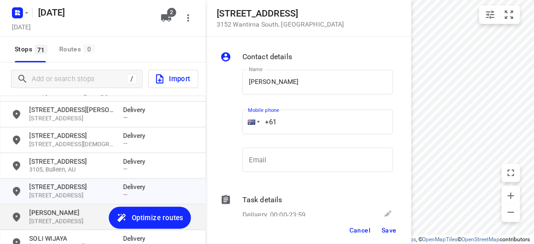
paste input "452571030"
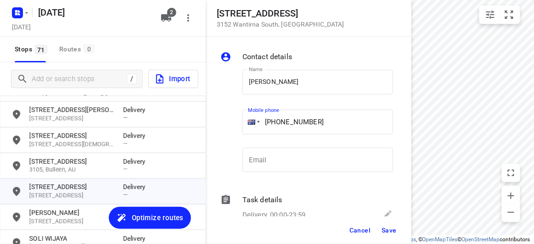
type input "[PHONE_NUMBER]"
click at [393, 223] on button "Save" at bounding box center [389, 230] width 23 height 17
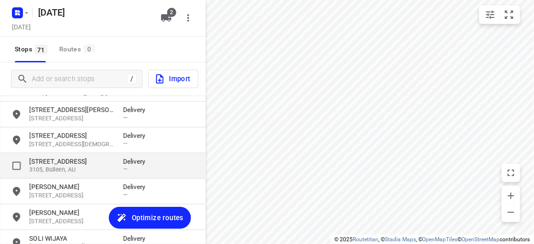
click at [37, 155] on div "[STREET_ADDRESS] Delivery —" at bounding box center [103, 166] width 206 height 26
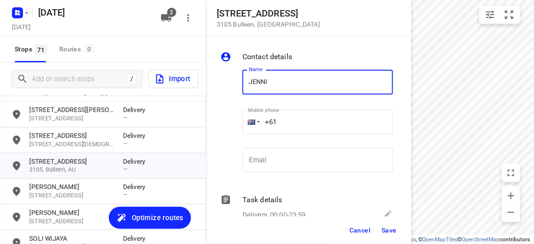
type input "[PERSON_NAME] 4/51-53"
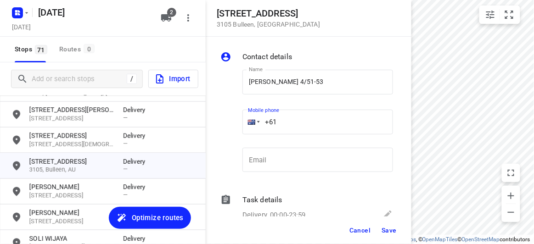
click at [297, 122] on input "+61" at bounding box center [318, 122] width 151 height 25
paste input "416376451"
click at [297, 122] on input "[PHONE_NUMBER]" at bounding box center [318, 122] width 151 height 25
type input "[PHONE_NUMBER]"
click at [393, 222] on button "Save" at bounding box center [389, 230] width 23 height 17
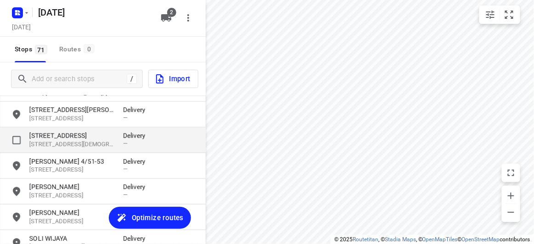
click at [46, 134] on p "[STREET_ADDRESS]" at bounding box center [71, 135] width 85 height 9
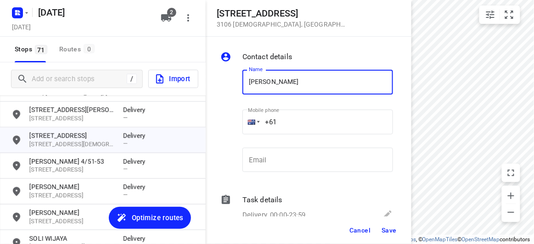
type input "[PERSON_NAME]"
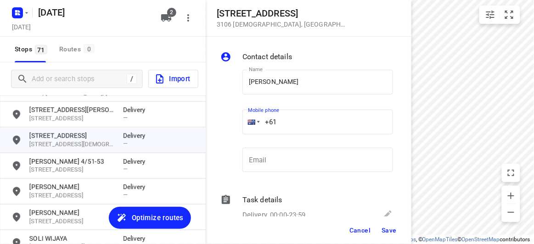
click at [251, 122] on div "+61" at bounding box center [318, 122] width 151 height 25
paste input "448993758"
type input "[PHONE_NUMBER]"
click at [394, 229] on span "Save" at bounding box center [389, 230] width 15 height 7
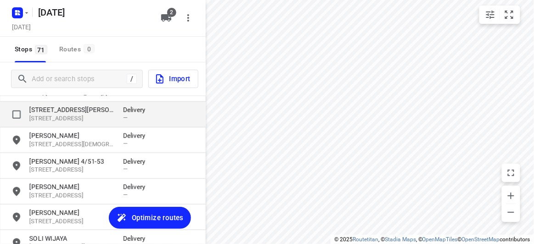
click at [54, 114] on p "[STREET_ADDRESS][PERSON_NAME]" at bounding box center [71, 110] width 85 height 9
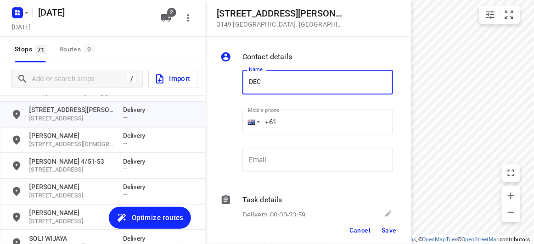
type input "DEC TANG 3/42"
click at [283, 121] on input "+61" at bounding box center [318, 122] width 151 height 25
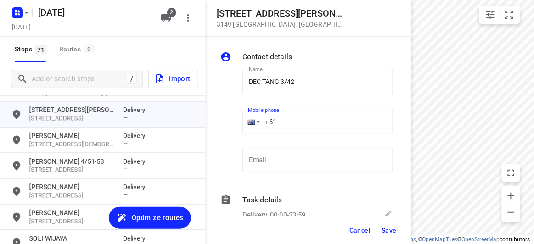
paste input "61423146688"
drag, startPoint x: 336, startPoint y: 131, endPoint x: 237, endPoint y: 136, distance: 98.9
click at [237, 136] on div "Name DEC TANG 3/42 Name Mobile phone [PHONE_NUMBER] ​ Email Email" at bounding box center [307, 123] width 176 height 121
paste input "tel"
type input "[PHONE_NUMBER]"
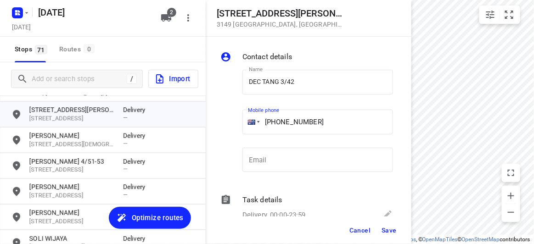
click at [384, 234] on button "Save" at bounding box center [389, 230] width 23 height 17
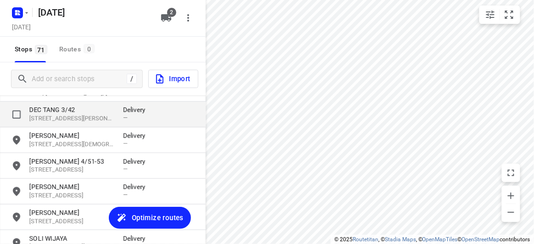
click at [53, 118] on p "[STREET_ADDRESS][PERSON_NAME]" at bounding box center [71, 119] width 85 height 9
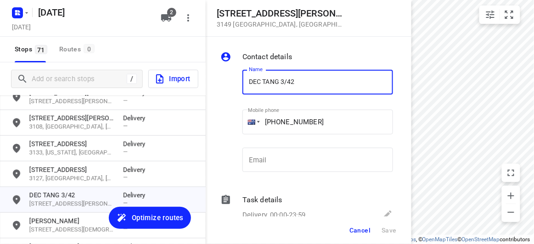
scroll to position [1112, 0]
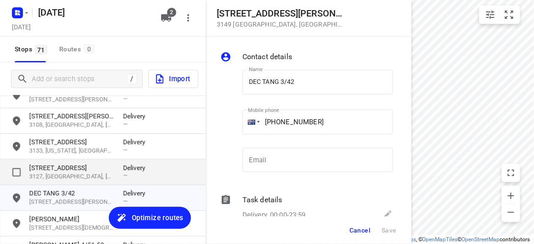
click at [57, 172] on p "[STREET_ADDRESS]" at bounding box center [71, 168] width 85 height 9
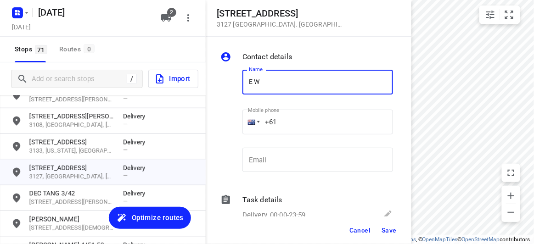
type input "E [PERSON_NAME]"
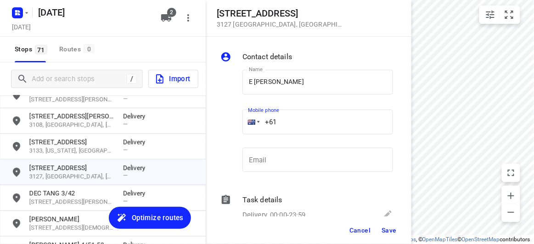
click at [289, 127] on input "+61" at bounding box center [318, 122] width 151 height 25
paste input "61403061822"
drag, startPoint x: 332, startPoint y: 116, endPoint x: 222, endPoint y: 139, distance: 112.2
click at [222, 139] on div "Name [PERSON_NAME] Name Mobile phone [PHONE_NUMBER] ​ Email Email" at bounding box center [307, 123] width 176 height 121
paste input "tel"
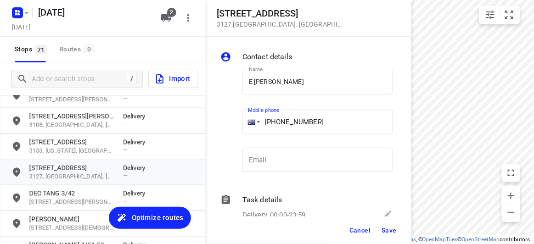
type input "[PHONE_NUMBER]"
click at [387, 230] on span "Save" at bounding box center [389, 230] width 15 height 7
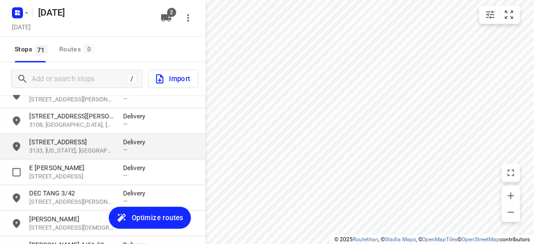
click at [50, 153] on p "3133, [US_STATE], [GEOGRAPHIC_DATA]" at bounding box center [71, 151] width 85 height 9
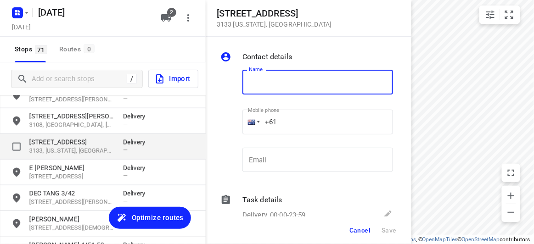
type input ";"
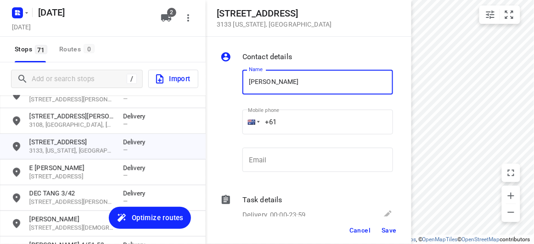
click at [253, 79] on input "[PERSON_NAME]" at bounding box center [318, 82] width 151 height 25
click at [248, 80] on input "[PERSON_NAME]" at bounding box center [318, 82] width 151 height 25
click at [283, 81] on input "[PERSON_NAME]" at bounding box center [318, 82] width 151 height 25
type input "[PERSON_NAME]"
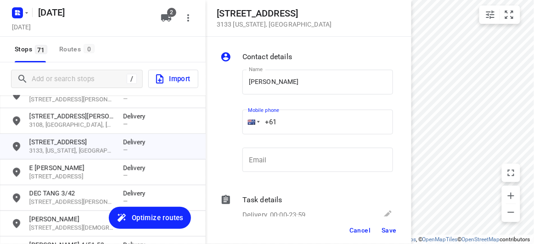
drag, startPoint x: 284, startPoint y: 127, endPoint x: 229, endPoint y: 130, distance: 55.2
click at [229, 130] on div "Name [PERSON_NAME] Name Mobile phone +61 ​ Email Email" at bounding box center [307, 123] width 176 height 121
paste input "411668858"
type input "[PHONE_NUMBER]"
click at [385, 232] on span "Save" at bounding box center [389, 230] width 15 height 7
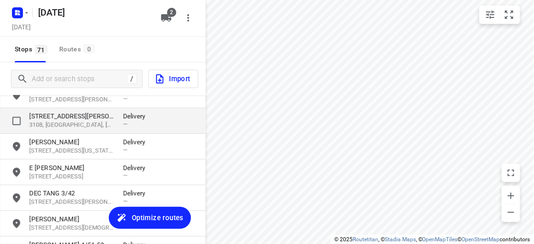
click at [62, 125] on p "3108, [GEOGRAPHIC_DATA], [GEOGRAPHIC_DATA]" at bounding box center [71, 125] width 85 height 9
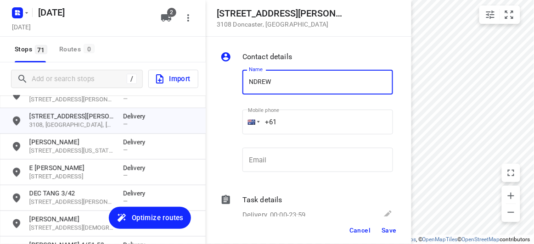
click at [251, 78] on input "NDREW" at bounding box center [318, 82] width 151 height 25
click at [251, 80] on input "NDREW" at bounding box center [318, 82] width 151 height 25
click at [303, 82] on input "[PERSON_NAME]" at bounding box center [318, 82] width 151 height 25
type input "[PERSON_NAME] 3/4"
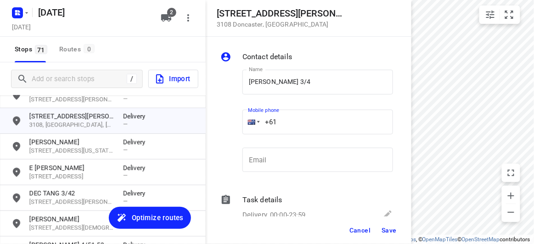
drag, startPoint x: 273, startPoint y: 125, endPoint x: 227, endPoint y: 124, distance: 46.0
click at [227, 124] on div "Name [PERSON_NAME] 3/4 Name Mobile phone +61 ​ Email Email" at bounding box center [307, 123] width 176 height 121
paste input "437493631"
type input "[PHONE_NUMBER]"
click at [385, 233] on span "Save" at bounding box center [389, 230] width 15 height 7
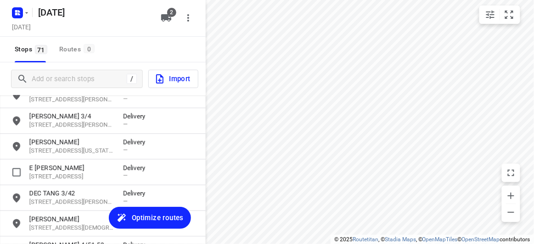
scroll to position [986, 0]
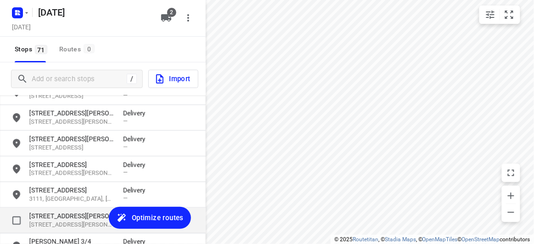
click at [48, 221] on p "[STREET_ADDRESS][PERSON_NAME]" at bounding box center [71, 225] width 85 height 9
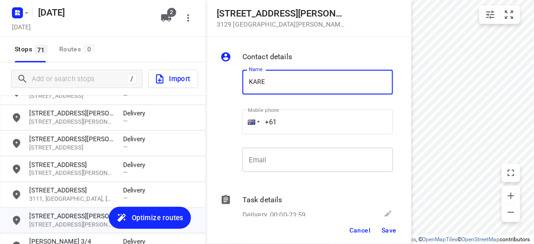
type input "[PERSON_NAME]"
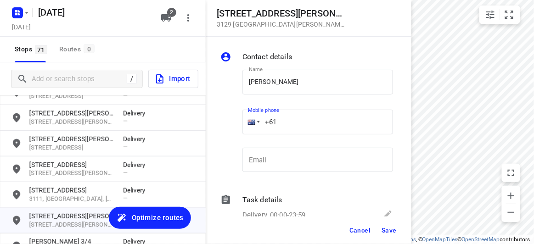
drag, startPoint x: 261, startPoint y: 129, endPoint x: 253, endPoint y: 129, distance: 8.3
click at [253, 129] on div "+61" at bounding box center [318, 122] width 151 height 25
paste input "406261785"
type input "[PHONE_NUMBER]"
click at [392, 228] on span "Save" at bounding box center [389, 230] width 15 height 7
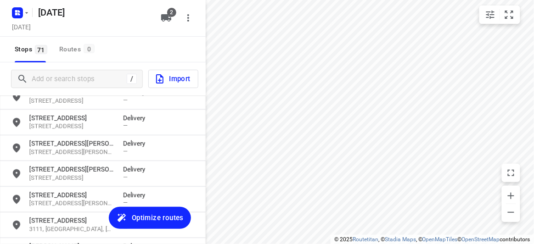
scroll to position [944, 0]
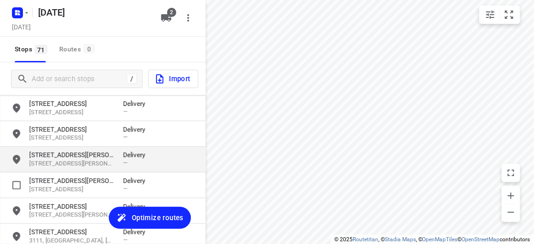
click at [54, 151] on p "[STREET_ADDRESS][PERSON_NAME]" at bounding box center [71, 155] width 85 height 9
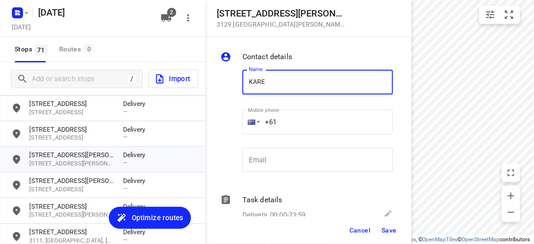
type input "[PERSON_NAME]"
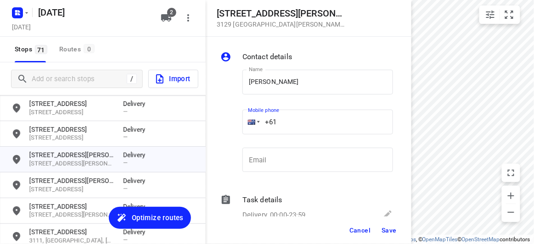
drag, startPoint x: 261, startPoint y: 121, endPoint x: 251, endPoint y: 125, distance: 10.2
click at [251, 125] on div "+61" at bounding box center [318, 122] width 151 height 25
paste input "406261785"
type input "[PHONE_NUMBER]"
click at [376, 231] on div "Cancel Save" at bounding box center [309, 231] width 206 height 28
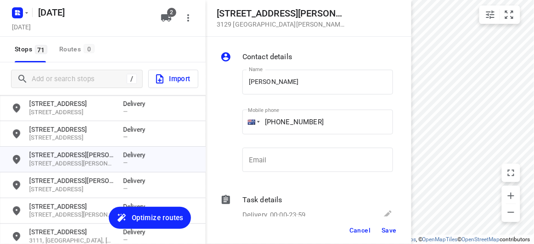
click at [388, 232] on span "Save" at bounding box center [389, 230] width 15 height 7
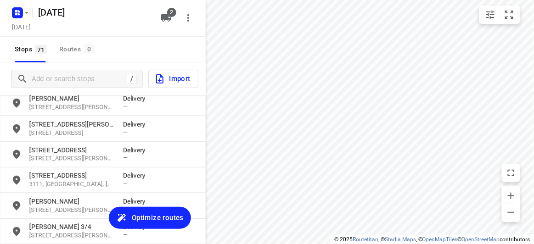
scroll to position [1028, 0]
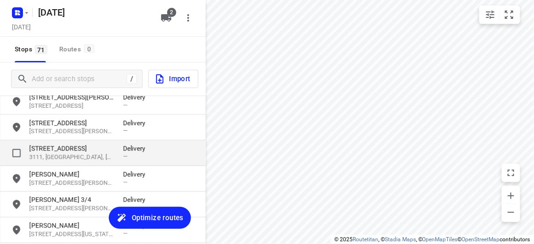
click at [58, 151] on p "[STREET_ADDRESS]" at bounding box center [71, 148] width 85 height 9
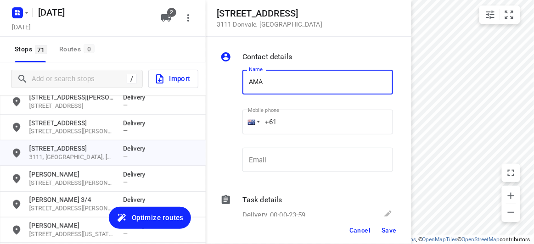
type input "[PERSON_NAME]"
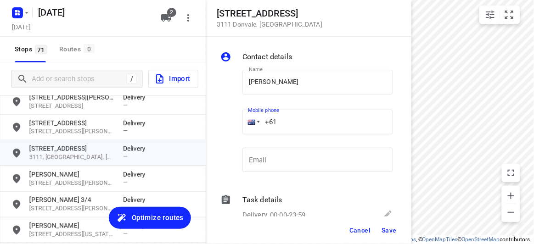
click at [254, 122] on div "+61" at bounding box center [318, 122] width 151 height 25
paste input "421906306"
type input "[PHONE_NUMBER]"
click at [378, 228] on div "Cancel Save" at bounding box center [309, 231] width 206 height 28
drag, startPoint x: 386, startPoint y: 239, endPoint x: 387, endPoint y: 232, distance: 7.1
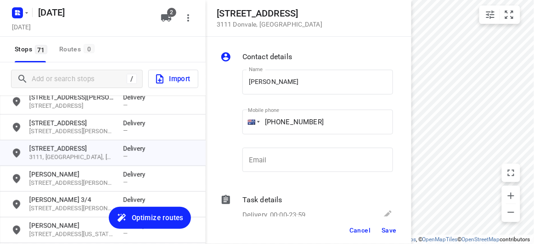
click at [386, 238] on div "Cancel Save" at bounding box center [309, 231] width 206 height 28
click at [387, 232] on span "Save" at bounding box center [389, 230] width 15 height 7
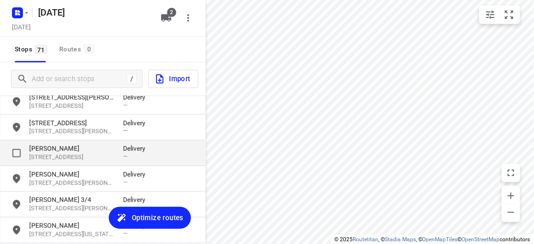
scroll to position [986, 0]
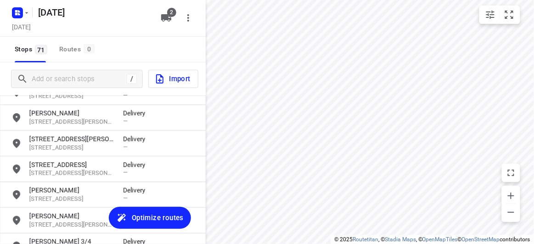
click at [62, 154] on div "[STREET_ADDRESS][GEOGRAPHIC_DATA] — [STREET_ADDRESS] Delivery — [STREET_ADDRESS…" at bounding box center [103, 179] width 206 height 166
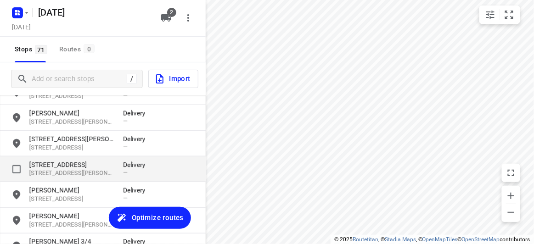
click at [63, 164] on p "[STREET_ADDRESS]" at bounding box center [71, 164] width 85 height 9
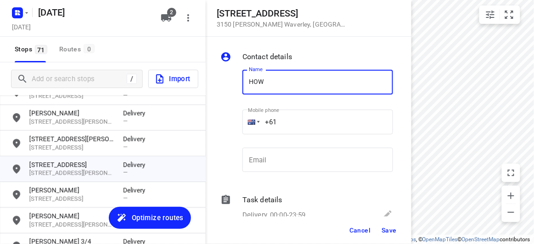
type input "HOW MAN MOK"
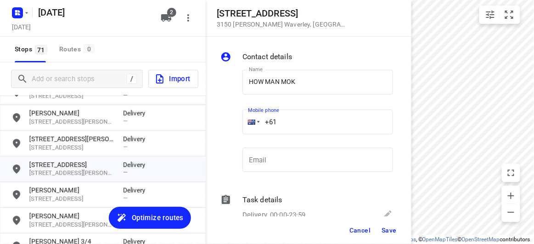
click at [248, 127] on div "+61" at bounding box center [318, 122] width 151 height 25
paste input "413677689"
type input "[PHONE_NUMBER]"
click at [387, 229] on span "Save" at bounding box center [389, 230] width 15 height 7
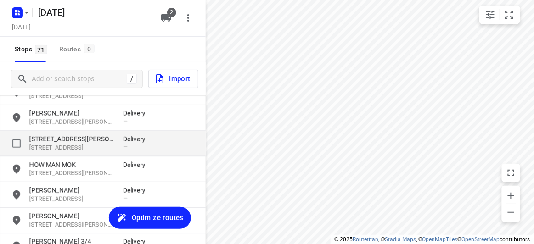
click at [30, 145] on p "[STREET_ADDRESS]" at bounding box center [71, 148] width 85 height 9
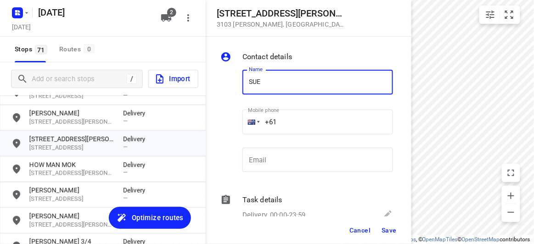
type input "[PERSON_NAME]"
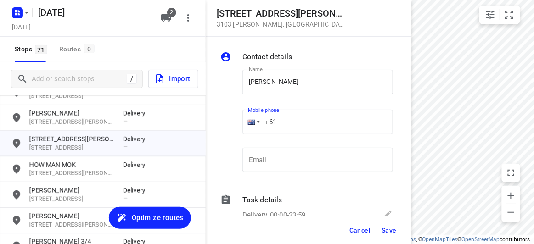
drag, startPoint x: 266, startPoint y: 121, endPoint x: 255, endPoint y: 122, distance: 11.1
click at [255, 122] on div "+61" at bounding box center [318, 122] width 151 height 25
paste input "424327728"
type input "[PHONE_NUMBER]"
click at [392, 227] on span "Save" at bounding box center [389, 230] width 15 height 7
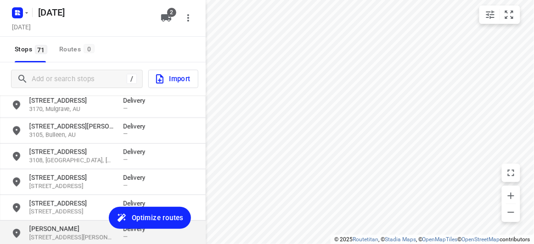
scroll to position [861, 0]
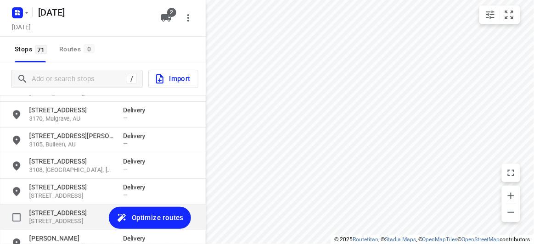
click at [51, 216] on p "[STREET_ADDRESS]" at bounding box center [71, 213] width 85 height 9
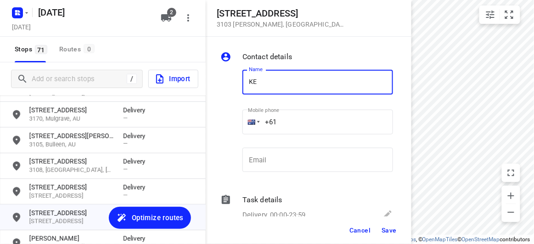
type input "[PERSON_NAME]"
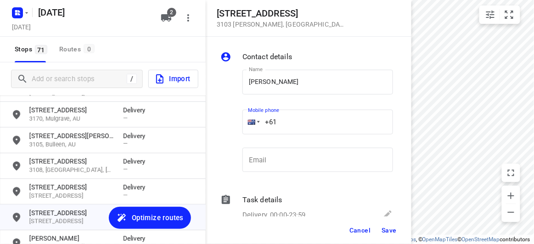
click at [298, 124] on input "+61" at bounding box center [318, 122] width 151 height 25
paste input "61419889928"
click at [284, 121] on input "[PHONE_NUMBER]" at bounding box center [318, 122] width 151 height 25
type input "[PHONE_NUMBER]"
click at [385, 230] on span "Save" at bounding box center [389, 230] width 15 height 7
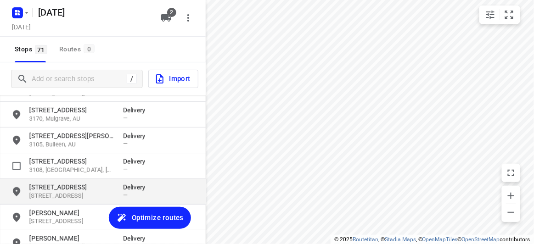
click at [86, 188] on p "[STREET_ADDRESS]" at bounding box center [71, 187] width 85 height 9
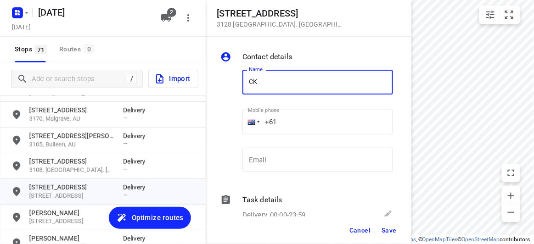
type input "[PERSON_NAME] 7/5"
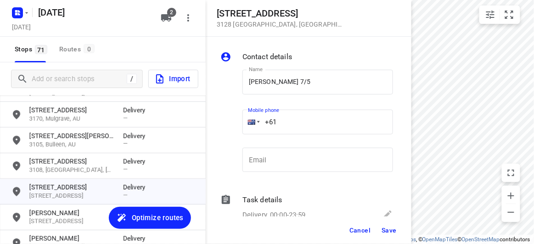
click at [283, 125] on input "+61" at bounding box center [318, 122] width 151 height 25
paste input "61430026506"
drag, startPoint x: 335, startPoint y: 121, endPoint x: 244, endPoint y: 129, distance: 92.3
click at [244, 130] on div "[PHONE_NUMBER]" at bounding box center [318, 122] width 151 height 25
paste input "tel"
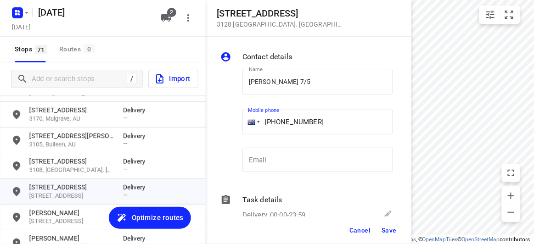
type input "[PHONE_NUMBER]"
click at [390, 230] on span "Save" at bounding box center [389, 230] width 15 height 7
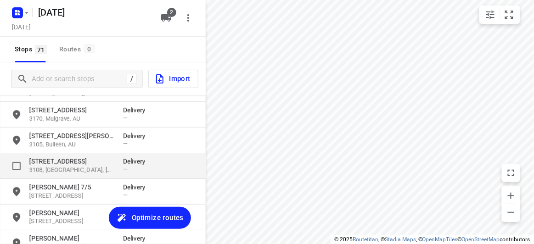
click at [61, 164] on p "[STREET_ADDRESS]" at bounding box center [71, 161] width 85 height 9
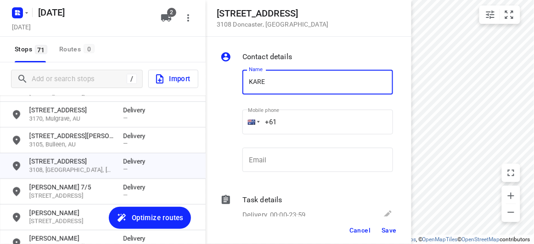
type input "[PERSON_NAME]"
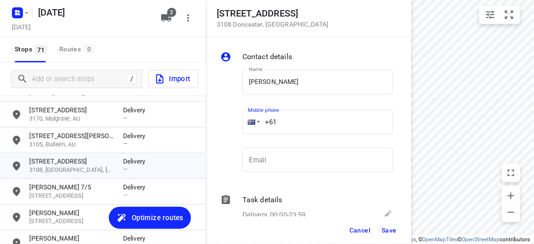
drag, startPoint x: 284, startPoint y: 119, endPoint x: 243, endPoint y: 119, distance: 41.8
click at [243, 119] on div "+61" at bounding box center [318, 122] width 151 height 25
paste input "413772414"
type input "[PHONE_NUMBER]"
click at [387, 231] on span "Save" at bounding box center [389, 230] width 15 height 7
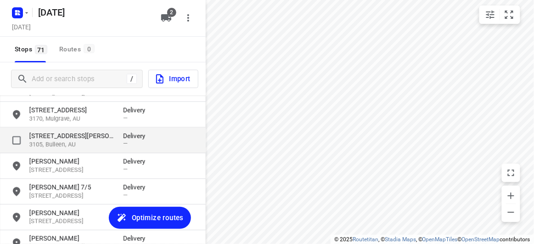
click at [67, 144] on p "3105, Bulleen, AU" at bounding box center [71, 145] width 85 height 9
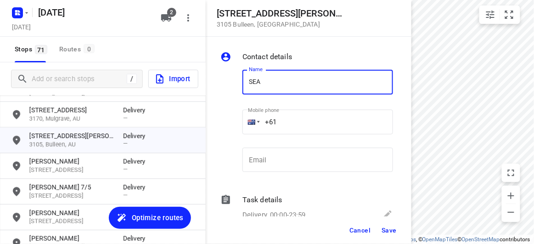
type input "[PERSON_NAME]"
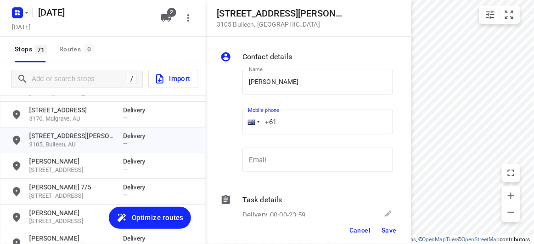
drag, startPoint x: 282, startPoint y: 125, endPoint x: 241, endPoint y: 124, distance: 40.9
click at [242, 124] on div "Mobile phone +61 ​" at bounding box center [318, 125] width 158 height 42
paste input "404327333"
type input "[PHONE_NUMBER]"
click at [387, 232] on span "Save" at bounding box center [389, 230] width 15 height 7
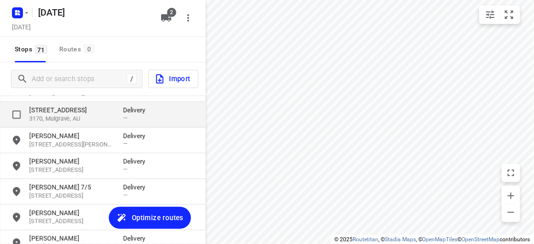
click at [69, 117] on p "3170, Mulgrave, AU" at bounding box center [71, 119] width 85 height 9
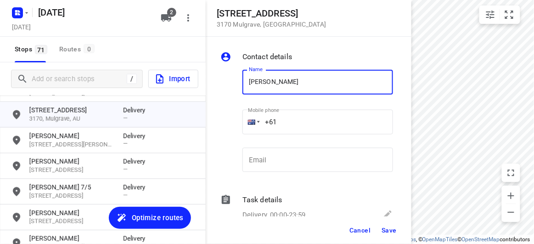
type input "[PERSON_NAME]"
drag, startPoint x: 273, startPoint y: 130, endPoint x: 297, endPoint y: 126, distance: 24.3
click at [274, 130] on input "+61" at bounding box center [318, 122] width 151 height 25
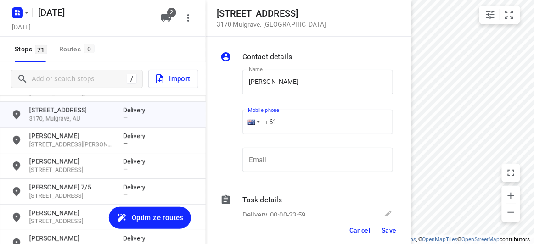
paste input "tel"
click at [300, 126] on input "+61" at bounding box center [318, 122] width 151 height 25
paste input "422264797"
type input "[PHONE_NUMBER]"
click at [391, 225] on button "Save" at bounding box center [389, 230] width 23 height 17
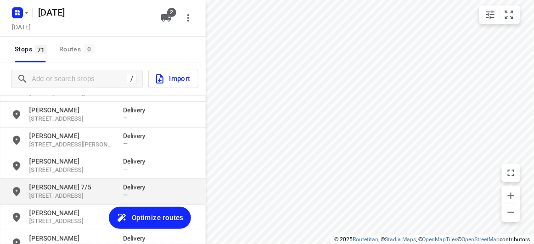
scroll to position [778, 0]
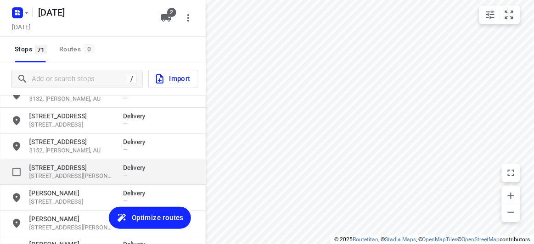
click at [57, 173] on p "[STREET_ADDRESS][PERSON_NAME]" at bounding box center [71, 176] width 85 height 9
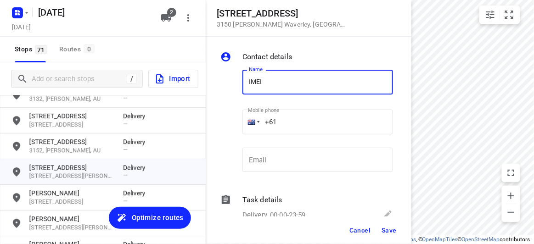
type input "IMEIA"
click at [297, 122] on input "+61" at bounding box center [318, 122] width 151 height 25
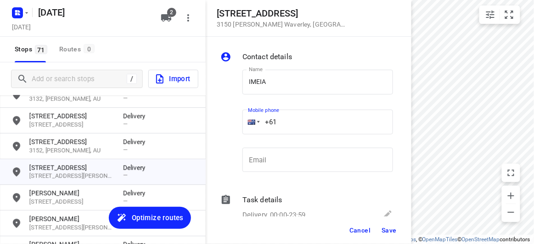
paste input "42227088"
click at [387, 232] on span "Save" at bounding box center [389, 230] width 15 height 7
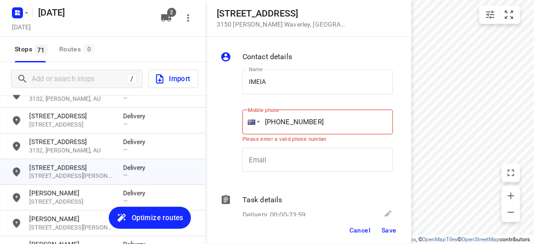
click at [303, 125] on input "[PHONE_NUMBER]" at bounding box center [318, 122] width 151 height 25
click at [301, 120] on input "[PHONE_NUMBER]" at bounding box center [318, 122] width 151 height 25
type input "[PHONE_NUMBER]"
click at [388, 228] on span "Save" at bounding box center [389, 230] width 15 height 7
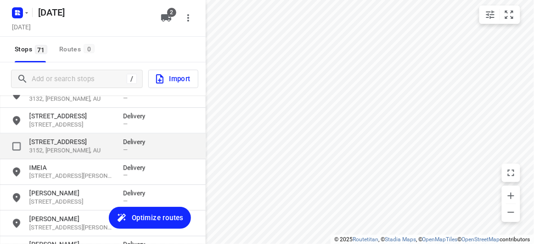
click at [66, 151] on p "3152, [PERSON_NAME], AU" at bounding box center [71, 151] width 85 height 9
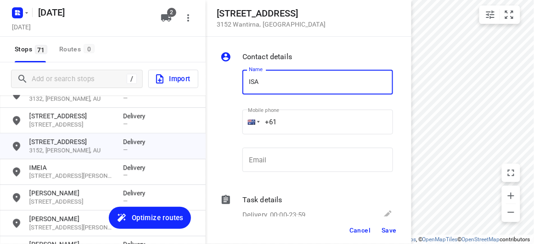
type input "[PERSON_NAME]"
drag, startPoint x: 304, startPoint y: 119, endPoint x: 289, endPoint y: 118, distance: 15.7
click at [289, 118] on input "+61" at bounding box center [318, 122] width 151 height 25
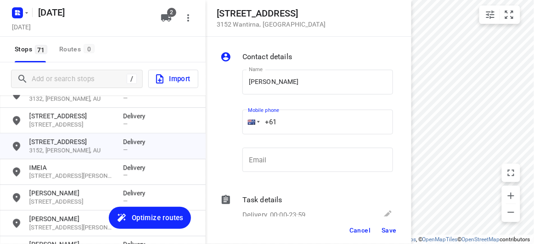
paste input "0433807353"
click at [293, 133] on input "[PHONE_NUMBER]" at bounding box center [318, 122] width 151 height 25
click at [285, 125] on input "[PHONE_NUMBER]" at bounding box center [318, 122] width 151 height 25
click at [281, 124] on input "[PHONE_NUMBER]" at bounding box center [318, 122] width 151 height 25
type input "[PHONE_NUMBER]"
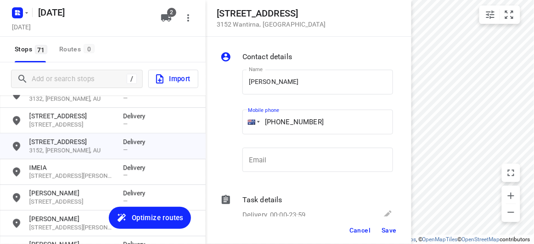
click at [391, 233] on span "Save" at bounding box center [389, 230] width 15 height 7
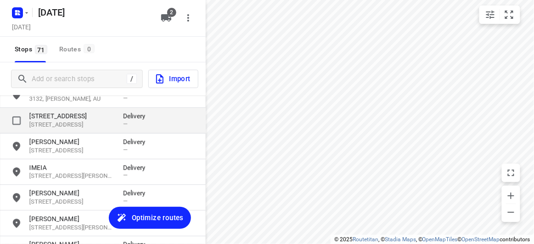
click at [80, 116] on p "[STREET_ADDRESS]" at bounding box center [71, 116] width 85 height 9
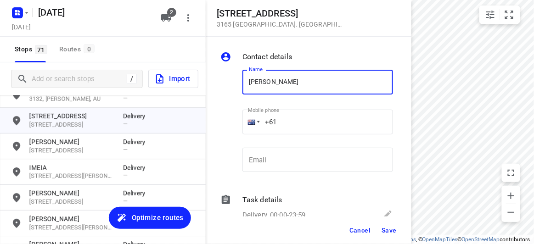
type input "[PERSON_NAME]"
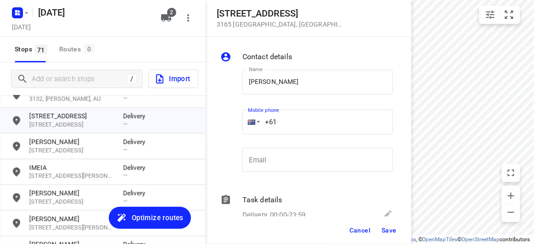
click at [291, 118] on input "+61" at bounding box center [318, 122] width 151 height 25
paste input "411721699"
type input "[PHONE_NUMBER]"
click at [381, 229] on button "Save" at bounding box center [389, 230] width 23 height 17
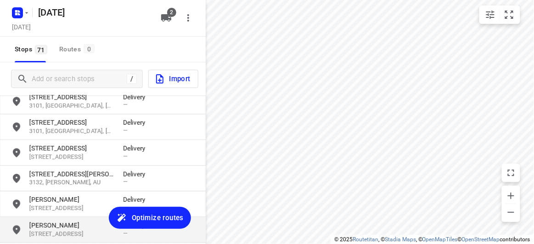
scroll to position [652, 0]
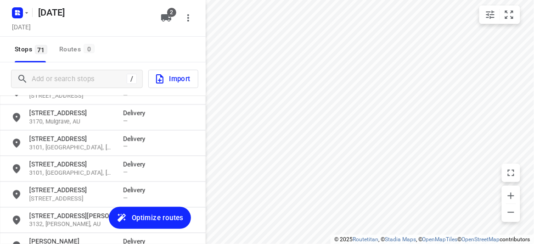
click at [61, 223] on p "3132, [PERSON_NAME], AU" at bounding box center [71, 225] width 85 height 9
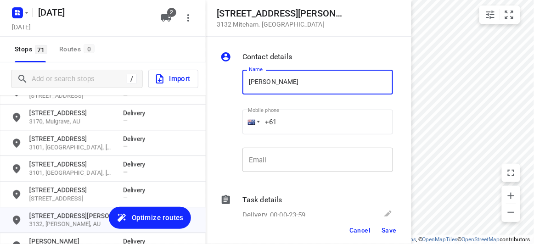
type input "[PERSON_NAME] 1/17"
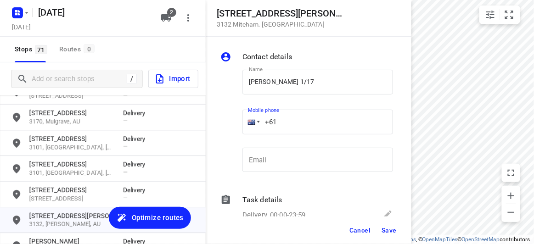
drag, startPoint x: 297, startPoint y: 150, endPoint x: 283, endPoint y: 121, distance: 32.1
click at [283, 121] on input "+61" at bounding box center [318, 122] width 151 height 25
paste input "32553138"
type input "[PHONE_NUMBER]"
click at [389, 223] on div "Cancel Save" at bounding box center [309, 231] width 206 height 28
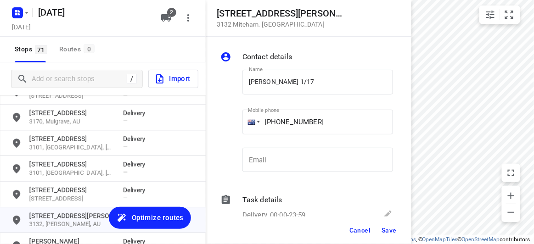
click at [389, 228] on span "Save" at bounding box center [389, 230] width 15 height 7
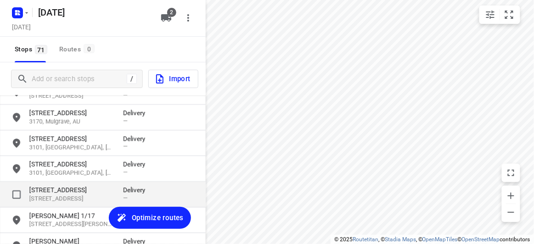
click at [65, 188] on p "[STREET_ADDRESS]" at bounding box center [71, 190] width 85 height 9
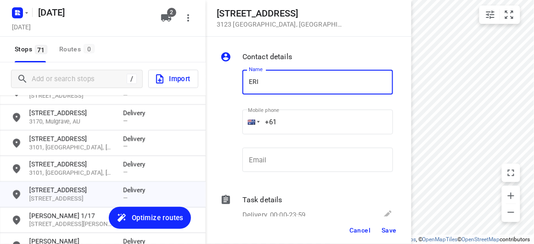
type input "[PERSON_NAME]"
click at [288, 119] on input "+61" at bounding box center [318, 122] width 151 height 25
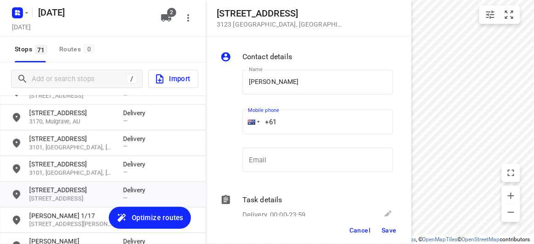
paste input "488888282"
type input "[PHONE_NUMBER]"
click at [384, 240] on div "Cancel Save" at bounding box center [309, 231] width 206 height 28
click at [385, 231] on span "Save" at bounding box center [389, 230] width 15 height 7
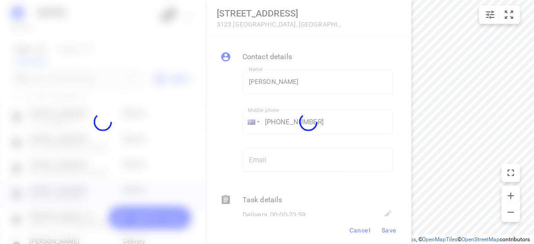
click at [340, 243] on div at bounding box center [309, 122] width 206 height 244
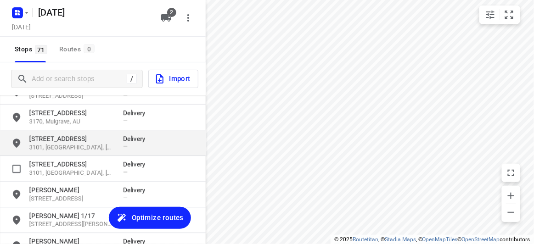
click at [80, 152] on div "[STREET_ADDRESS] Delivery —" at bounding box center [103, 144] width 206 height 26
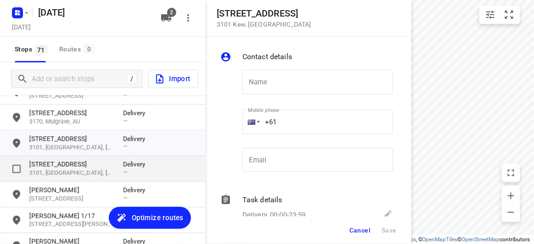
click at [78, 163] on p "[STREET_ADDRESS]" at bounding box center [71, 164] width 85 height 9
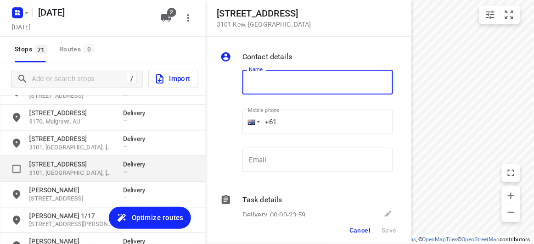
type input "F"
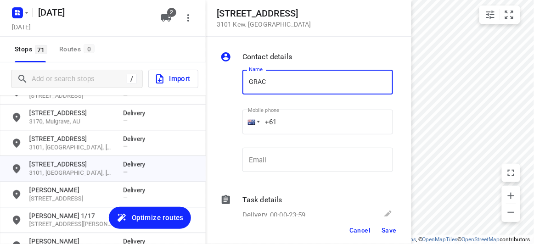
type input "[PERSON_NAME] 309/369"
click at [287, 118] on input "+61" at bounding box center [318, 122] width 151 height 25
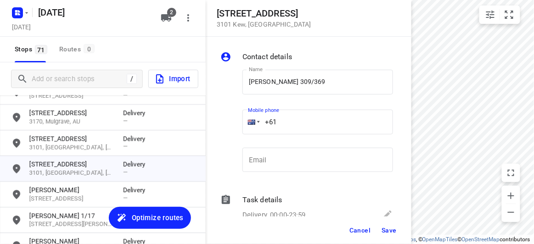
paste input "61417784668"
drag, startPoint x: 318, startPoint y: 125, endPoint x: 261, endPoint y: 130, distance: 58.1
click at [261, 130] on input "[PHONE_NUMBER]" at bounding box center [318, 122] width 151 height 25
paste input "tel"
type input "[PHONE_NUMBER]"
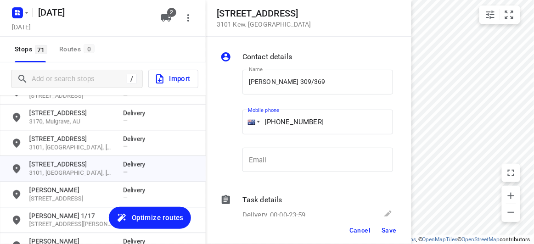
click at [391, 227] on span "Save" at bounding box center [389, 230] width 15 height 7
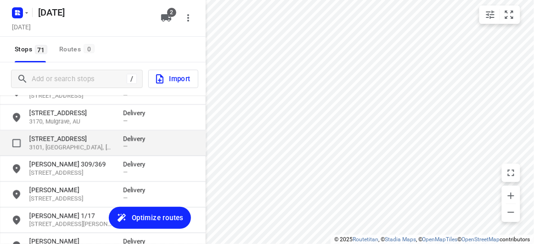
click at [102, 142] on p "[STREET_ADDRESS]" at bounding box center [71, 138] width 85 height 9
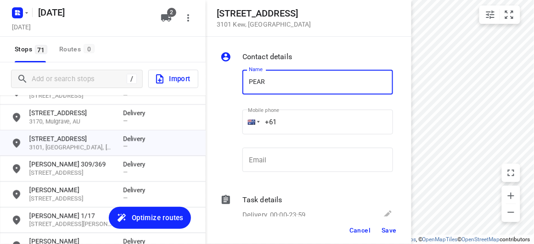
type input "[PERSON_NAME] 302/369"
click at [284, 122] on input "+61" at bounding box center [318, 122] width 151 height 25
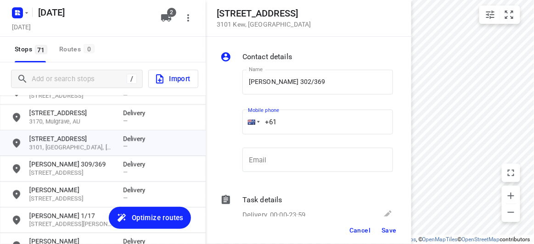
paste input "400738882"
type input "[PHONE_NUMBER]"
click at [391, 230] on span "Save" at bounding box center [389, 230] width 15 height 7
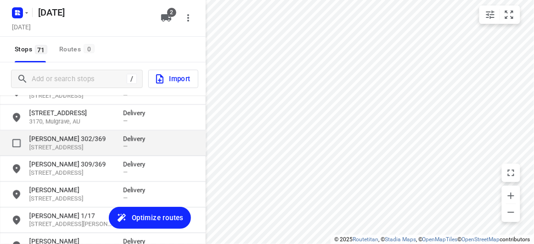
click at [69, 135] on p "[PERSON_NAME] 302/369" at bounding box center [71, 138] width 85 height 9
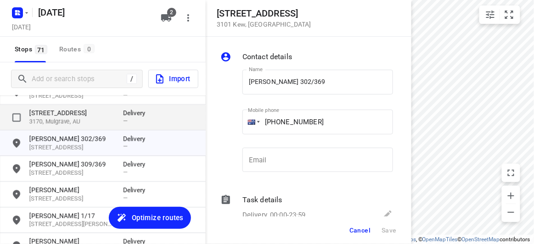
click at [69, 121] on p "3170, Mulgrave, AU" at bounding box center [71, 122] width 85 height 9
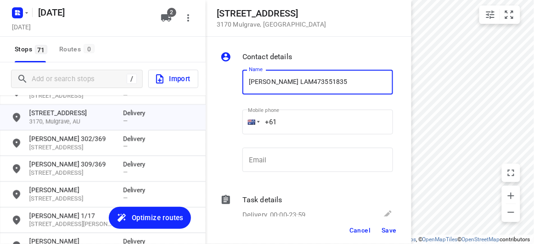
type input "[PERSON_NAME] LAM473551835"
click at [288, 123] on input "+61" at bounding box center [318, 122] width 151 height 25
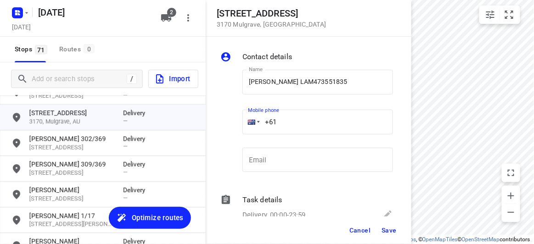
paste input "473551835"
type input "[PHONE_NUMBER]"
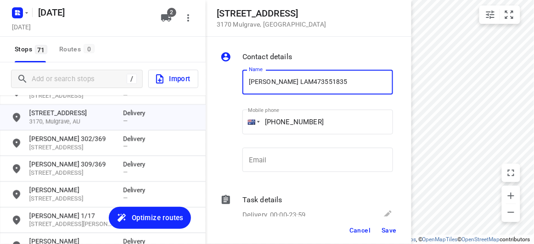
drag, startPoint x: 330, startPoint y: 84, endPoint x: 284, endPoint y: 85, distance: 45.5
click at [284, 85] on input "[PERSON_NAME] LAM473551835" at bounding box center [318, 82] width 151 height 25
type input "[PERSON_NAME]"
click at [392, 229] on span "Save" at bounding box center [389, 230] width 15 height 7
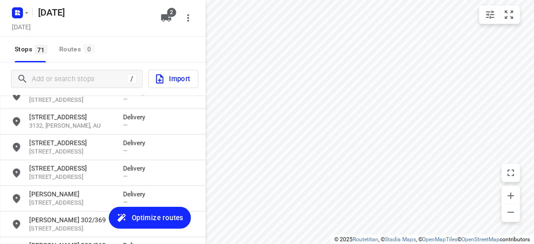
scroll to position [568, 0]
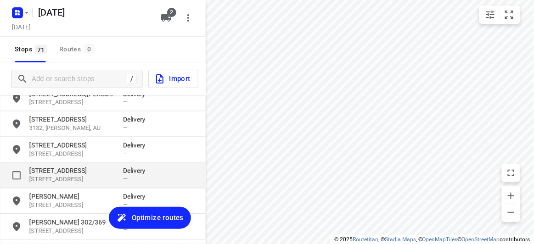
click at [57, 174] on p "[STREET_ADDRESS]" at bounding box center [71, 170] width 85 height 9
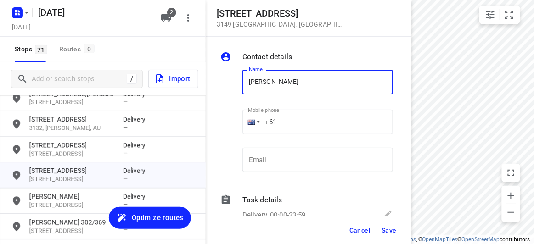
type input "[PERSON_NAME] 3/436"
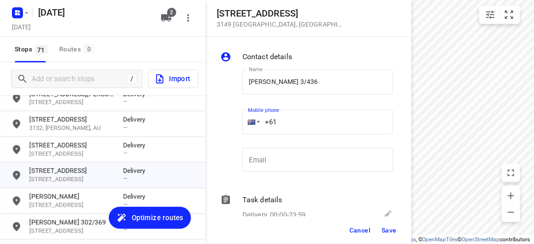
drag, startPoint x: 286, startPoint y: 125, endPoint x: 239, endPoint y: 125, distance: 46.9
click at [239, 125] on div "Mobile phone +61 ​" at bounding box center [318, 125] width 158 height 42
paste input "468493238"
type input "[PHONE_NUMBER]"
click at [392, 228] on span "Save" at bounding box center [389, 230] width 15 height 7
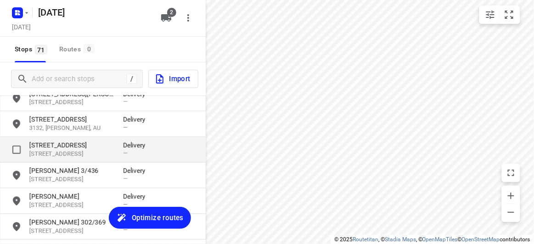
click at [58, 152] on p "[STREET_ADDRESS]" at bounding box center [71, 154] width 85 height 9
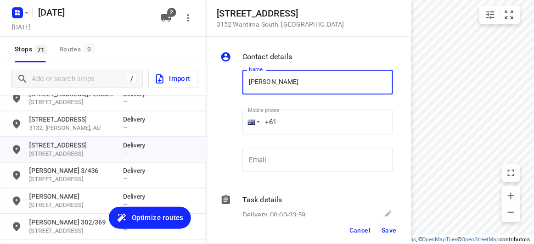
type input "[PERSON_NAME]"
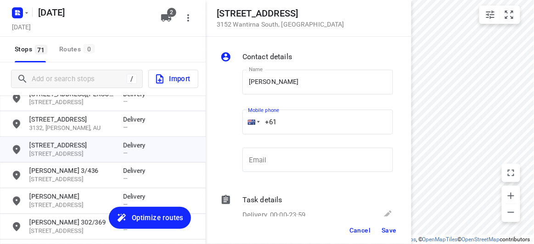
drag, startPoint x: 281, startPoint y: 125, endPoint x: 235, endPoint y: 125, distance: 45.5
click at [235, 125] on div "Name [PERSON_NAME] Name Mobile phone +61 ​ Email Email" at bounding box center [307, 123] width 176 height 121
paste input "434528498"
type input "[PHONE_NUMBER]"
click at [398, 231] on button "Save" at bounding box center [389, 230] width 23 height 17
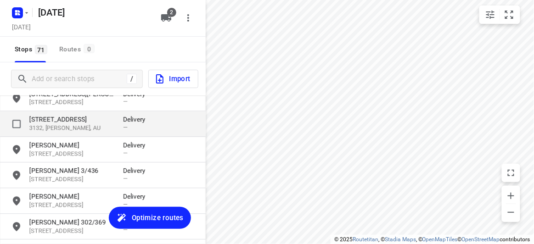
click at [59, 121] on p "[STREET_ADDRESS]" at bounding box center [71, 119] width 85 height 9
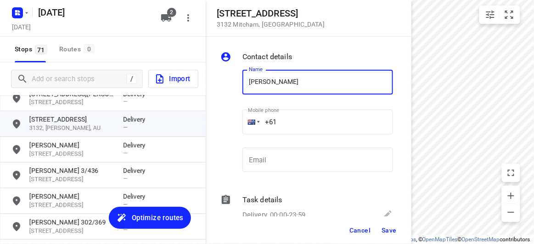
type input "[PERSON_NAME] 3/28"
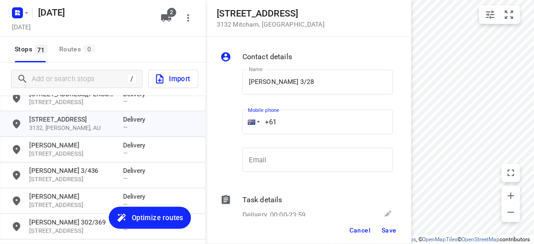
drag, startPoint x: 275, startPoint y: 125, endPoint x: 251, endPoint y: 128, distance: 24.5
click at [251, 128] on div "+61" at bounding box center [318, 122] width 151 height 25
paste input "417723320"
type input "[PHONE_NUMBER]"
click at [380, 226] on button "Save" at bounding box center [389, 230] width 23 height 17
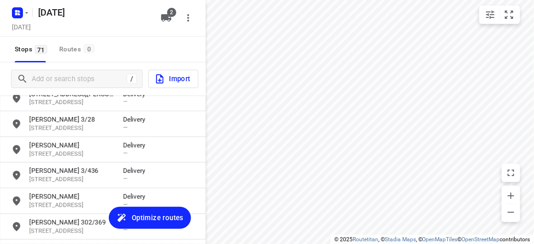
scroll to position [485, 0]
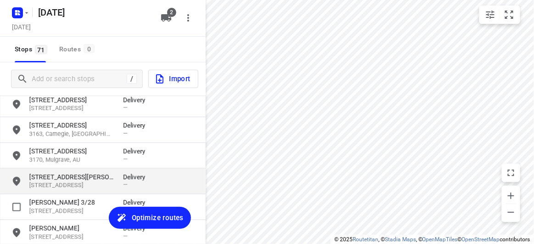
click at [63, 182] on p "[STREET_ADDRESS]" at bounding box center [71, 186] width 85 height 9
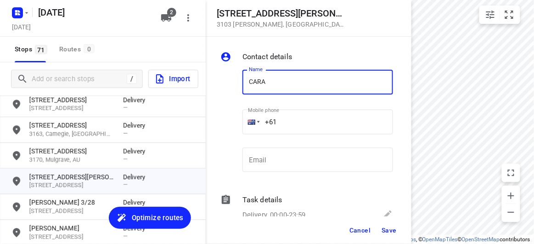
type input "[PERSON_NAME]"
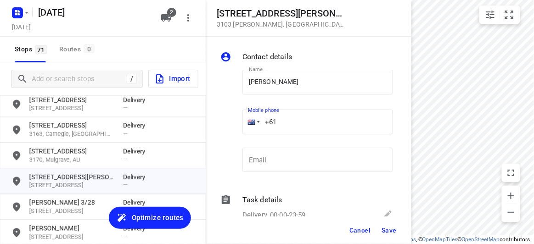
drag, startPoint x: 280, startPoint y: 121, endPoint x: 259, endPoint y: 120, distance: 21.2
click at [259, 120] on div "+61" at bounding box center [318, 122] width 151 height 25
paste input "434189288"
type input "[PHONE_NUMBER]"
click at [392, 231] on span "Save" at bounding box center [389, 230] width 15 height 7
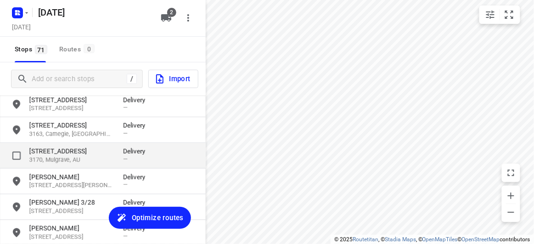
click at [73, 148] on p "[STREET_ADDRESS]" at bounding box center [71, 151] width 85 height 9
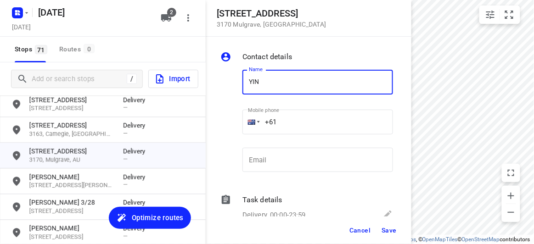
type input "[PERSON_NAME]"
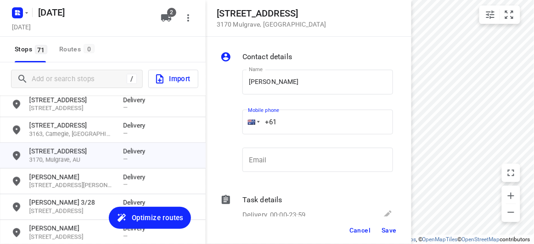
drag, startPoint x: 282, startPoint y: 120, endPoint x: 251, endPoint y: 121, distance: 30.8
click at [252, 120] on div "+61" at bounding box center [318, 122] width 151 height 25
paste input "422155148"
type input "[PHONE_NUMBER]"
click at [382, 227] on span "Save" at bounding box center [389, 230] width 15 height 7
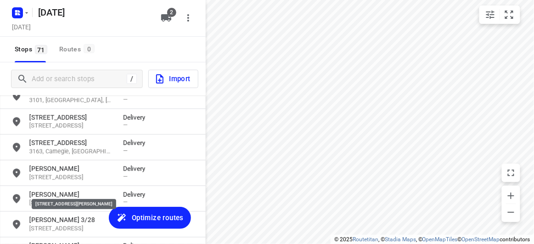
scroll to position [443, 0]
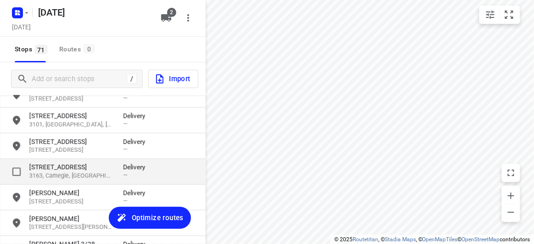
click at [48, 172] on p "3163, Carnegie, [GEOGRAPHIC_DATA]" at bounding box center [71, 176] width 85 height 9
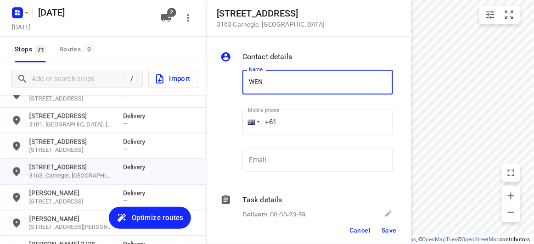
type input "[PERSON_NAME] 2/16"
click at [296, 119] on input "+61" at bounding box center [318, 122] width 151 height 25
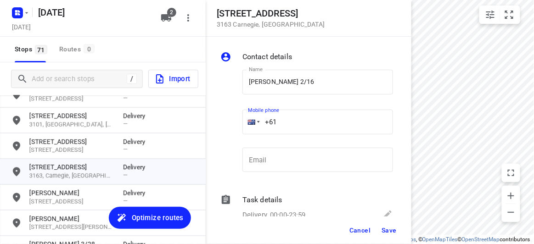
drag, startPoint x: 288, startPoint y: 122, endPoint x: 223, endPoint y: 120, distance: 64.4
click at [223, 120] on div "Name [PERSON_NAME] 2/16 Name Mobile phone +61 ​ Email Email" at bounding box center [307, 123] width 176 height 121
paste input "430809577"
type input "[PHONE_NUMBER]"
click at [384, 230] on span "Save" at bounding box center [389, 230] width 15 height 7
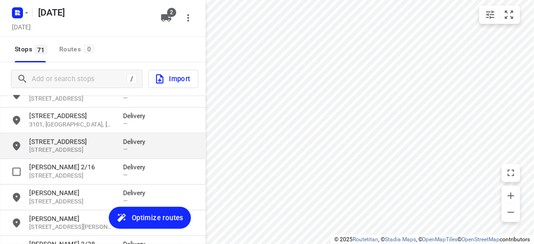
click at [85, 155] on div "[STREET_ADDRESS] Delivery —" at bounding box center [103, 147] width 206 height 26
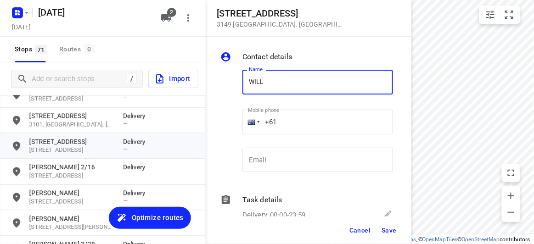
type input "[PERSON_NAME]"
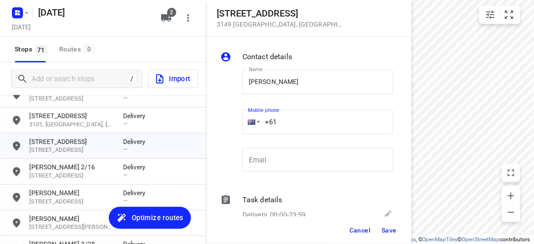
drag, startPoint x: 284, startPoint y: 122, endPoint x: 279, endPoint y: 116, distance: 7.5
click at [284, 122] on input "+61" at bounding box center [318, 122] width 151 height 25
paste input "61433038828"
drag, startPoint x: 324, startPoint y: 120, endPoint x: 231, endPoint y: 123, distance: 93.3
click at [231, 123] on div "Name [PERSON_NAME] Name Mobile phone [PHONE_NUMBER] ​ Email Email" at bounding box center [307, 123] width 176 height 121
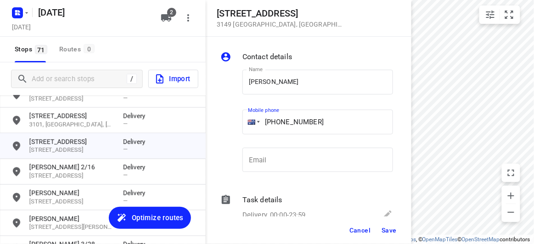
paste input "tel"
type input "[PHONE_NUMBER]"
click at [402, 229] on div "Cancel Save" at bounding box center [309, 231] width 206 height 28
click at [393, 232] on span "Save" at bounding box center [389, 230] width 15 height 7
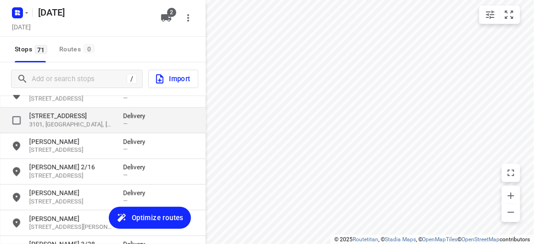
click at [58, 121] on p "3101, [GEOGRAPHIC_DATA], [GEOGRAPHIC_DATA]" at bounding box center [71, 125] width 85 height 9
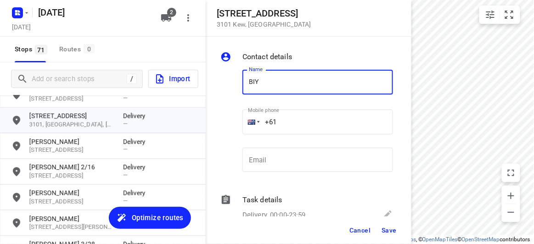
type input "BIYATI"
click at [293, 114] on input "+61" at bounding box center [318, 122] width 151 height 25
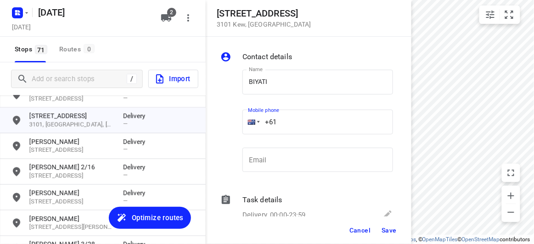
click at [238, 125] on div "Name [PERSON_NAME] Name Mobile phone +61 ​ Email Email" at bounding box center [307, 123] width 176 height 121
paste input "431022845"
type input "[PHONE_NUMBER]"
click at [386, 230] on span "Save" at bounding box center [389, 230] width 15 height 7
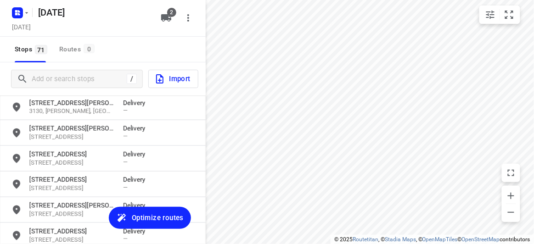
scroll to position [318, 0]
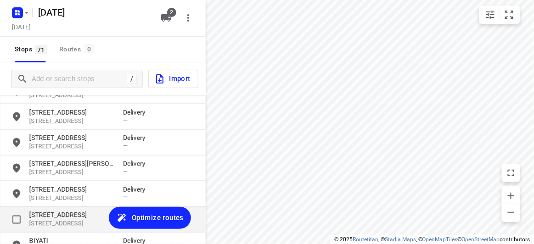
click at [56, 213] on p "[STREET_ADDRESS]" at bounding box center [71, 215] width 85 height 9
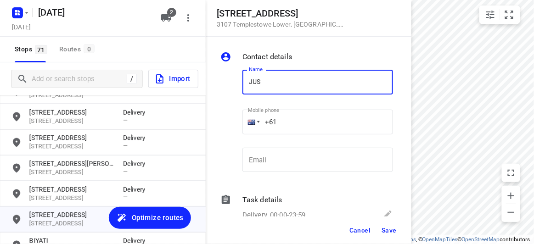
type input "[PERSON_NAME] 2/5"
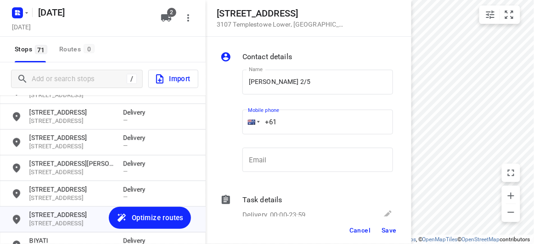
click at [296, 123] on input "+61" at bounding box center [318, 122] width 151 height 25
paste input "432208299"
type input "[PHONE_NUMBER]"
click at [385, 228] on span "Save" at bounding box center [389, 230] width 15 height 7
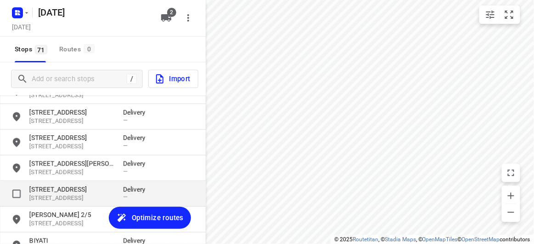
click at [80, 190] on p "[STREET_ADDRESS]" at bounding box center [71, 189] width 85 height 9
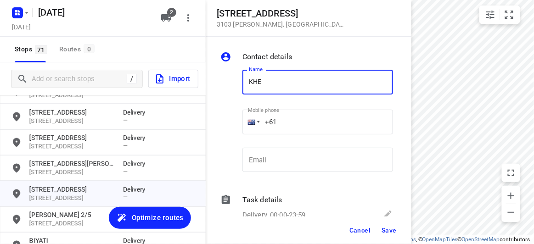
type input "[PERSON_NAME]"
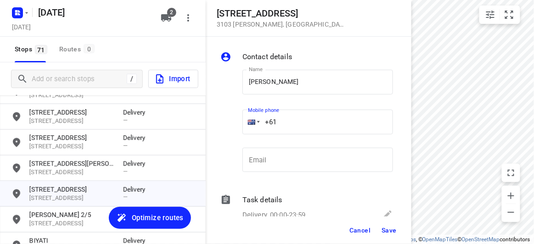
drag, startPoint x: 283, startPoint y: 126, endPoint x: 257, endPoint y: 125, distance: 25.8
click at [258, 126] on div "+61" at bounding box center [318, 122] width 151 height 25
paste input "tel"
paste input "0404830055"
type input "[PHONE_NUMBER]"
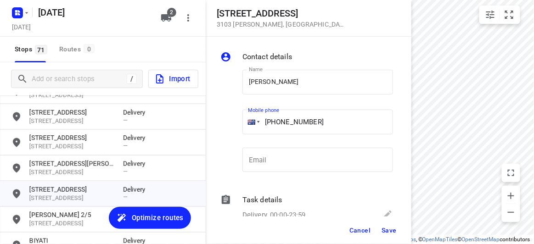
click at [386, 236] on button "Save" at bounding box center [389, 230] width 23 height 17
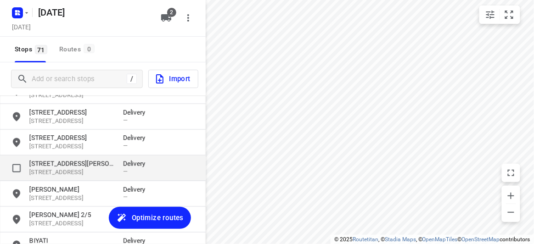
click at [91, 159] on div "[STREET_ADDRESS][PERSON_NAME] Delivery —" at bounding box center [103, 169] width 206 height 26
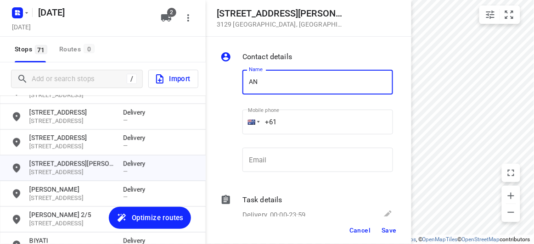
type input "[PERSON_NAME]"
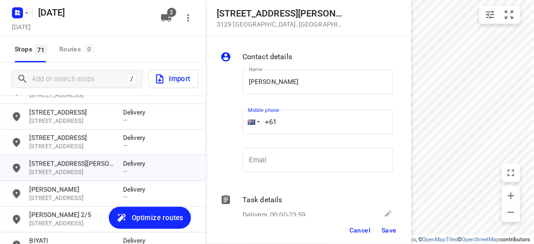
click at [273, 119] on input "+61" at bounding box center [318, 122] width 151 height 25
click at [292, 120] on input "+61" at bounding box center [318, 122] width 151 height 25
click at [302, 120] on input "+61" at bounding box center [318, 122] width 151 height 25
click at [298, 120] on input "+61" at bounding box center [318, 122] width 151 height 25
click at [290, 121] on input "+61" at bounding box center [318, 122] width 151 height 25
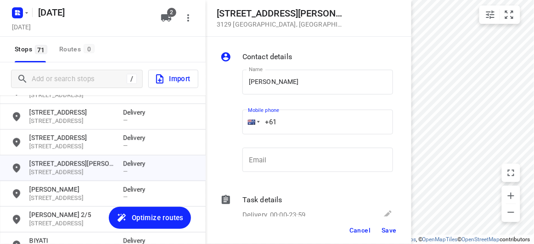
drag, startPoint x: 290, startPoint y: 121, endPoint x: 262, endPoint y: 120, distance: 27.1
click at [262, 121] on input "+61" at bounding box center [318, 122] width 151 height 25
paste input "433016221"
type input "[PHONE_NUMBER]"
click at [381, 222] on div "Cancel Save" at bounding box center [309, 231] width 206 height 28
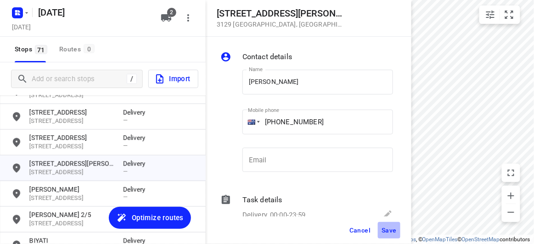
click at [381, 230] on button "Save" at bounding box center [389, 230] width 23 height 17
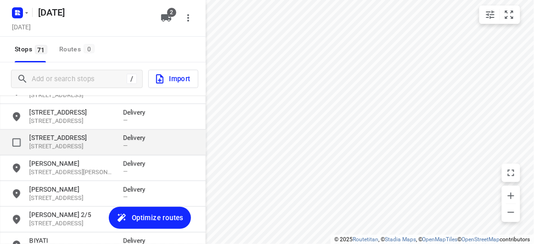
click at [68, 148] on p "[STREET_ADDRESS]" at bounding box center [71, 147] width 85 height 9
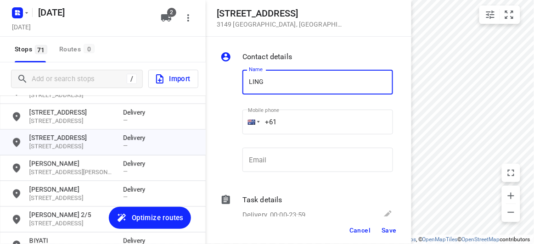
type input "[PERSON_NAME]"
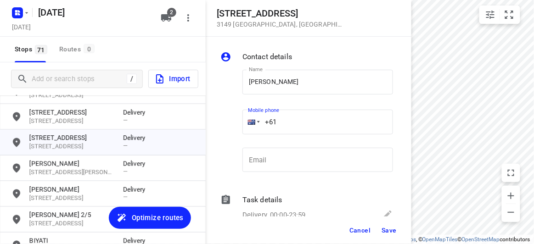
click at [256, 123] on div "+61" at bounding box center [318, 122] width 151 height 25
paste input "412213325"
type input "[PHONE_NUMBER]"
click at [382, 231] on span "Save" at bounding box center [389, 230] width 15 height 7
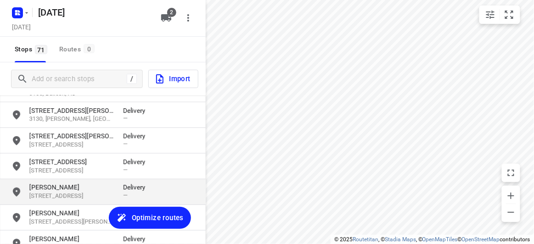
scroll to position [276, 0]
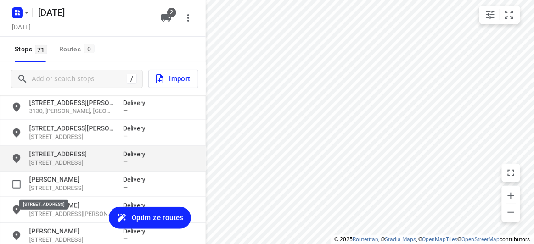
click at [45, 153] on p "[STREET_ADDRESS]" at bounding box center [71, 154] width 85 height 9
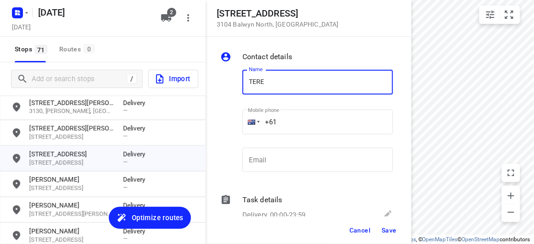
type input "[PERSON_NAME] 1/65"
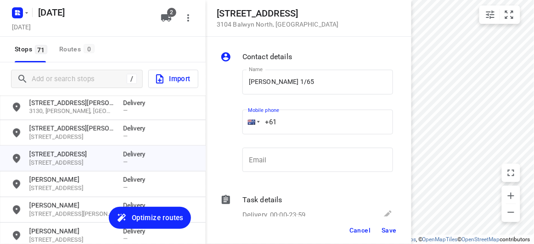
drag, startPoint x: 275, startPoint y: 122, endPoint x: 267, endPoint y: 124, distance: 8.0
click at [266, 123] on input "+61" at bounding box center [318, 122] width 151 height 25
click at [292, 122] on input "+61" at bounding box center [318, 122] width 151 height 25
paste input "402905390"
type input "[PHONE_NUMBER]"
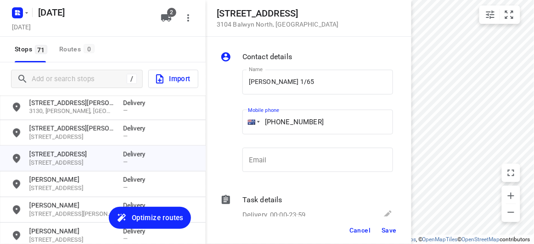
click at [390, 230] on span "Save" at bounding box center [389, 230] width 15 height 7
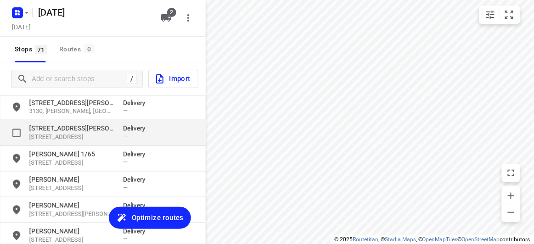
click at [73, 127] on p "[STREET_ADDRESS][PERSON_NAME]" at bounding box center [71, 128] width 85 height 9
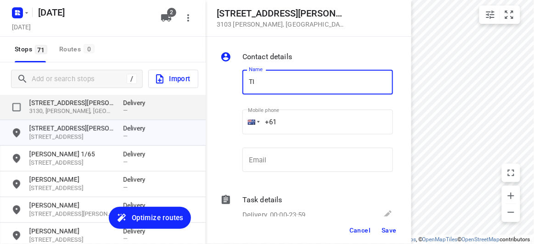
type input "T"
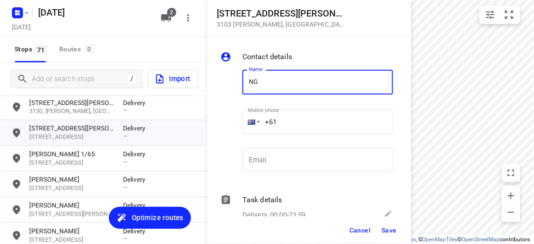
type input "[PERSON_NAME]"
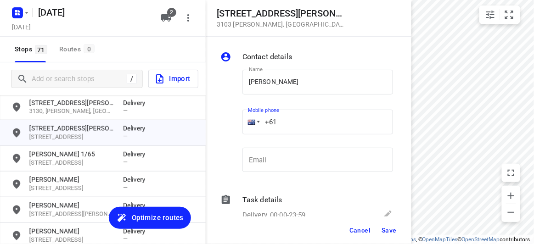
click at [286, 126] on input "+61" at bounding box center [318, 122] width 151 height 25
paste input "415997277"
type input "[PHONE_NUMBER]"
click at [392, 233] on span "Save" at bounding box center [389, 230] width 15 height 7
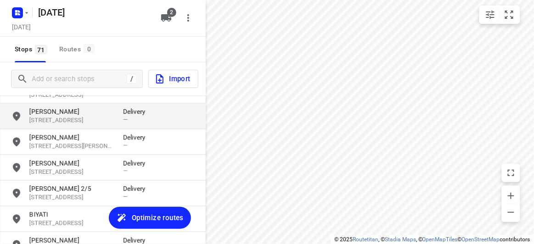
scroll to position [360, 0]
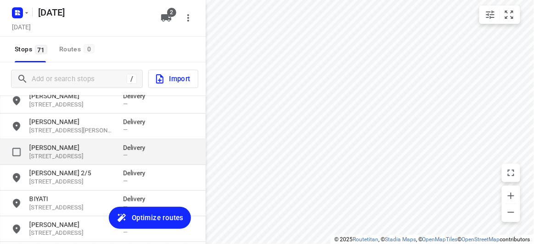
click at [64, 147] on p "[PERSON_NAME]" at bounding box center [71, 147] width 85 height 9
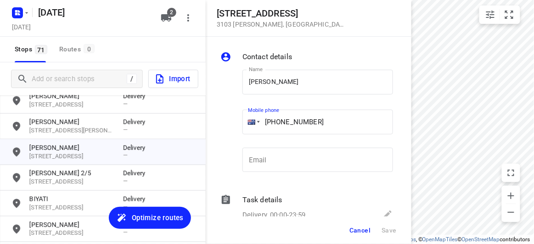
drag, startPoint x: 270, startPoint y: 125, endPoint x: 275, endPoint y: 125, distance: 5.1
click at [273, 125] on input "[PHONE_NUMBER]" at bounding box center [318, 122] width 151 height 25
click at [275, 125] on input "[PHONE_NUMBER]" at bounding box center [318, 122] width 151 height 25
click at [280, 124] on input "[PHONE_NUMBER]" at bounding box center [318, 122] width 151 height 25
click at [284, 124] on input "[PHONE_NUMBER]" at bounding box center [318, 122] width 151 height 25
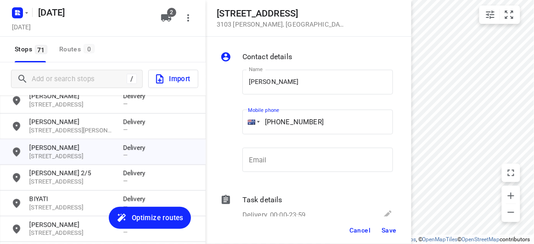
type input "[PHONE_NUMBER]"
click at [396, 235] on button "Save" at bounding box center [389, 230] width 23 height 17
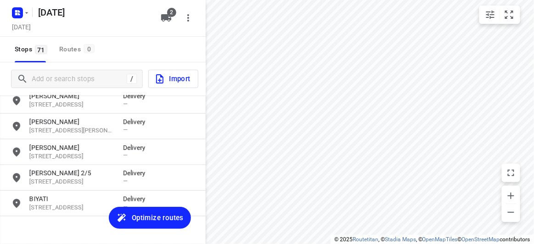
scroll to position [234, 0]
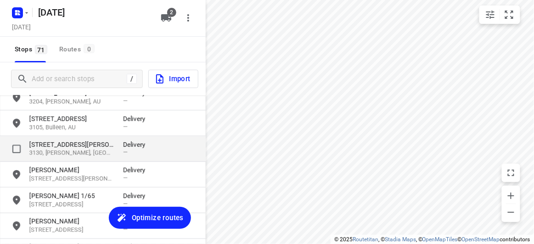
click at [54, 147] on p "[STREET_ADDRESS][PERSON_NAME]" at bounding box center [71, 144] width 85 height 9
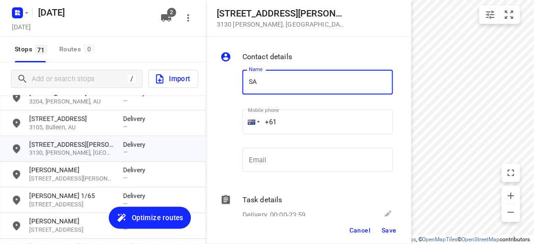
type input "[PERSON_NAME]"
click at [290, 125] on input "+61" at bounding box center [318, 122] width 151 height 25
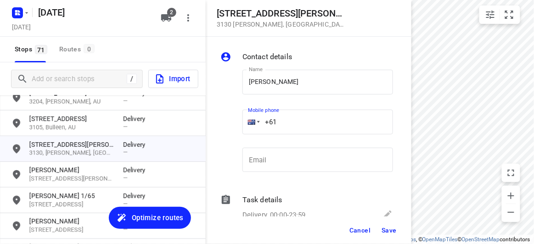
paste input "413819118"
type input "[PHONE_NUMBER]"
click at [392, 234] on span "Save" at bounding box center [389, 230] width 15 height 7
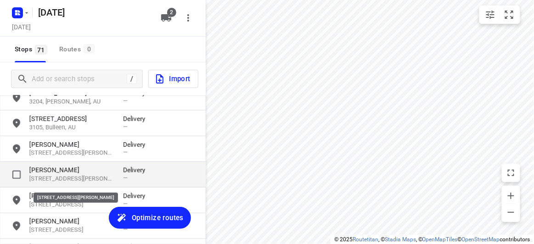
scroll to position [193, 0]
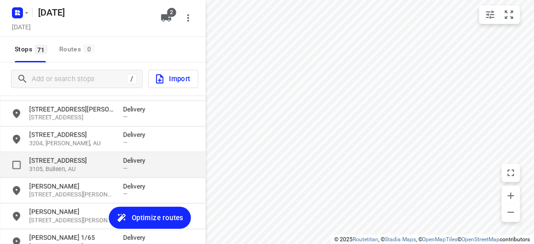
click at [57, 156] on div "[STREET_ADDRESS] Delivery —" at bounding box center [103, 166] width 206 height 26
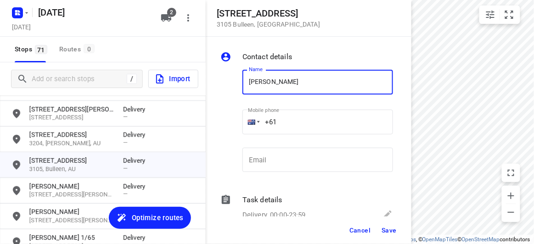
type input "[PERSON_NAME]"
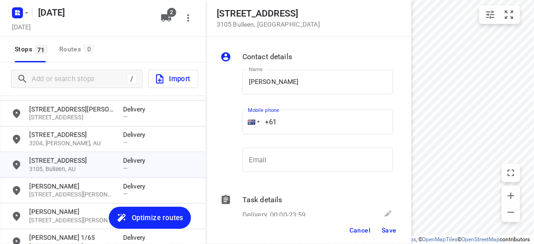
drag, startPoint x: 280, startPoint y: 121, endPoint x: 289, endPoint y: 125, distance: 10.3
click at [289, 125] on input "+61" at bounding box center [318, 122] width 151 height 25
paste input "423810764"
type input "[PHONE_NUMBER]"
click at [387, 233] on span "Save" at bounding box center [389, 230] width 15 height 7
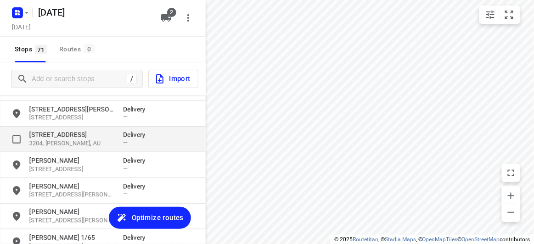
click at [64, 134] on p "[STREET_ADDRESS]" at bounding box center [71, 135] width 85 height 9
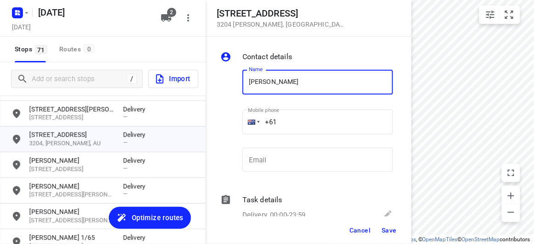
type input "[PERSON_NAME]"
drag, startPoint x: 297, startPoint y: 120, endPoint x: 289, endPoint y: 119, distance: 8.4
click at [289, 119] on input "+61" at bounding box center [318, 122] width 151 height 25
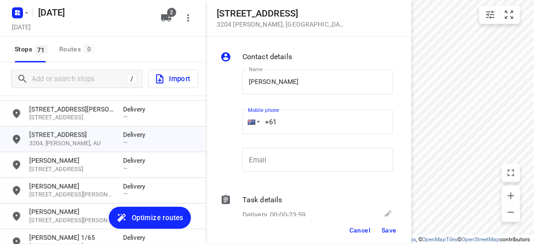
paste input "423218427"
type input "[PHONE_NUMBER]"
click at [394, 228] on span "Save" at bounding box center [389, 230] width 15 height 7
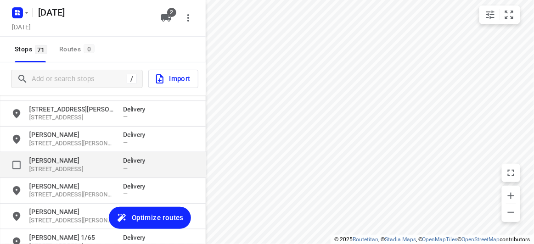
scroll to position [151, 0]
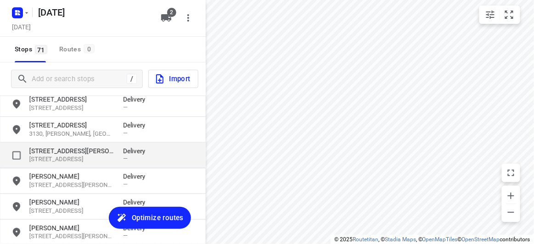
click at [63, 156] on p "[STREET_ADDRESS]" at bounding box center [71, 160] width 85 height 9
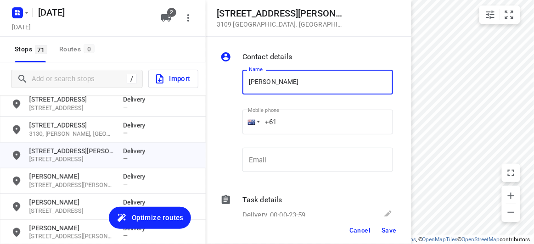
type input "[PERSON_NAME]"
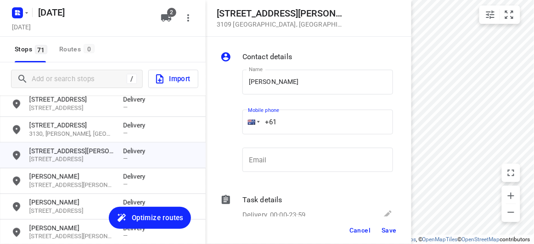
click at [292, 118] on input "+61" at bounding box center [318, 122] width 151 height 25
paste input "412969239"
type input "[PHONE_NUMBER]"
click at [390, 230] on span "Save" at bounding box center [389, 230] width 15 height 7
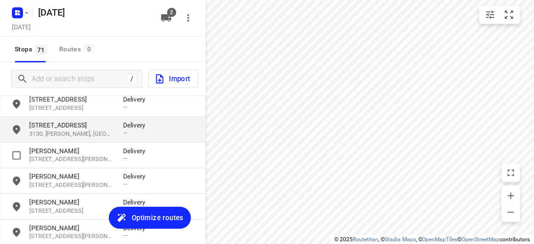
click at [59, 132] on p "3130, [PERSON_NAME], [GEOGRAPHIC_DATA]" at bounding box center [71, 134] width 85 height 9
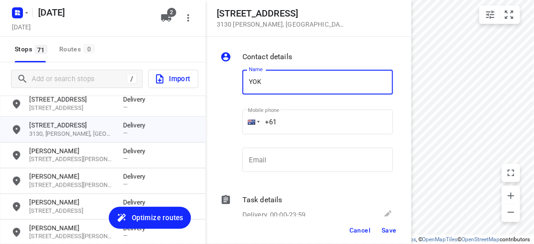
type input "[PERSON_NAME] 3/3"
click at [302, 122] on input "+61" at bounding box center [318, 122] width 151 height 25
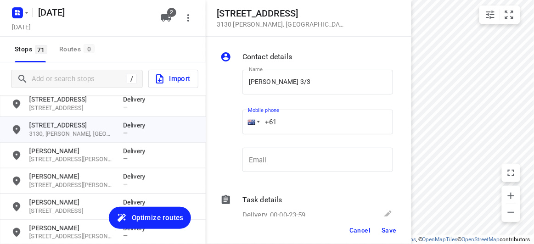
paste input "0423708057"
click at [282, 122] on input "[PHONE_NUMBER]" at bounding box center [318, 122] width 151 height 25
type input "[PHONE_NUMBER]"
click at [386, 228] on span "Save" at bounding box center [389, 230] width 15 height 7
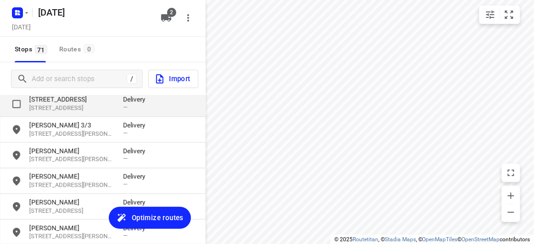
click at [76, 106] on p "[STREET_ADDRESS]" at bounding box center [71, 108] width 85 height 9
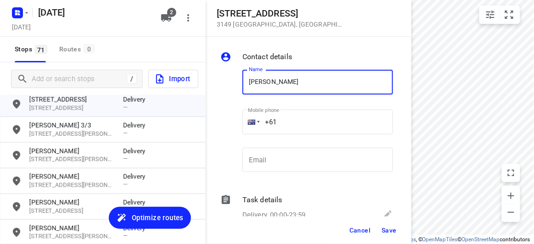
type input "[PERSON_NAME]"
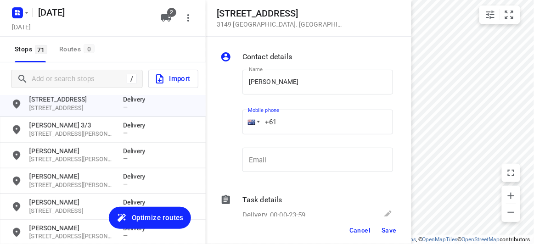
click at [295, 119] on input "+61" at bounding box center [318, 122] width 151 height 25
paste input "406421880"
type input "[PHONE_NUMBER]"
click at [387, 233] on span "Save" at bounding box center [389, 230] width 15 height 7
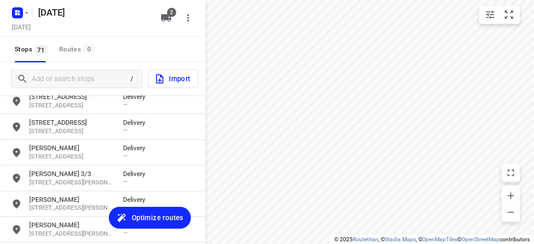
scroll to position [67, 0]
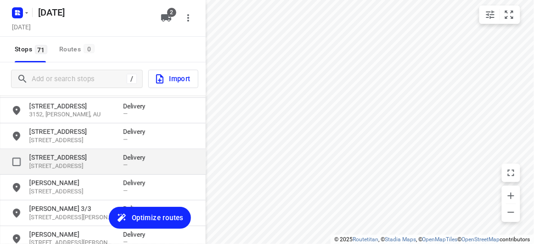
click at [53, 157] on p "[STREET_ADDRESS]" at bounding box center [71, 157] width 85 height 9
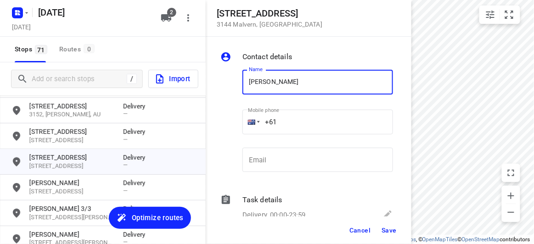
type input "[PERSON_NAME]"
click at [299, 116] on input "+61" at bounding box center [318, 122] width 151 height 25
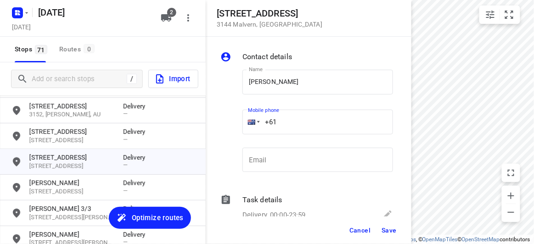
paste input "451175117"
type input "[PHONE_NUMBER]"
click at [390, 228] on span "Save" at bounding box center [389, 230] width 15 height 7
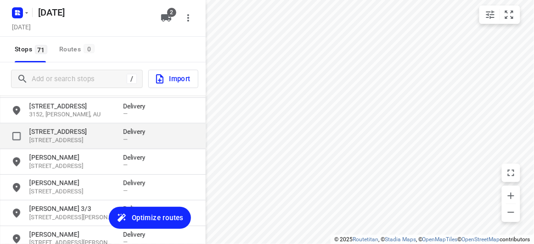
click at [34, 131] on p "[STREET_ADDRESS]" at bounding box center [71, 131] width 85 height 9
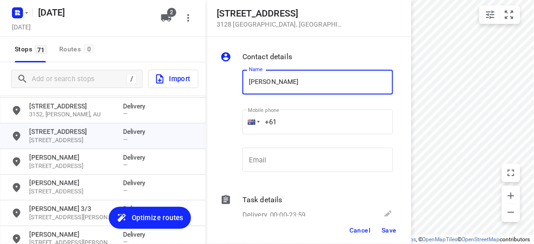
type input "[PERSON_NAME] 2/421"
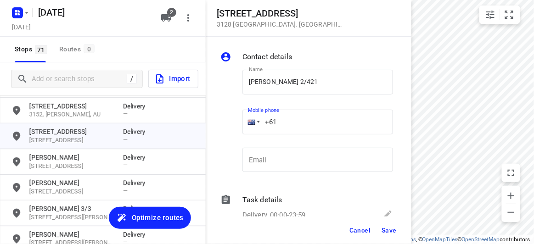
click at [279, 124] on input "+61" at bounding box center [318, 122] width 151 height 25
paste input "450581186"
type input "[PHONE_NUMBER]"
click at [394, 229] on span "Save" at bounding box center [389, 230] width 15 height 7
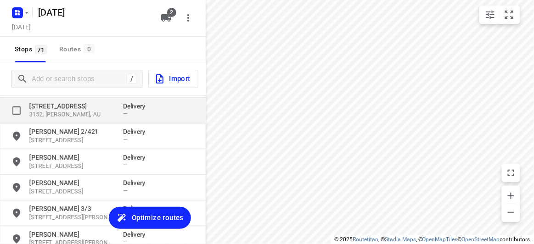
click at [40, 103] on p "[STREET_ADDRESS]" at bounding box center [71, 106] width 85 height 9
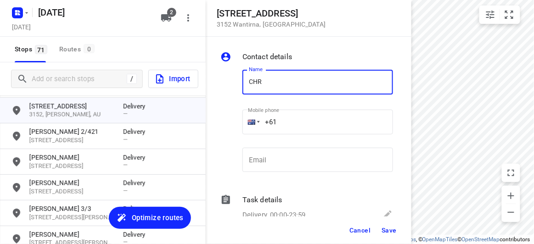
type input "[PERSON_NAME]"
click at [293, 118] on input "+61" at bounding box center [318, 122] width 151 height 25
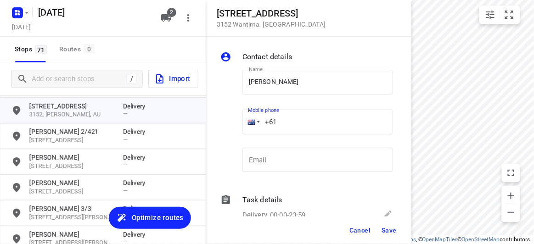
paste input "422025851"
type input "[PHONE_NUMBER]"
click at [385, 230] on span "Save" at bounding box center [389, 230] width 15 height 7
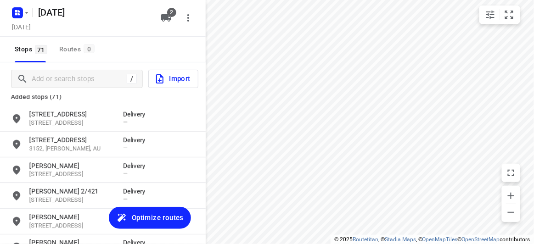
scroll to position [0, 0]
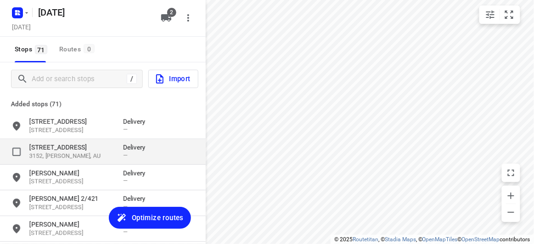
click at [49, 150] on p "[STREET_ADDRESS]" at bounding box center [71, 147] width 85 height 9
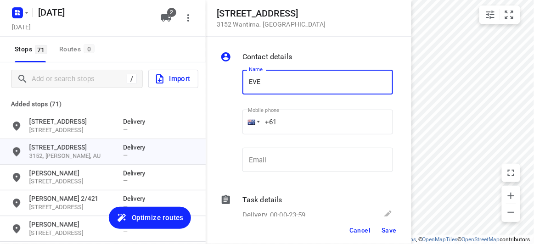
type input "[PERSON_NAME]"
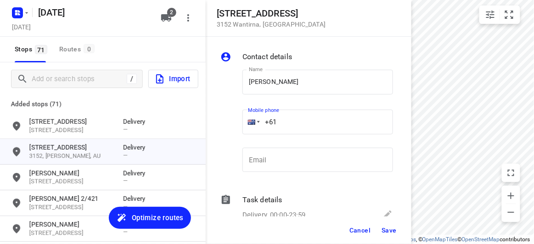
click at [290, 120] on input "+61" at bounding box center [318, 122] width 151 height 25
paste input "431546925"
type input "[PHONE_NUMBER]"
click at [384, 233] on span "Save" at bounding box center [389, 230] width 15 height 7
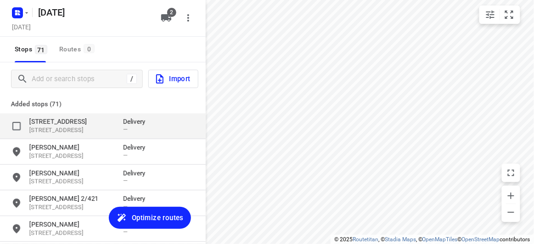
click at [48, 127] on p "[STREET_ADDRESS]" at bounding box center [71, 130] width 85 height 9
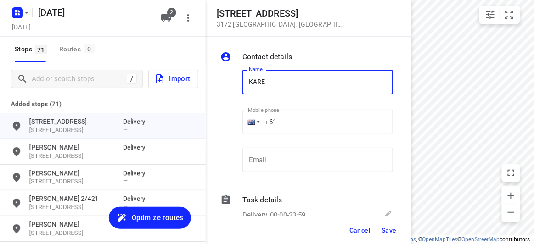
type input "[PERSON_NAME]"
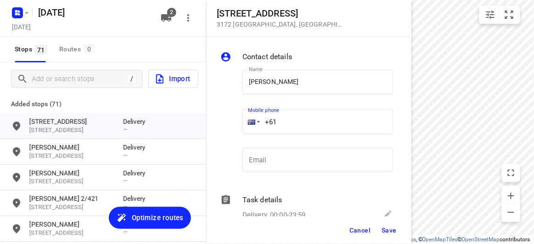
click at [289, 124] on input "+61" at bounding box center [318, 122] width 151 height 25
paste input "421531028"
type input "[PHONE_NUMBER]"
click at [390, 234] on span "Save" at bounding box center [389, 230] width 15 height 7
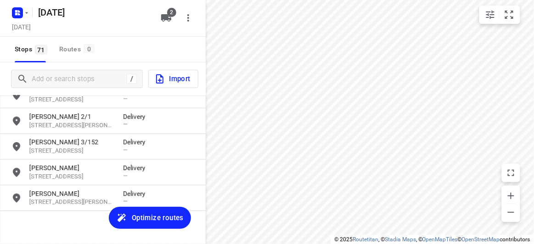
scroll to position [1739, 0]
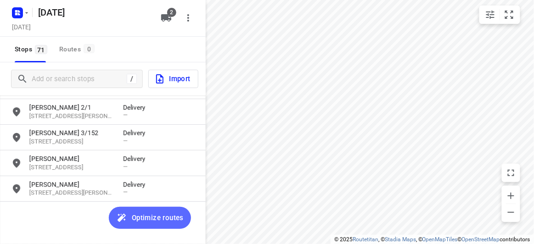
click at [132, 219] on span "Optimize routes" at bounding box center [158, 218] width 52 height 12
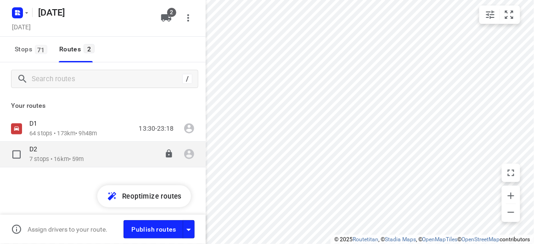
click at [41, 155] on p "7 stops • 16km • 59m" at bounding box center [56, 159] width 55 height 9
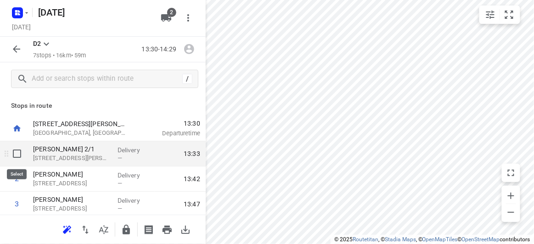
click at [22, 155] on input "checkbox" at bounding box center [17, 154] width 18 height 18
checkbox input "true"
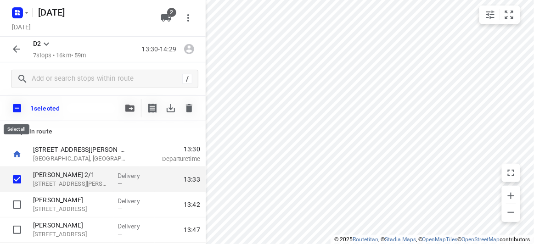
click at [15, 110] on input "checkbox" at bounding box center [16, 108] width 19 height 19
checkbox input "true"
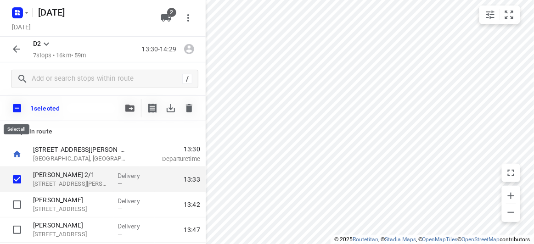
checkbox input "true"
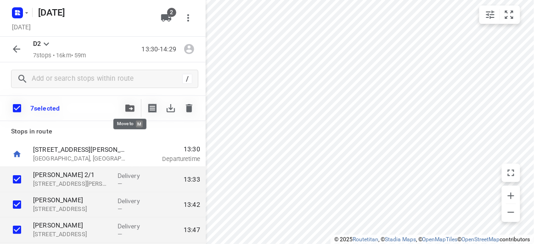
click at [128, 110] on icon "button" at bounding box center [129, 108] width 9 height 7
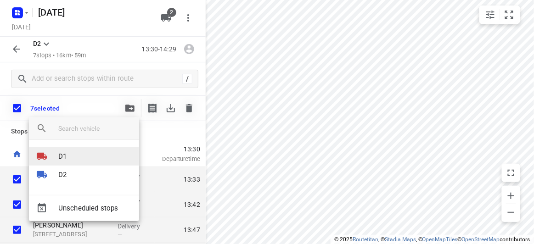
click at [57, 153] on div at bounding box center [47, 156] width 22 height 11
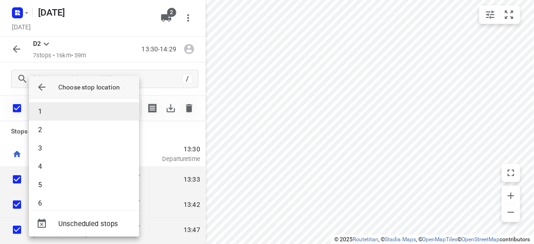
click at [51, 117] on li "1" at bounding box center [84, 111] width 110 height 18
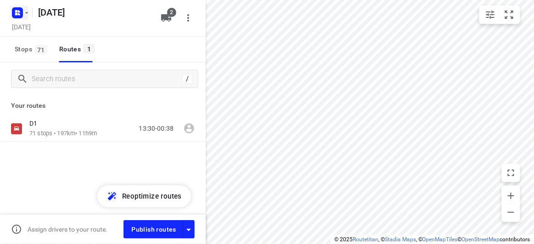
click at [27, 11] on icon "button" at bounding box center [26, 12] width 7 height 7
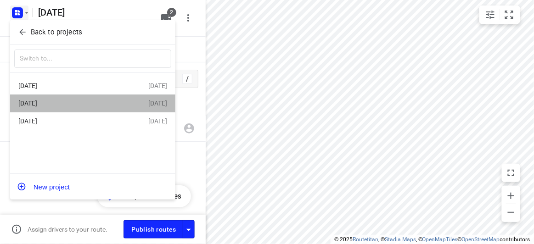
click at [36, 106] on div "[DATE]" at bounding box center [71, 103] width 106 height 7
click at [36, 106] on div "/ Your routes D1 71 stops • 197km • 11h9m 13:30-00:38" at bounding box center [103, 139] width 206 height 153
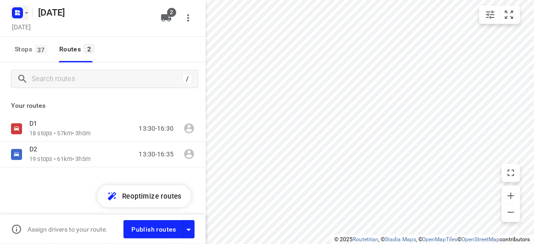
click at [27, 13] on icon "button" at bounding box center [26, 12] width 7 height 7
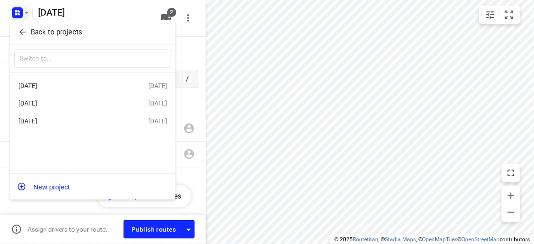
click at [51, 82] on div "[DATE]" at bounding box center [71, 85] width 106 height 7
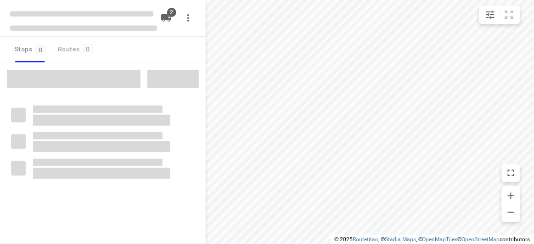
type input "distance"
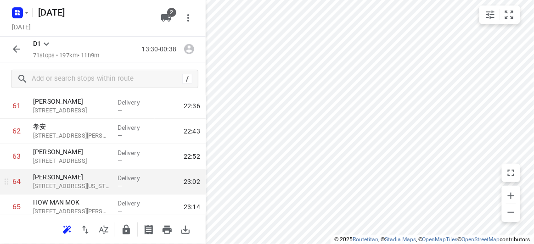
scroll to position [1587, 0]
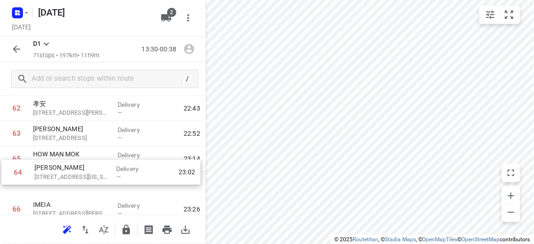
drag, startPoint x: 58, startPoint y: 162, endPoint x: 61, endPoint y: 179, distance: 17.2
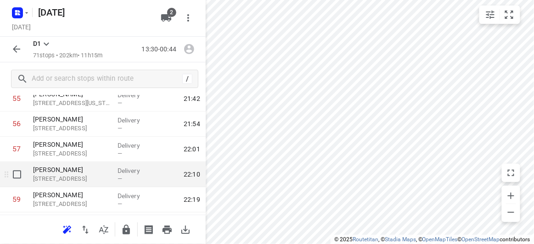
scroll to position [1337, 0]
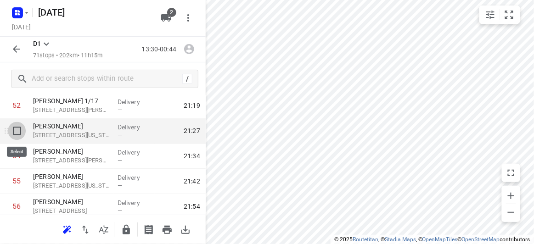
click at [16, 131] on input "checkbox" at bounding box center [17, 131] width 18 height 18
checkbox input "true"
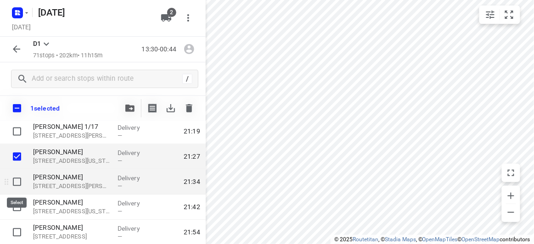
click at [18, 184] on input "checkbox" at bounding box center [17, 182] width 18 height 18
checkbox input "true"
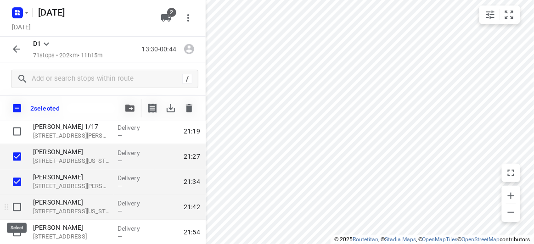
click at [17, 207] on input "checkbox" at bounding box center [17, 208] width 18 height 18
checkbox input "true"
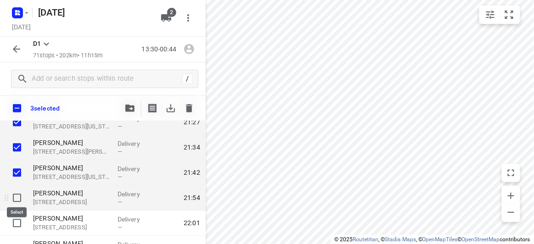
scroll to position [1378, 0]
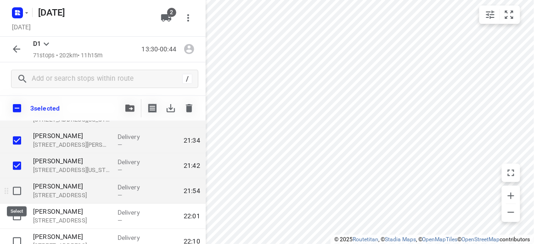
click at [15, 190] on input "checkbox" at bounding box center [17, 191] width 18 height 18
checkbox input "true"
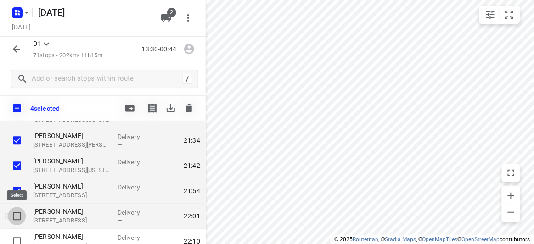
click at [18, 222] on input "checkbox" at bounding box center [17, 217] width 18 height 18
checkbox input "true"
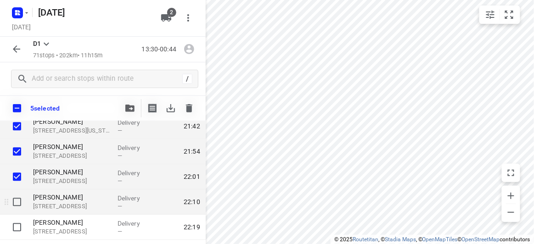
scroll to position [1420, 0]
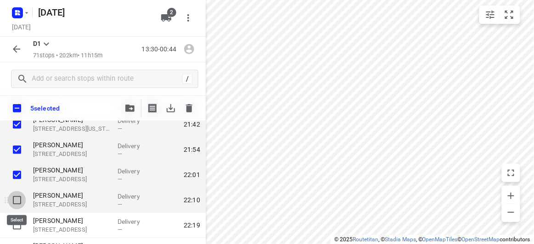
click at [17, 206] on input "checkbox" at bounding box center [17, 200] width 18 height 18
checkbox input "true"
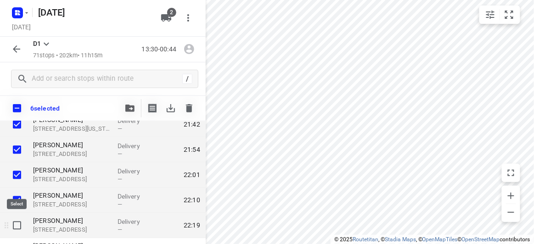
click at [18, 223] on input "checkbox" at bounding box center [17, 225] width 18 height 18
checkbox input "true"
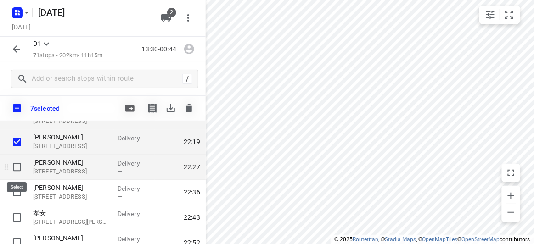
click at [23, 167] on input "checkbox" at bounding box center [17, 167] width 18 height 18
checkbox input "true"
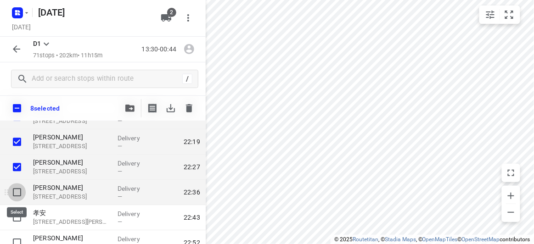
click at [15, 196] on input "checkbox" at bounding box center [17, 192] width 18 height 18
checkbox input "true"
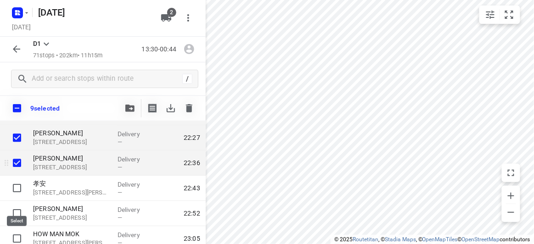
scroll to position [1546, 0]
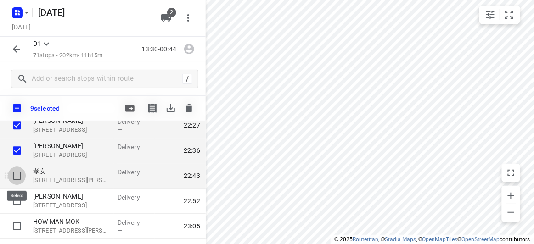
click at [17, 172] on input "checkbox" at bounding box center [17, 176] width 18 height 18
checkbox input "true"
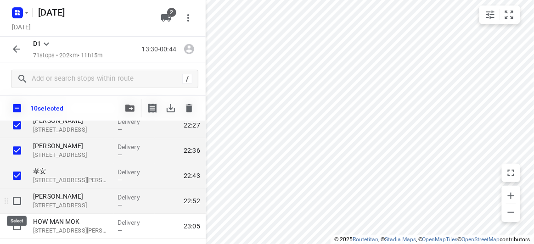
drag, startPoint x: 18, startPoint y: 198, endPoint x: 19, endPoint y: 209, distance: 11.1
click at [18, 198] on input "checkbox" at bounding box center [17, 201] width 18 height 18
checkbox input "true"
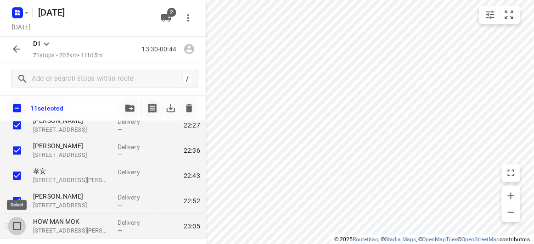
click at [20, 222] on input "checkbox" at bounding box center [17, 226] width 18 height 18
checkbox input "true"
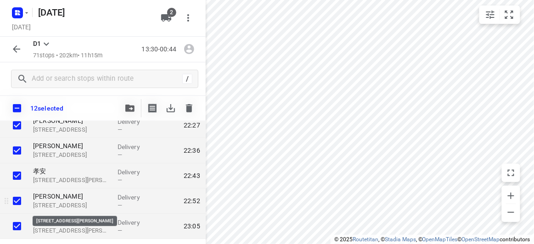
scroll to position [1587, 0]
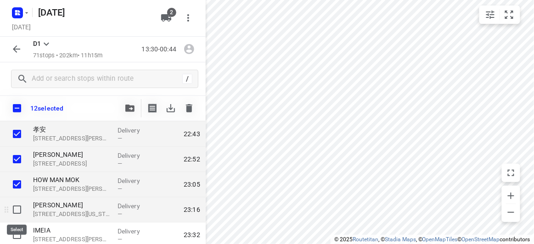
click at [21, 208] on input "checkbox" at bounding box center [17, 210] width 18 height 18
checkbox input "true"
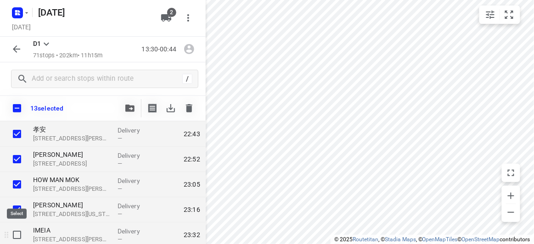
click at [22, 235] on input "checkbox" at bounding box center [17, 235] width 18 height 18
checkbox input "true"
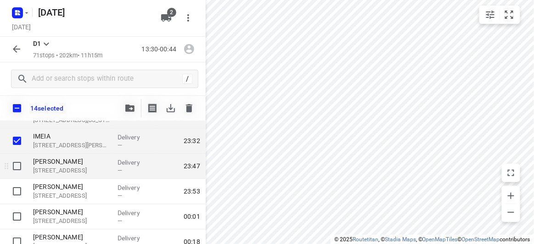
scroll to position [1671, 0]
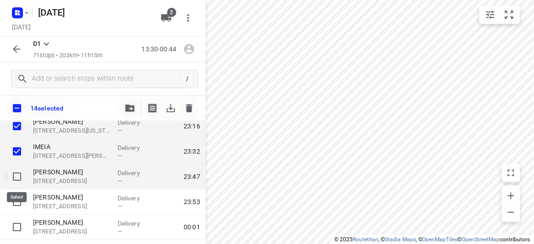
click at [23, 176] on input "checkbox" at bounding box center [17, 177] width 18 height 18
checkbox input "true"
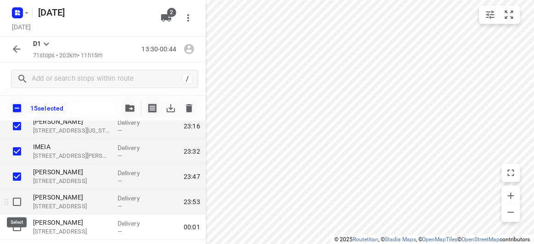
click at [15, 196] on input "checkbox" at bounding box center [17, 202] width 18 height 18
checkbox input "true"
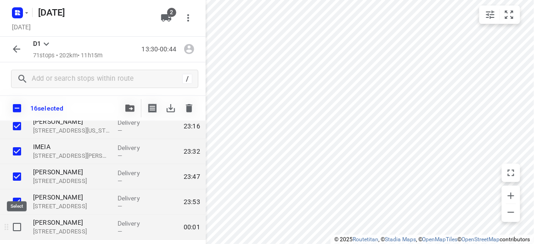
drag, startPoint x: 18, startPoint y: 224, endPoint x: 21, endPoint y: 220, distance: 4.9
click at [18, 224] on input "checkbox" at bounding box center [17, 227] width 18 height 18
checkbox input "true"
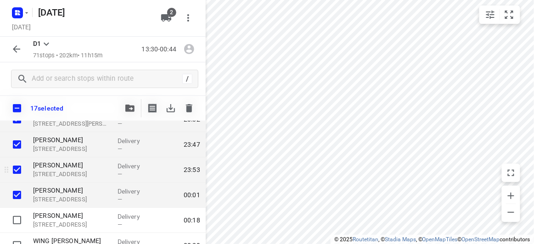
scroll to position [1742, 0]
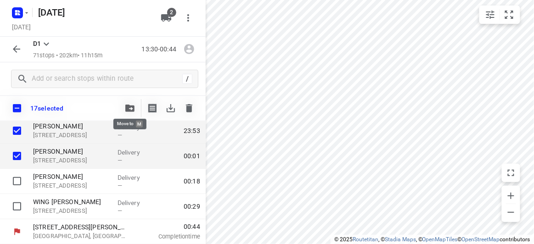
click at [133, 108] on icon "button" at bounding box center [129, 108] width 9 height 7
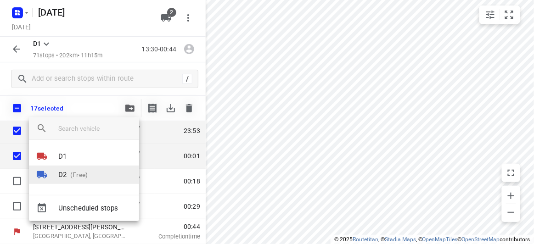
click at [80, 179] on p "(Free)" at bounding box center [77, 176] width 21 height 10
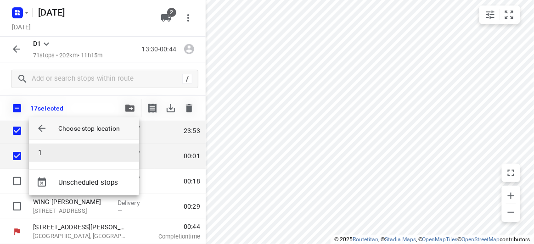
click at [62, 144] on li "1" at bounding box center [84, 153] width 110 height 18
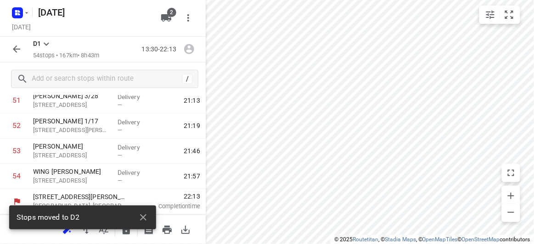
scroll to position [1316, 0]
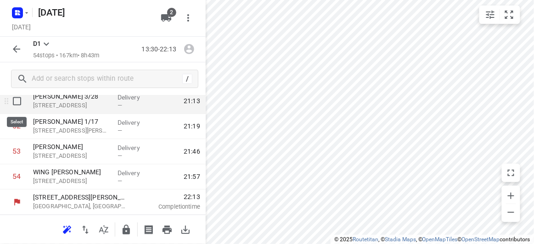
click at [15, 103] on input "checkbox" at bounding box center [17, 101] width 18 height 18
checkbox input "true"
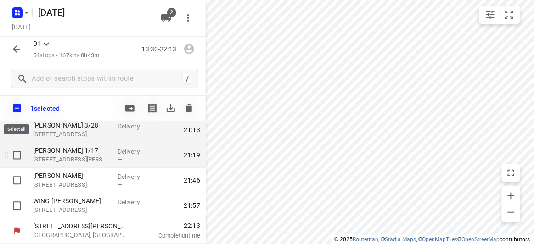
scroll to position [1313, 0]
click at [14, 155] on input "checkbox" at bounding box center [17, 156] width 18 height 18
checkbox input "true"
click at [130, 107] on icon "button" at bounding box center [129, 108] width 9 height 7
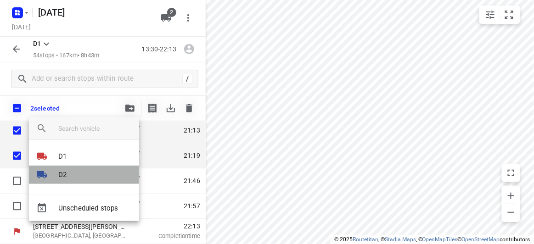
click at [53, 173] on div at bounding box center [47, 175] width 22 height 11
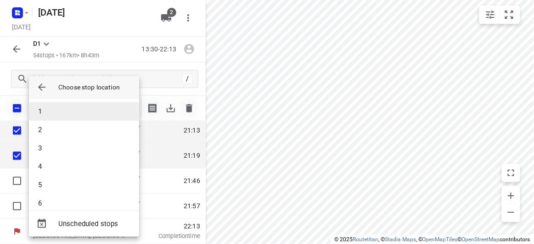
click at [47, 114] on li "1" at bounding box center [84, 111] width 110 height 18
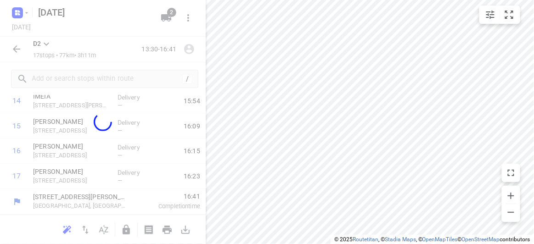
scroll to position [381, 0]
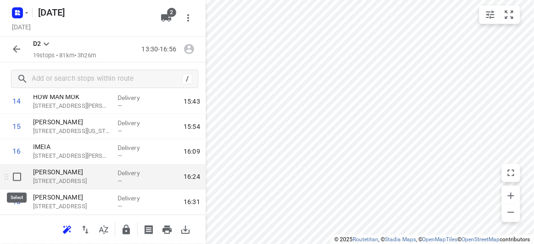
click at [23, 177] on input "checkbox" at bounding box center [17, 177] width 18 height 18
checkbox input "true"
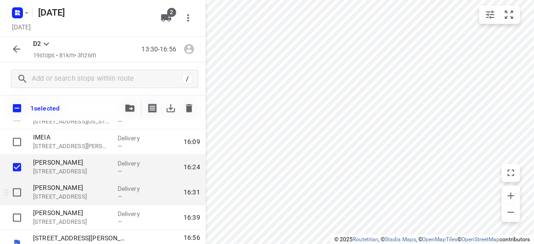
scroll to position [422, 0]
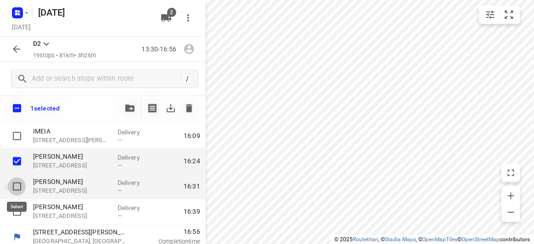
click at [20, 188] on input "checkbox" at bounding box center [17, 187] width 18 height 18
checkbox input "true"
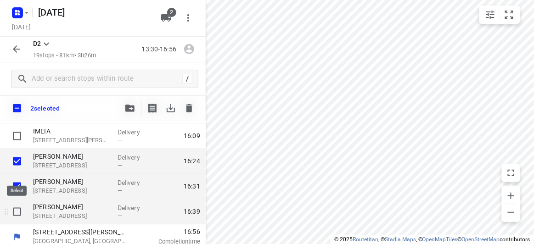
click at [18, 212] on input "checkbox" at bounding box center [17, 212] width 18 height 18
checkbox input "true"
click at [130, 111] on icon "button" at bounding box center [129, 108] width 9 height 7
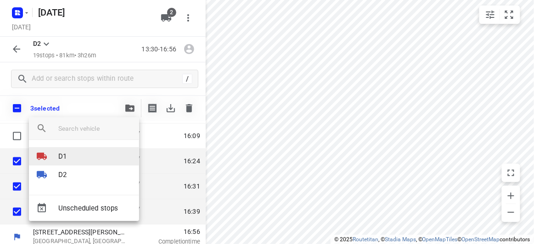
click at [61, 157] on p "D1" at bounding box center [62, 157] width 8 height 11
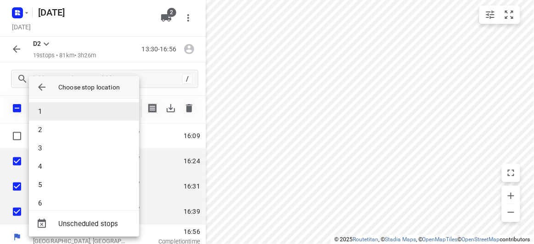
click at [60, 111] on li "1" at bounding box center [84, 111] width 110 height 18
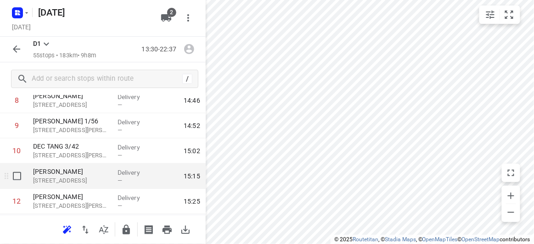
scroll to position [188, 0]
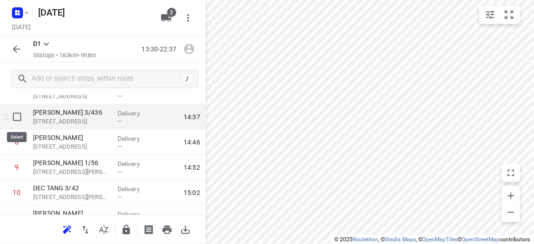
click at [21, 119] on input "checkbox" at bounding box center [17, 117] width 18 height 18
checkbox input "true"
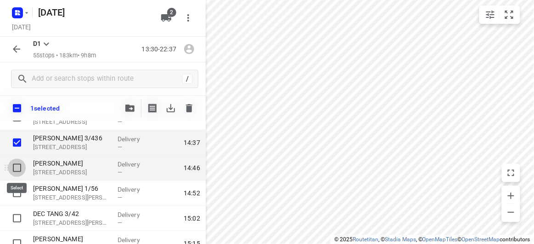
click at [20, 173] on input "checkbox" at bounding box center [17, 168] width 18 height 18
checkbox input "true"
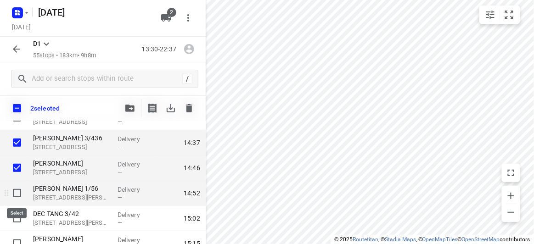
click at [15, 188] on input "checkbox" at bounding box center [17, 193] width 18 height 18
checkbox input "true"
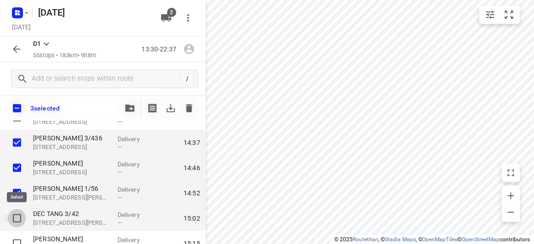
click at [17, 217] on input "checkbox" at bounding box center [17, 219] width 18 height 18
checkbox input "true"
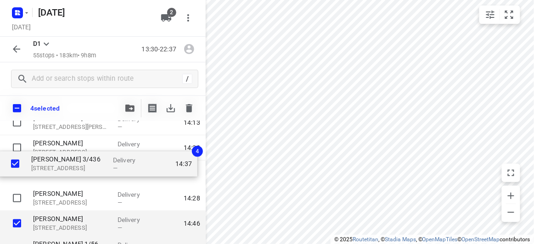
scroll to position [131, 0]
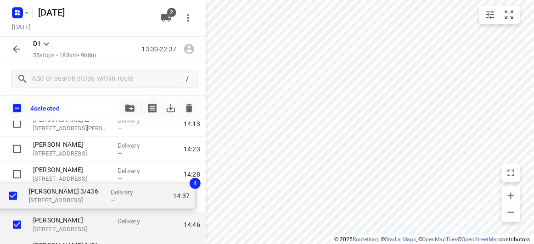
drag, startPoint x: 145, startPoint y: 139, endPoint x: 141, endPoint y: 196, distance: 57.1
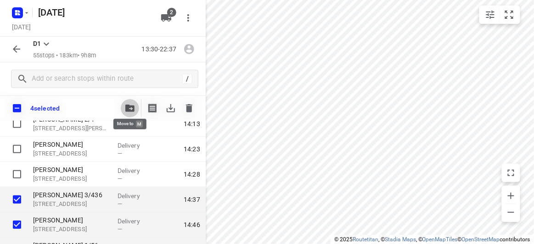
click at [136, 106] on button "button" at bounding box center [130, 108] width 18 height 18
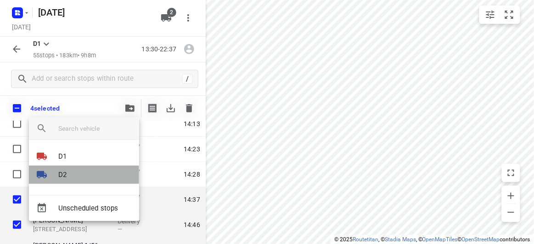
click at [59, 169] on li "D2" at bounding box center [84, 175] width 110 height 18
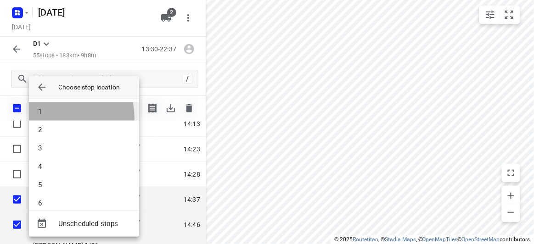
click at [52, 118] on li "1" at bounding box center [84, 111] width 110 height 18
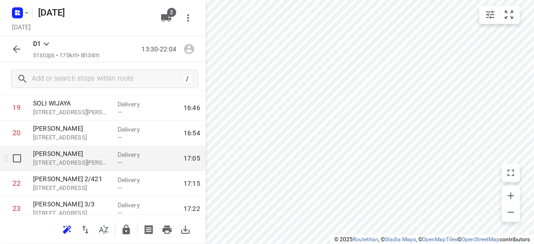
scroll to position [466, 0]
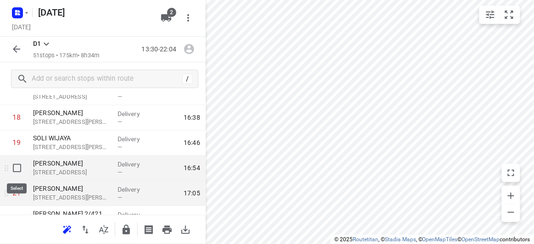
click at [18, 165] on input "checkbox" at bounding box center [17, 168] width 18 height 18
checkbox input "true"
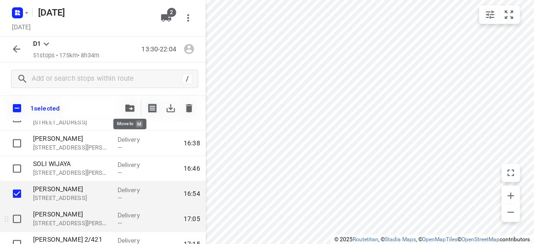
click at [131, 108] on icon "button" at bounding box center [129, 108] width 9 height 7
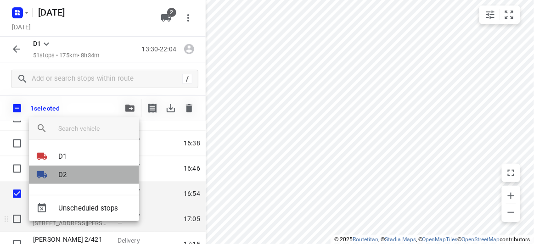
click at [63, 171] on p "D2" at bounding box center [62, 175] width 8 height 11
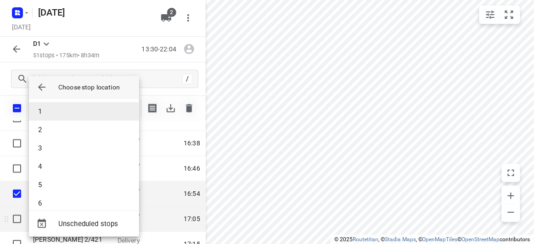
click at [49, 114] on li "1" at bounding box center [84, 111] width 110 height 18
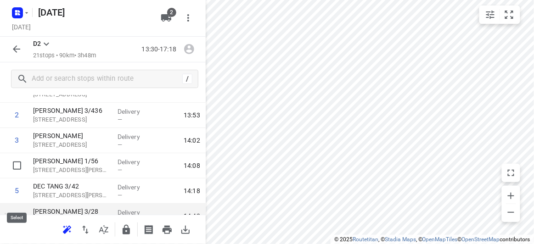
scroll to position [90, 0]
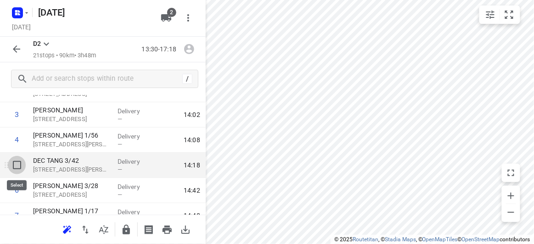
click at [18, 166] on input "checkbox" at bounding box center [17, 165] width 18 height 18
checkbox input "true"
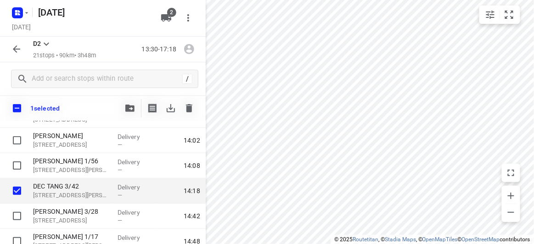
click at [139, 110] on div at bounding box center [130, 108] width 18 height 18
click at [135, 110] on span "button" at bounding box center [130, 108] width 11 height 7
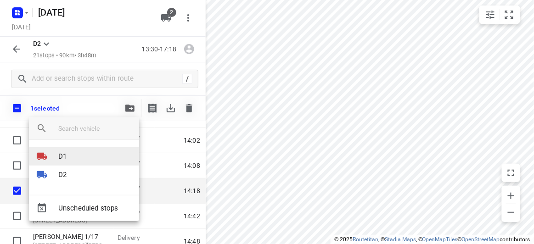
click at [63, 163] on li "D1" at bounding box center [84, 157] width 110 height 18
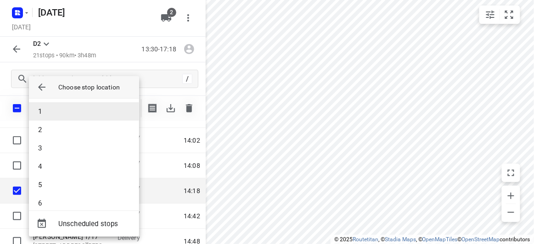
click at [59, 109] on li "1" at bounding box center [84, 111] width 110 height 18
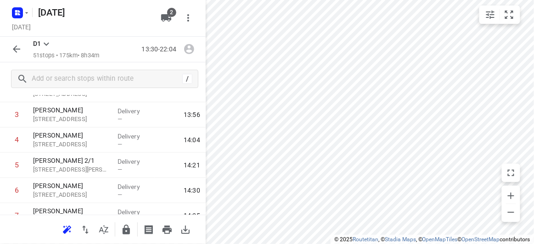
click at [15, 50] on icon "button" at bounding box center [16, 49] width 11 height 11
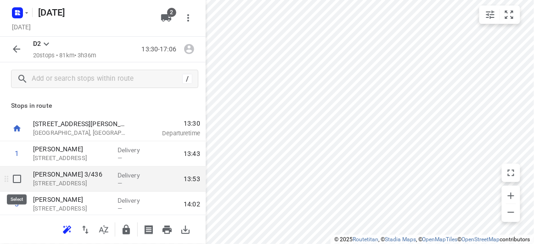
click at [14, 185] on input "checkbox" at bounding box center [17, 179] width 18 height 18
checkbox input "true"
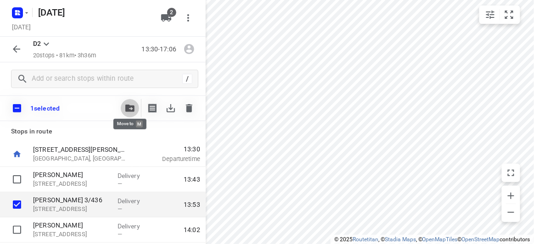
click at [131, 110] on icon "button" at bounding box center [129, 108] width 9 height 7
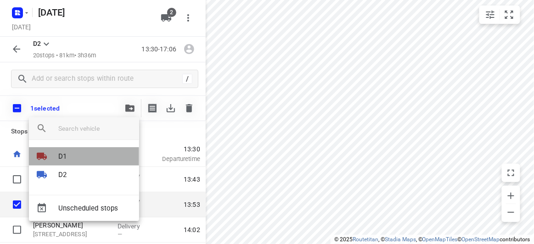
click at [68, 157] on li "D1" at bounding box center [84, 157] width 110 height 18
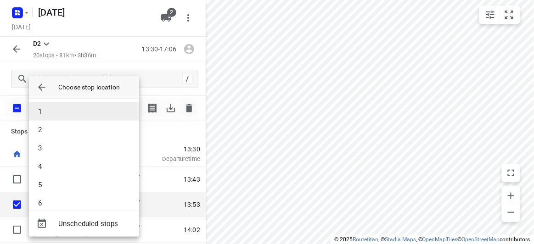
click at [50, 112] on li "1" at bounding box center [84, 111] width 110 height 18
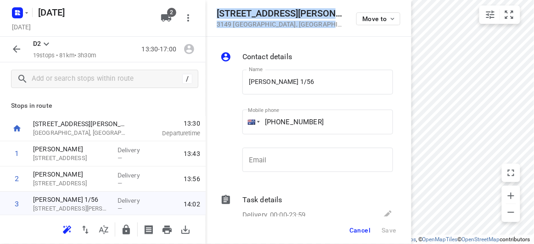
drag, startPoint x: 289, startPoint y: 25, endPoint x: 215, endPoint y: 12, distance: 75.5
click at [215, 12] on div "56 Albert Street 3149 Mount Waverley , Australia Move to" at bounding box center [309, 18] width 206 height 37
copy div "56 Albert Street 3149 Mount Waverley , Australia"
click at [174, 15] on span "2" at bounding box center [171, 12] width 9 height 9
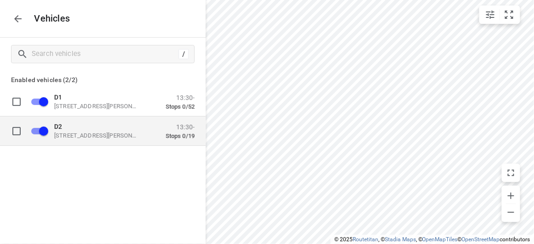
click at [97, 123] on p "D2" at bounding box center [100, 126] width 92 height 7
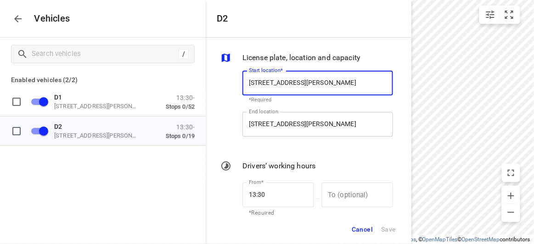
click at [333, 124] on input "49 John St, Oakleigh VIC 3166, Australia" at bounding box center [318, 124] width 151 height 25
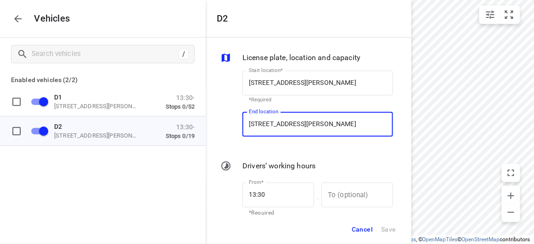
paste input "56 Albert Street 3149 Mount Waverley"
type input "56 Albert Street 3149 Mount Waverley, Australia"
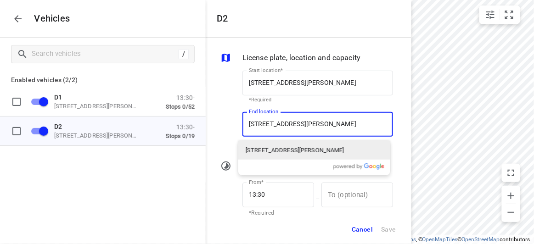
click at [273, 144] on div "56 Albert Street, Mount Waverley VIC 3149, Australia" at bounding box center [315, 151] width 152 height 18
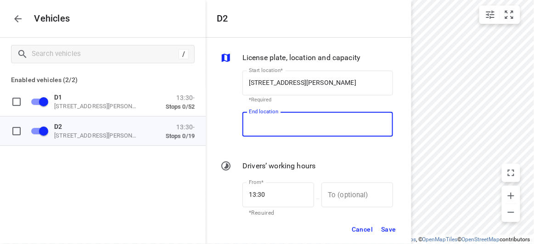
scroll to position [0, 0]
type input "56 Albert St, Mount Waverley VIC 3149, Australia"
click at [389, 229] on span "Save" at bounding box center [388, 229] width 15 height 11
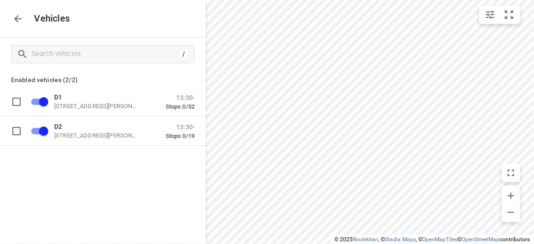
click at [17, 15] on icon "button" at bounding box center [17, 18] width 7 height 7
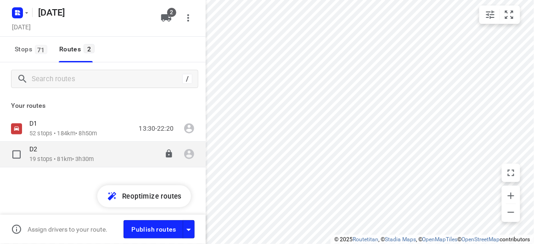
click at [32, 157] on p "19 stops • 81km • 3h30m" at bounding box center [61, 159] width 64 height 9
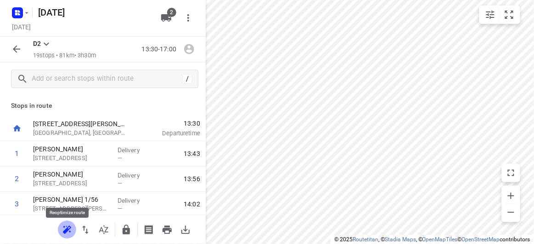
click at [64, 230] on icon "button" at bounding box center [67, 230] width 11 height 11
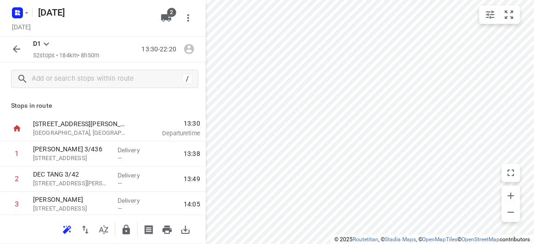
click at [22, 48] on icon "button" at bounding box center [16, 49] width 11 height 11
